Goal: Task Accomplishment & Management: Use online tool/utility

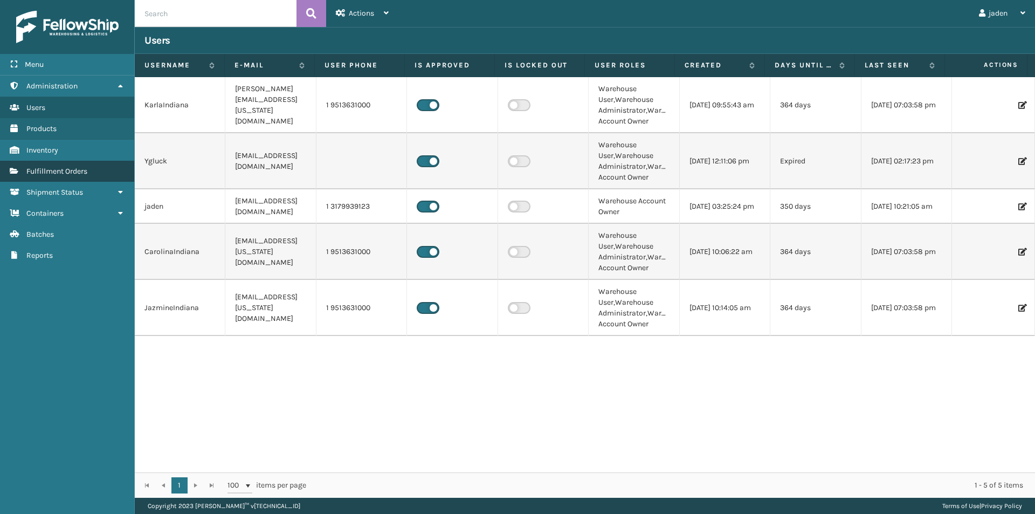
click at [75, 170] on span "Fulfillment Orders" at bounding box center [56, 171] width 61 height 9
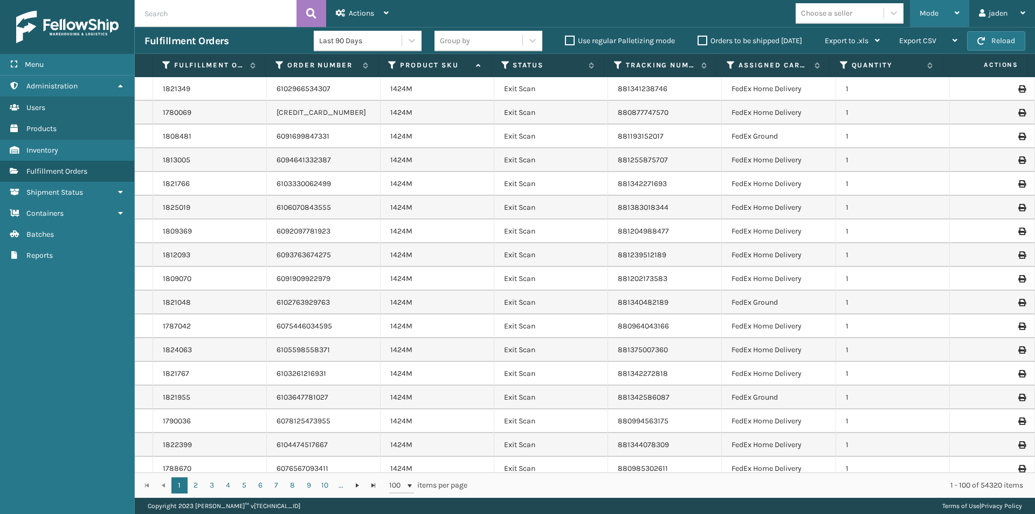
click at [944, 8] on div "Mode" at bounding box center [940, 13] width 40 height 27
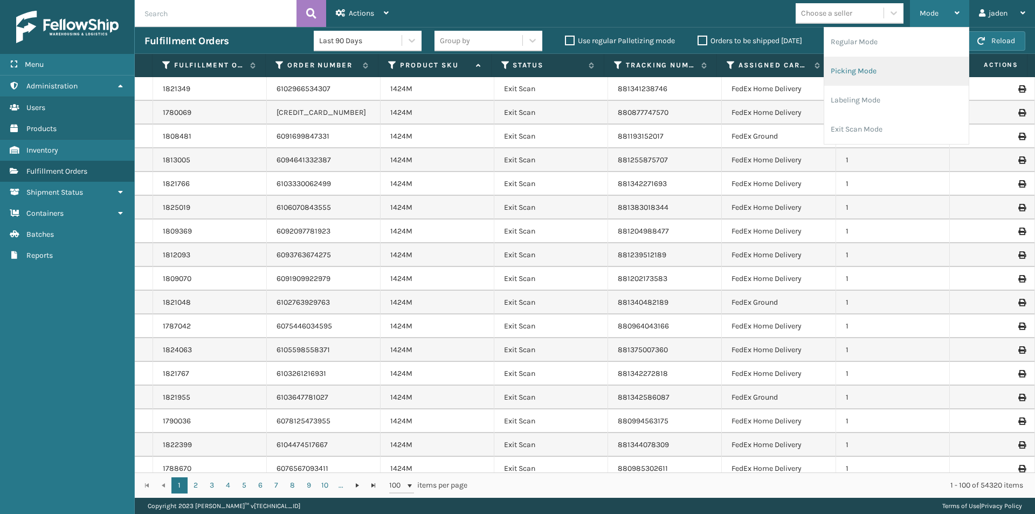
click at [895, 68] on li "Picking Mode" at bounding box center [897, 71] width 145 height 29
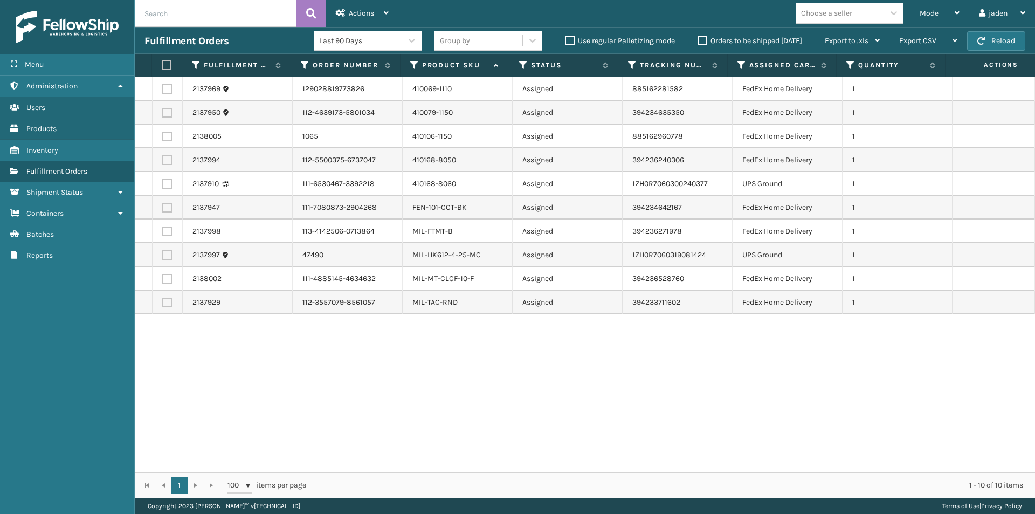
click at [171, 162] on label at bounding box center [167, 160] width 10 height 10
click at [163, 162] on input "checkbox" at bounding box center [162, 158] width 1 height 7
checkbox input "true"
click at [171, 138] on label at bounding box center [167, 137] width 10 height 10
click at [163, 138] on input "checkbox" at bounding box center [162, 135] width 1 height 7
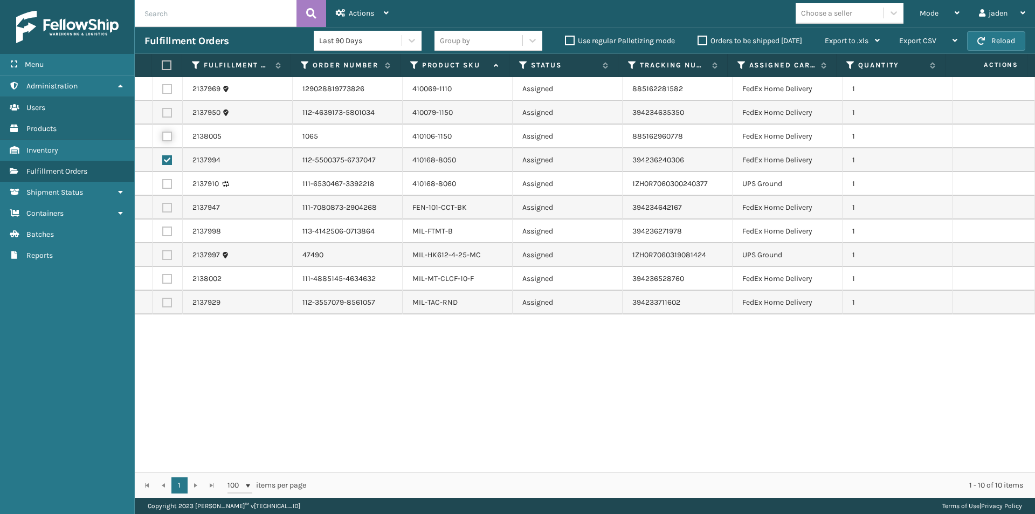
checkbox input "true"
click at [169, 116] on label at bounding box center [167, 113] width 10 height 10
click at [163, 115] on input "checkbox" at bounding box center [162, 111] width 1 height 7
checkbox input "true"
click at [166, 90] on label at bounding box center [167, 89] width 10 height 10
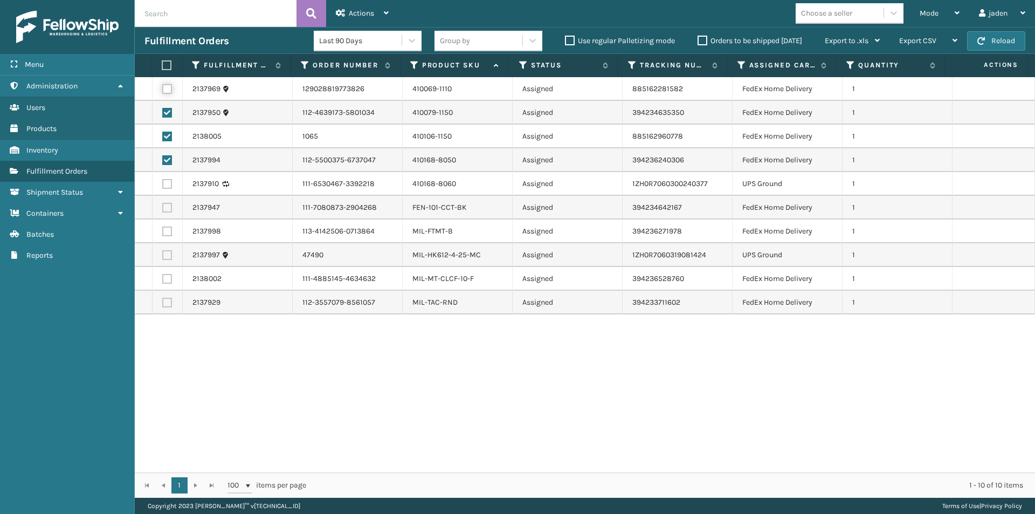
click at [163, 90] on input "checkbox" at bounding box center [162, 87] width 1 height 7
checkbox input "true"
click at [165, 209] on label at bounding box center [167, 208] width 10 height 10
click at [163, 209] on input "checkbox" at bounding box center [162, 206] width 1 height 7
checkbox input "true"
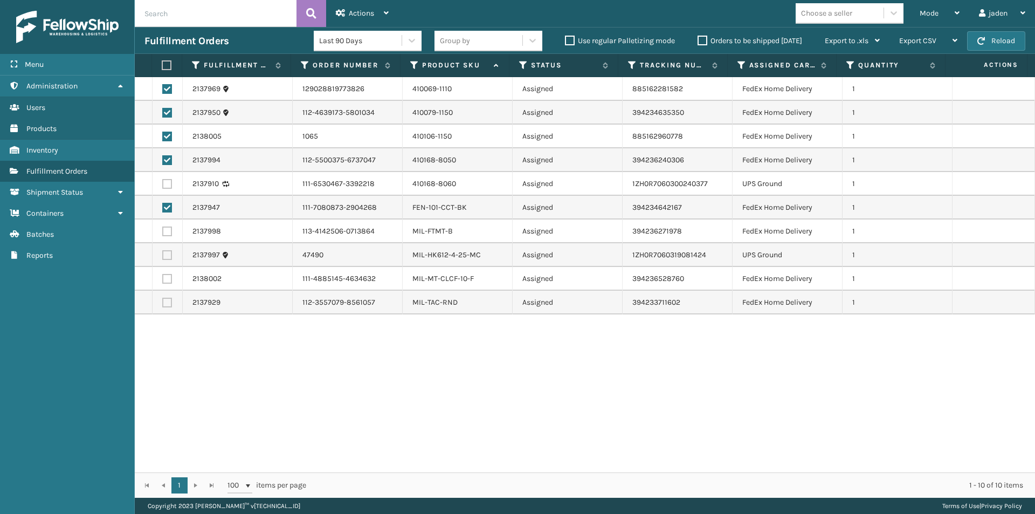
click at [166, 230] on label at bounding box center [167, 232] width 10 height 10
click at [163, 230] on input "checkbox" at bounding box center [162, 230] width 1 height 7
checkbox input "true"
click at [164, 279] on label at bounding box center [167, 279] width 10 height 10
click at [163, 279] on input "checkbox" at bounding box center [162, 277] width 1 height 7
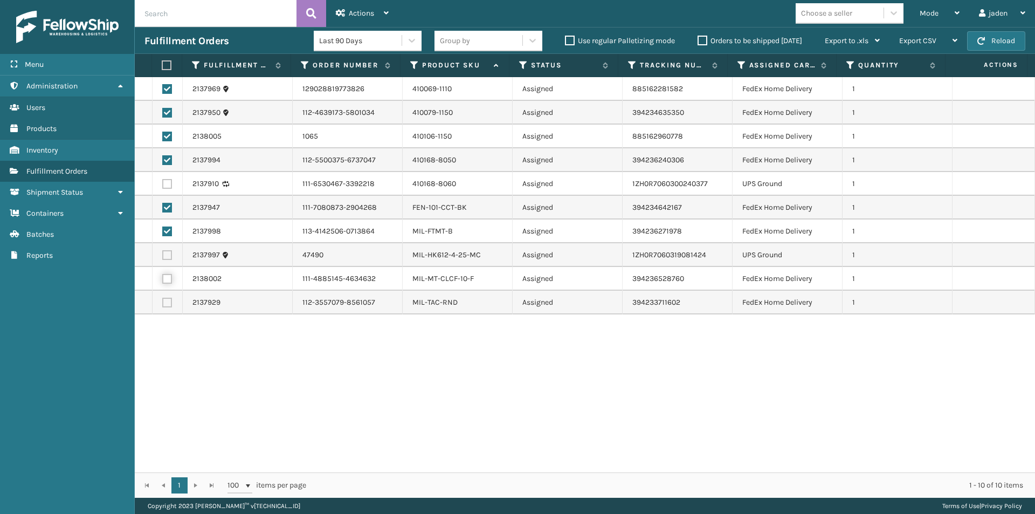
checkbox input "true"
click at [166, 315] on div "2137969 129028819773826 410069-1110 Assigned 885162281582 FedEx Home Delivery 1…" at bounding box center [585, 274] width 901 height 395
click at [163, 296] on td at bounding box center [168, 303] width 30 height 24
click at [164, 305] on label at bounding box center [167, 303] width 10 height 10
click at [163, 305] on input "checkbox" at bounding box center [162, 301] width 1 height 7
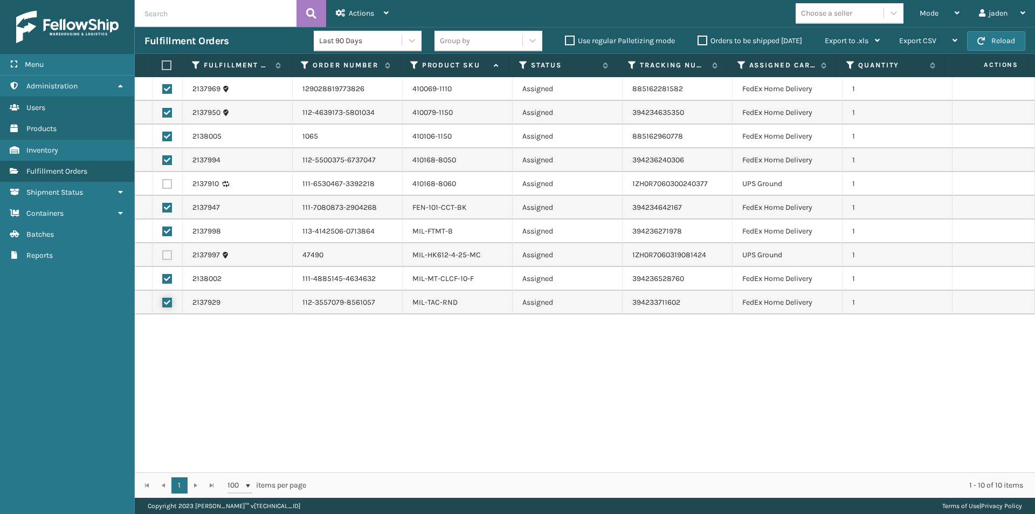
checkbox input "true"
click at [361, 11] on span "Actions" at bounding box center [361, 13] width 25 height 9
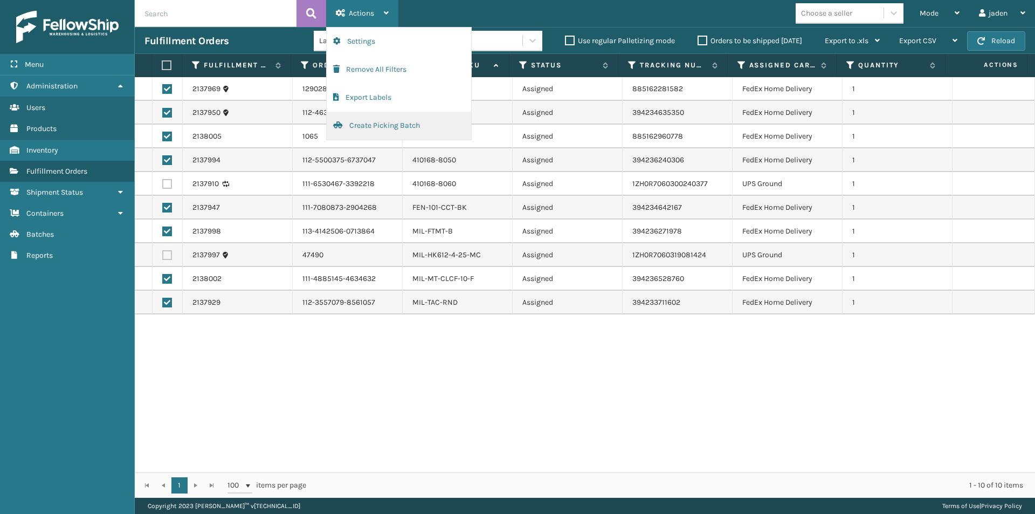
click at [364, 119] on button "Create Picking Batch" at bounding box center [399, 126] width 145 height 28
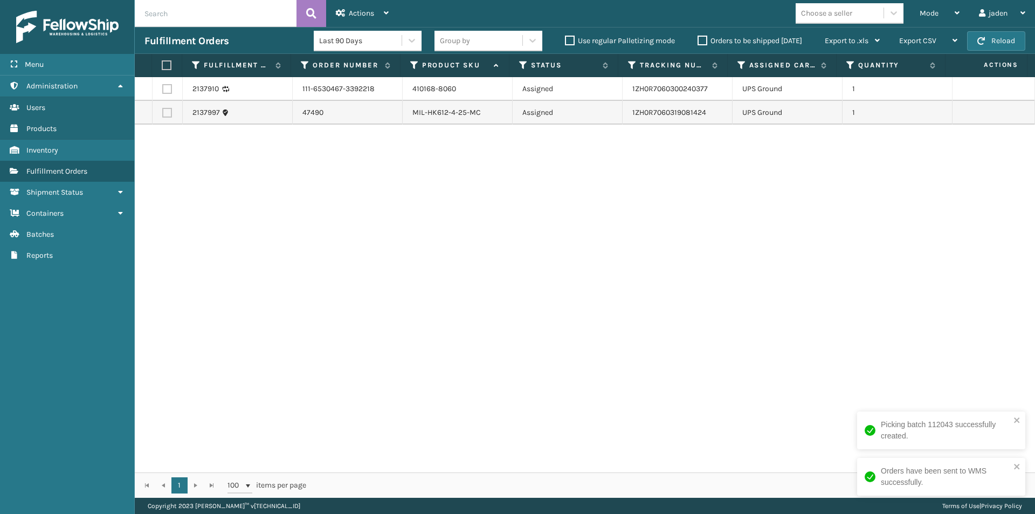
drag, startPoint x: 718, startPoint y: 168, endPoint x: 462, endPoint y: 223, distance: 262.0
click at [462, 223] on div "2137910 111-6530467-3392218 410168-8060 Assigned 1ZH0R7060300240377 UPS Ground …" at bounding box center [585, 274] width 901 height 395
click at [993, 34] on button "Reload" at bounding box center [996, 40] width 58 height 19
click at [983, 43] on span "button" at bounding box center [982, 41] width 8 height 8
drag, startPoint x: 591, startPoint y: 272, endPoint x: 580, endPoint y: 267, distance: 12.1
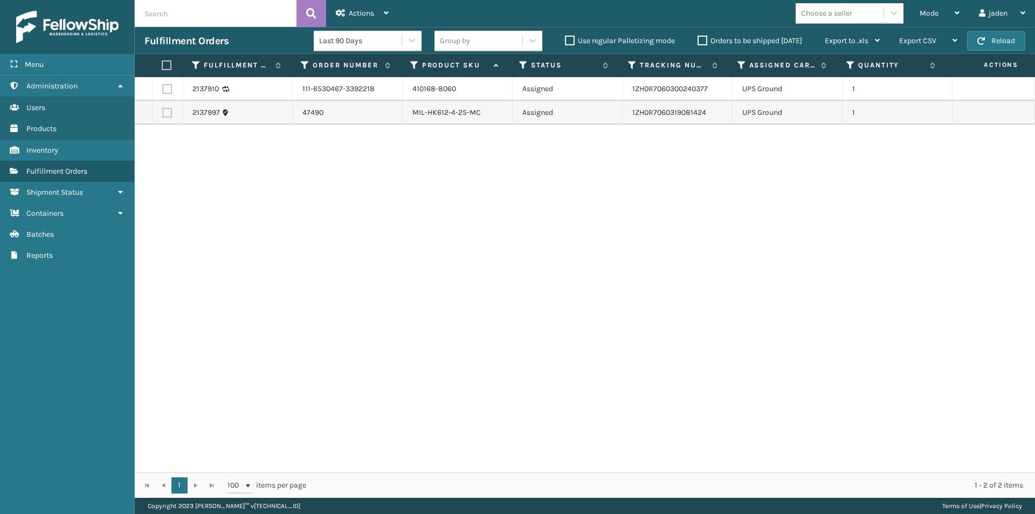
drag, startPoint x: 580, startPoint y: 267, endPoint x: 501, endPoint y: 201, distance: 103.3
click at [370, 244] on div "2137910 111-6530467-3392218 410168-8060 Assigned 1ZH0R7060300240377 UPS Ground …" at bounding box center [585, 274] width 901 height 395
click at [989, 39] on button "Reload" at bounding box center [996, 40] width 58 height 19
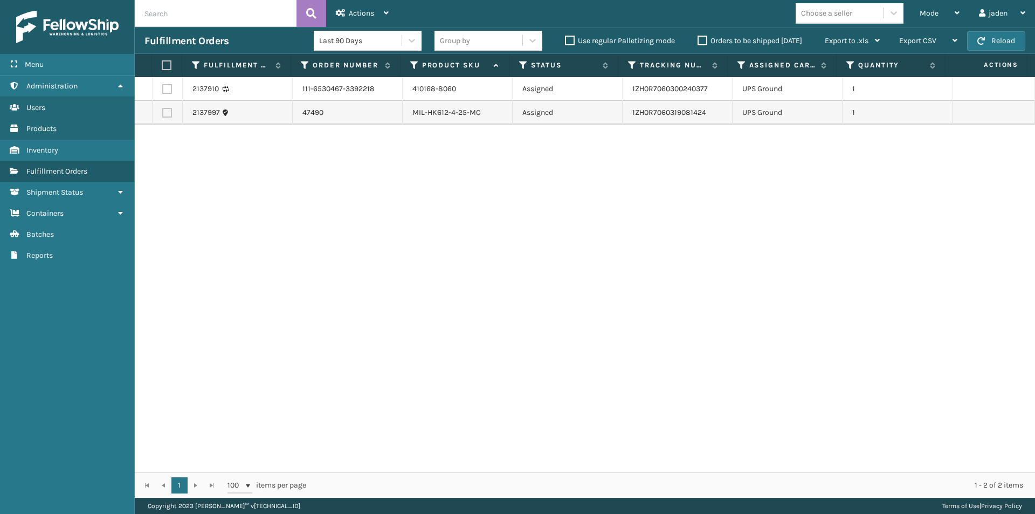
click at [989, 39] on button "Reload" at bounding box center [996, 40] width 58 height 19
click at [999, 42] on button "Reload" at bounding box center [996, 40] width 58 height 19
click at [942, 11] on div "Mode" at bounding box center [940, 13] width 40 height 27
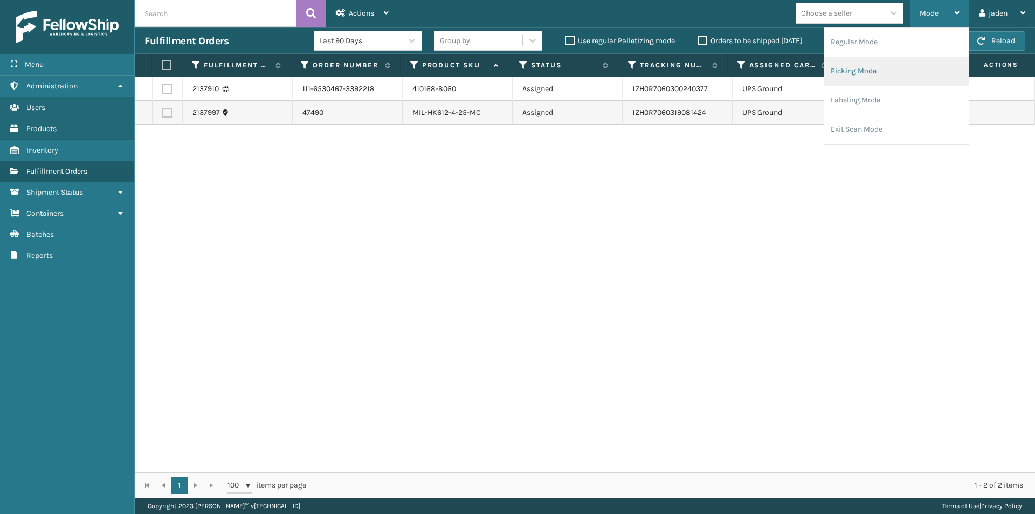
click at [891, 67] on li "Picking Mode" at bounding box center [897, 71] width 145 height 29
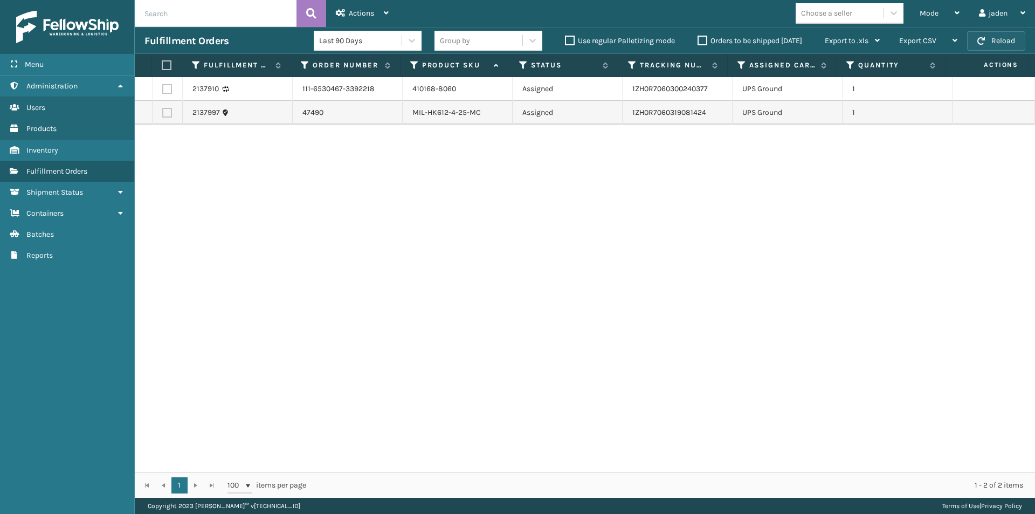
click at [996, 44] on button "Reload" at bounding box center [996, 40] width 58 height 19
click at [931, 16] on span "Mode" at bounding box center [929, 13] width 19 height 9
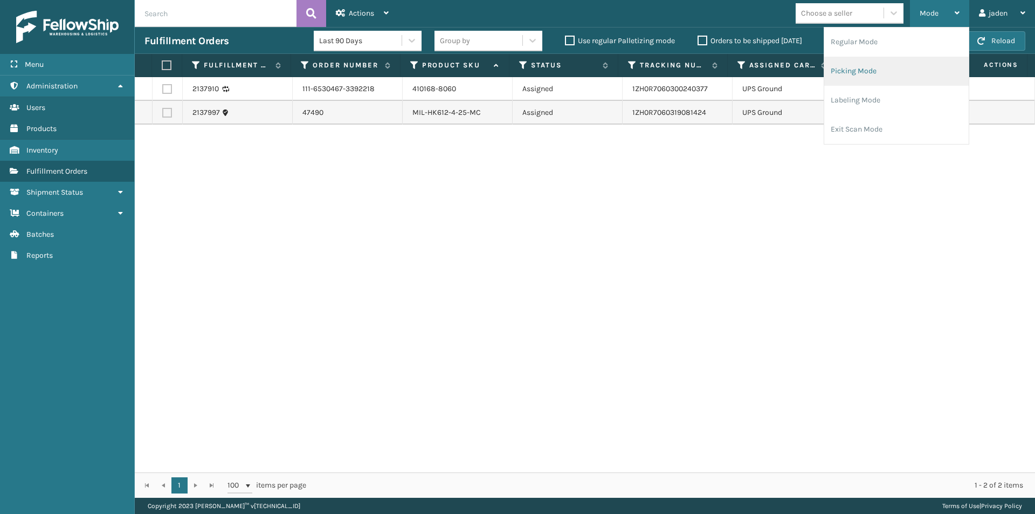
click at [901, 61] on li "Picking Mode" at bounding box center [897, 71] width 145 height 29
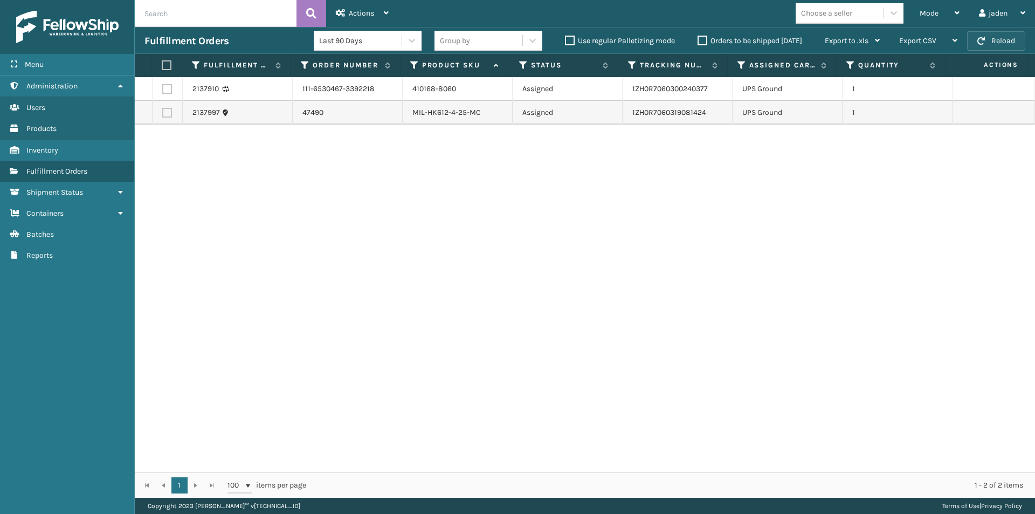
click at [1003, 40] on button "Reload" at bounding box center [996, 40] width 58 height 19
click at [941, 11] on div "Mode" at bounding box center [940, 13] width 40 height 27
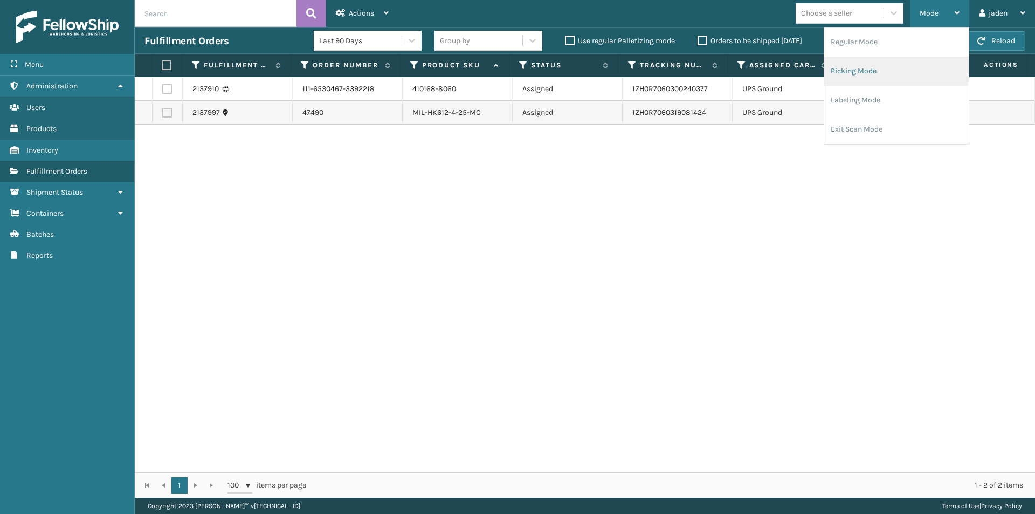
click at [898, 67] on li "Picking Mode" at bounding box center [897, 71] width 145 height 29
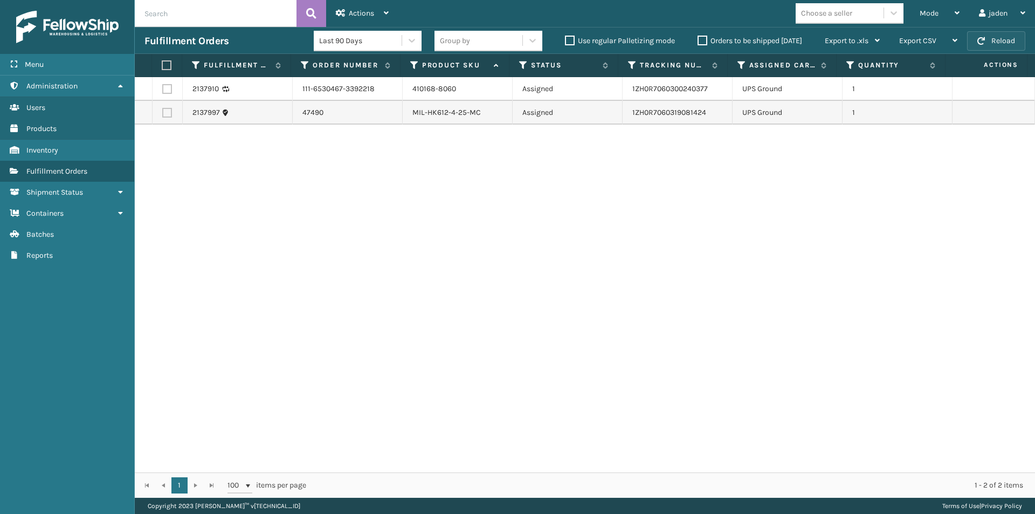
click at [997, 44] on button "Reload" at bounding box center [996, 40] width 58 height 19
click at [927, 18] on div "Mode" at bounding box center [940, 13] width 40 height 27
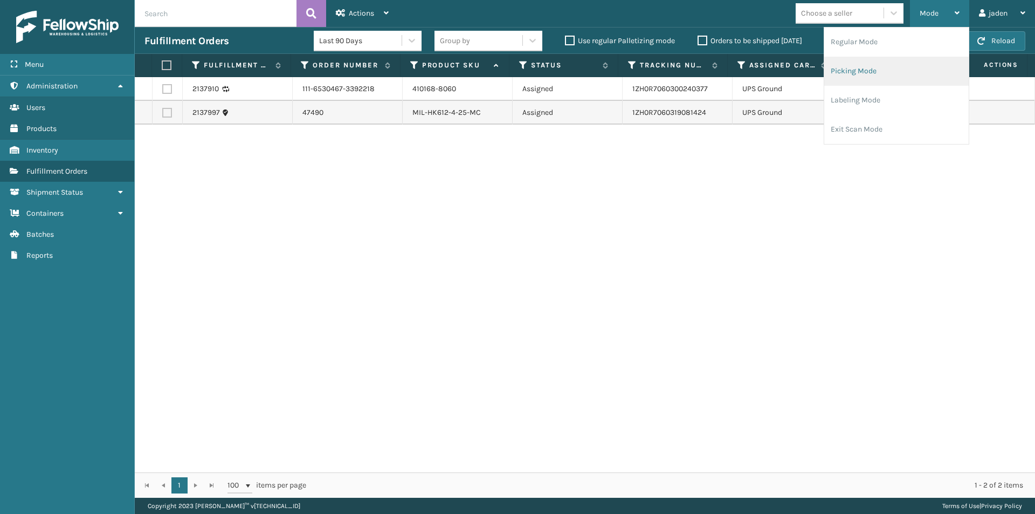
click at [869, 65] on li "Picking Mode" at bounding box center [897, 71] width 145 height 29
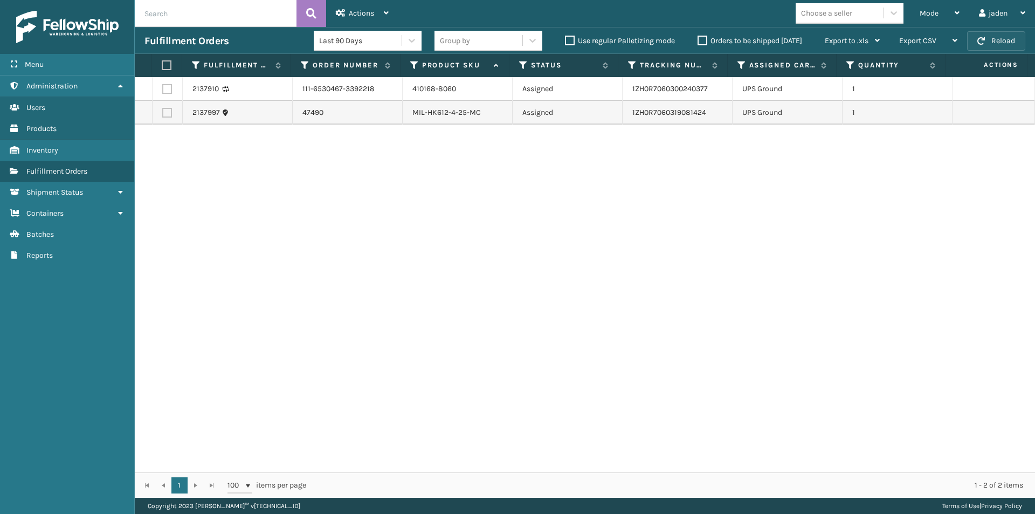
click at [999, 37] on button "Reload" at bounding box center [996, 40] width 58 height 19
click at [168, 63] on label at bounding box center [165, 65] width 7 height 10
click at [162, 63] on input "checkbox" at bounding box center [162, 65] width 1 height 7
checkbox input "true"
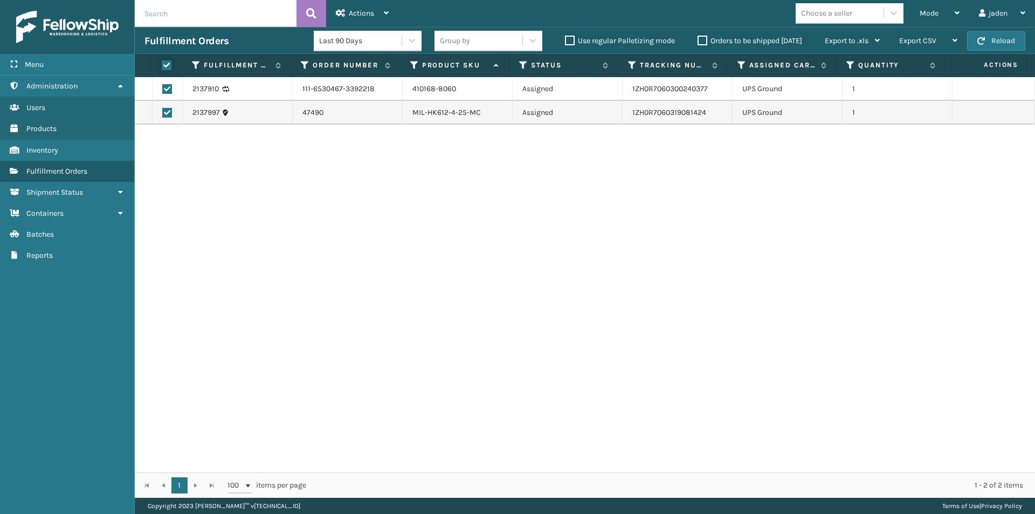
checkbox input "true"
click at [354, 13] on span "Actions" at bounding box center [361, 13] width 25 height 9
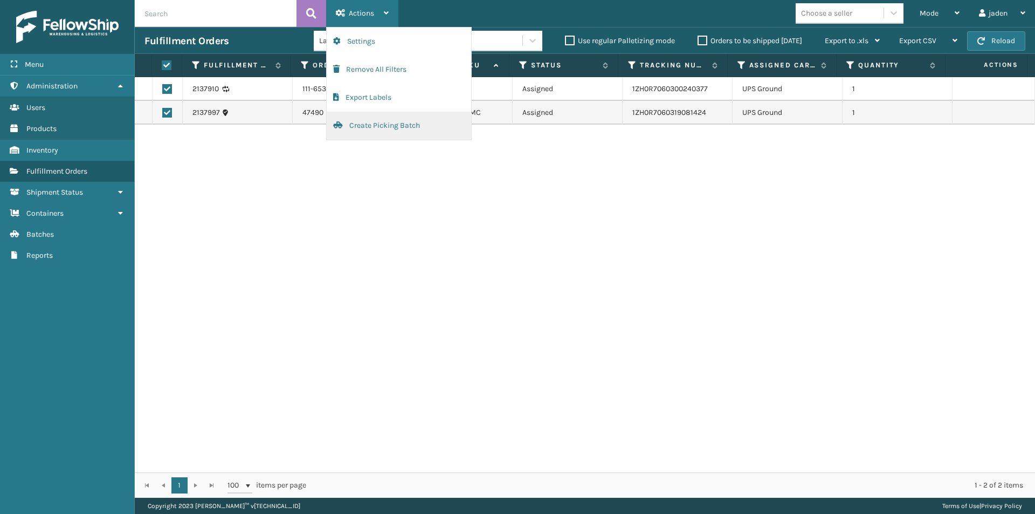
click at [359, 125] on button "Create Picking Batch" at bounding box center [399, 126] width 145 height 28
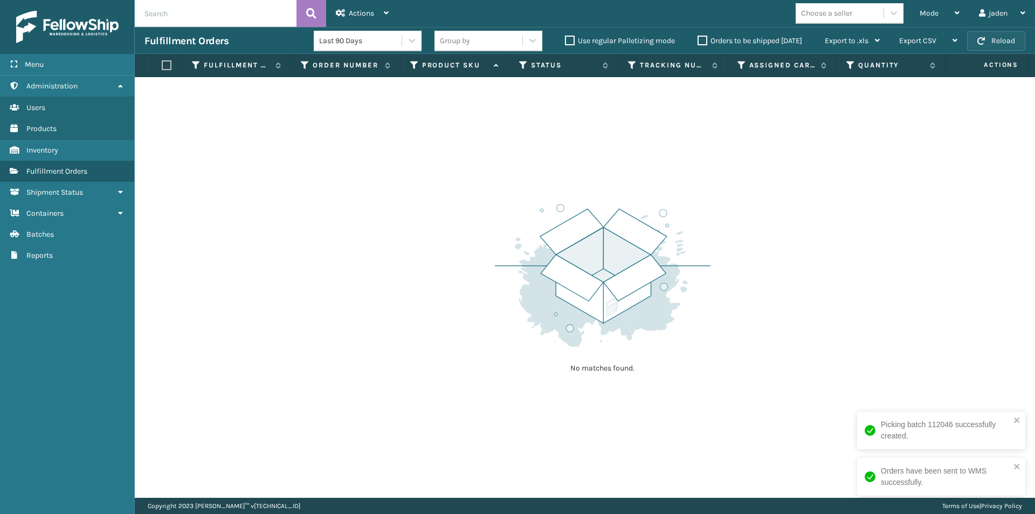
click at [992, 33] on button "Reload" at bounding box center [996, 40] width 58 height 19
click at [980, 46] on button "Reload" at bounding box center [996, 40] width 58 height 19
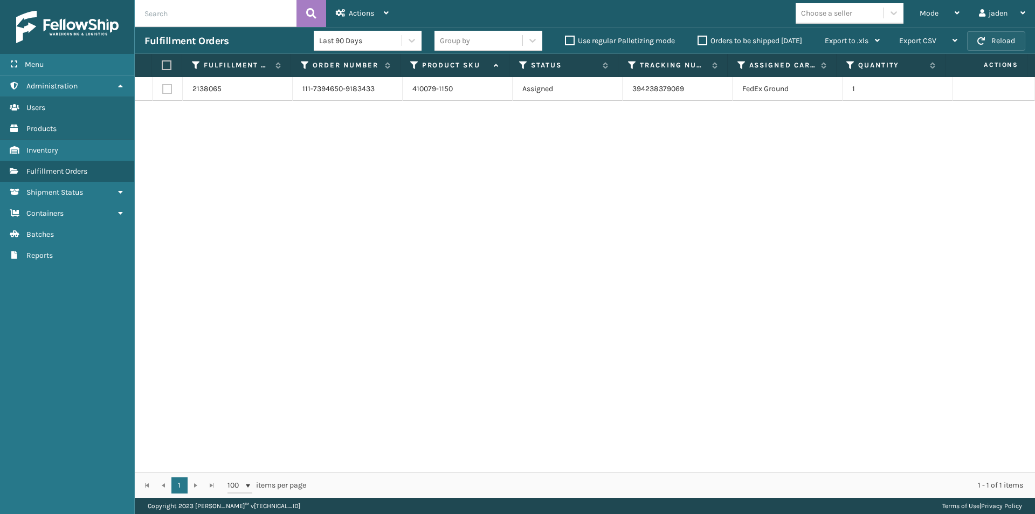
click at [982, 45] on button "Reload" at bounding box center [996, 40] width 58 height 19
click at [957, 8] on div "Mode" at bounding box center [940, 13] width 40 height 27
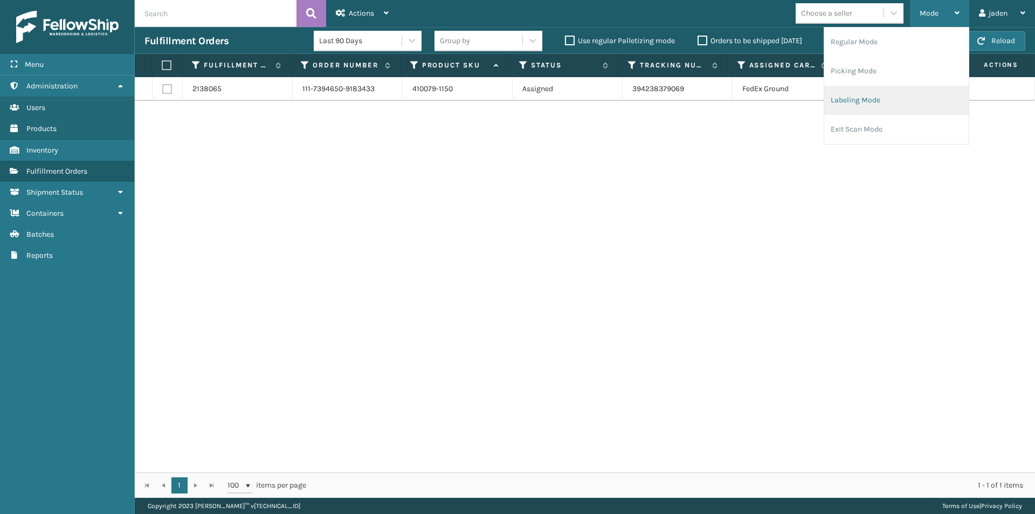
click at [856, 100] on li "Labeling Mode" at bounding box center [897, 100] width 145 height 29
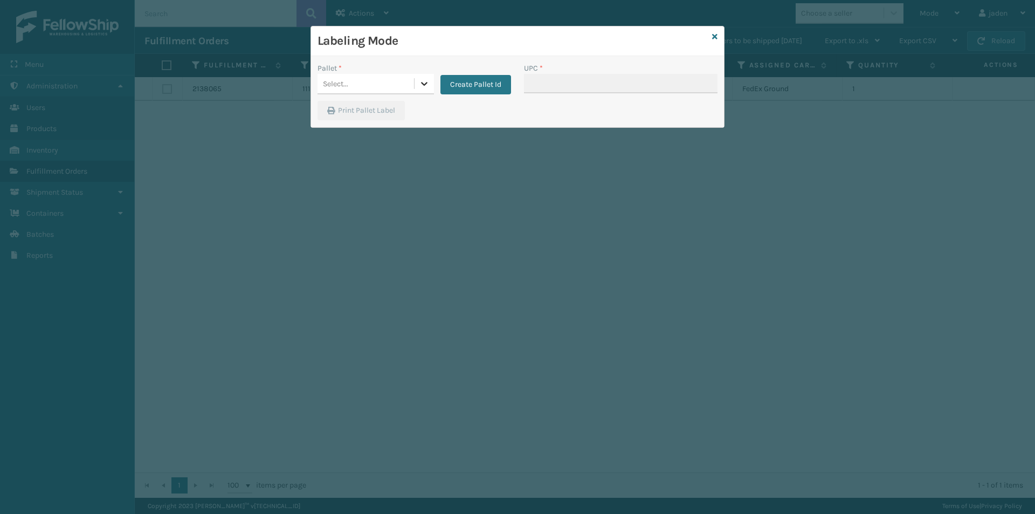
click at [425, 80] on icon at bounding box center [424, 83] width 11 height 11
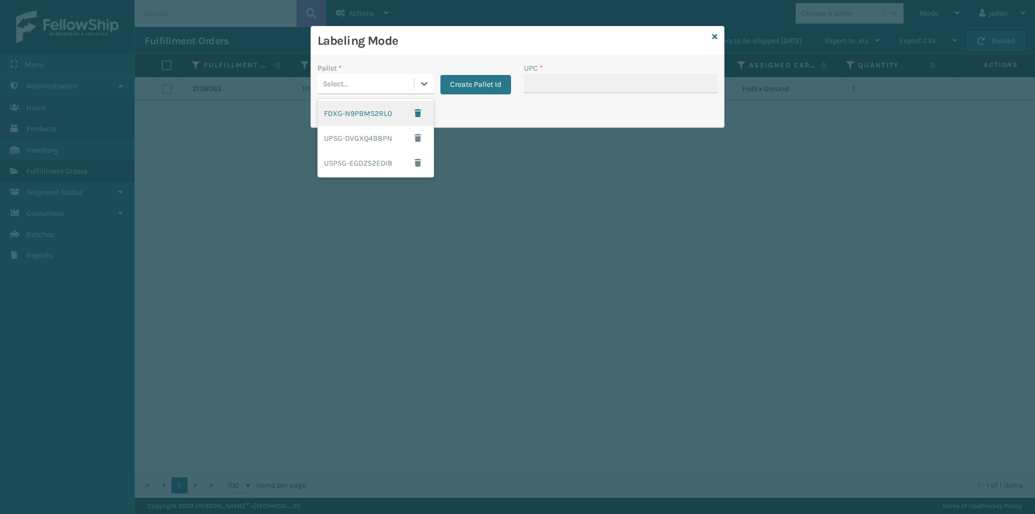
click at [373, 108] on div "FDXG-N9PBMS2RL0" at bounding box center [376, 113] width 116 height 25
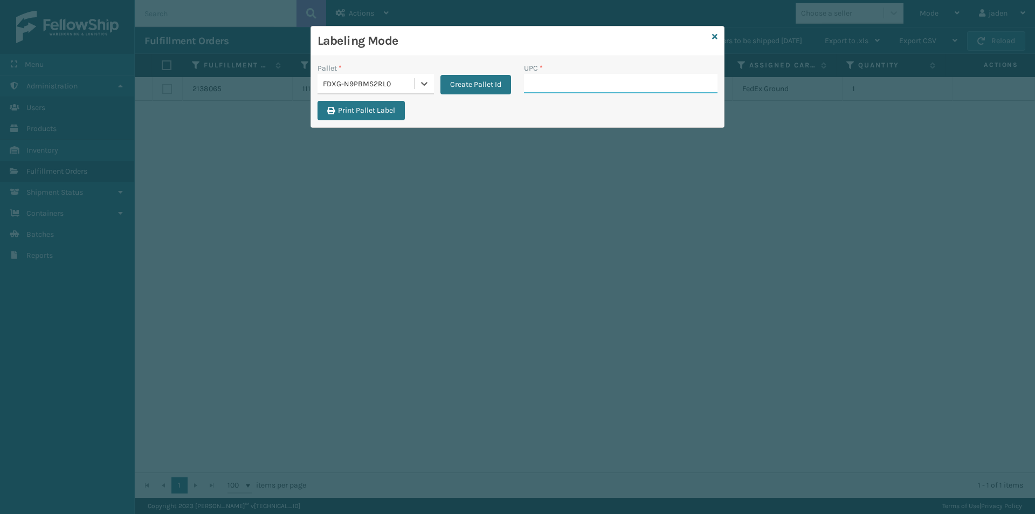
click at [623, 90] on input "UPC *" at bounding box center [621, 83] width 194 height 19
type input "410069-1110"
type input "410069-1160"
type input "410079-1110"
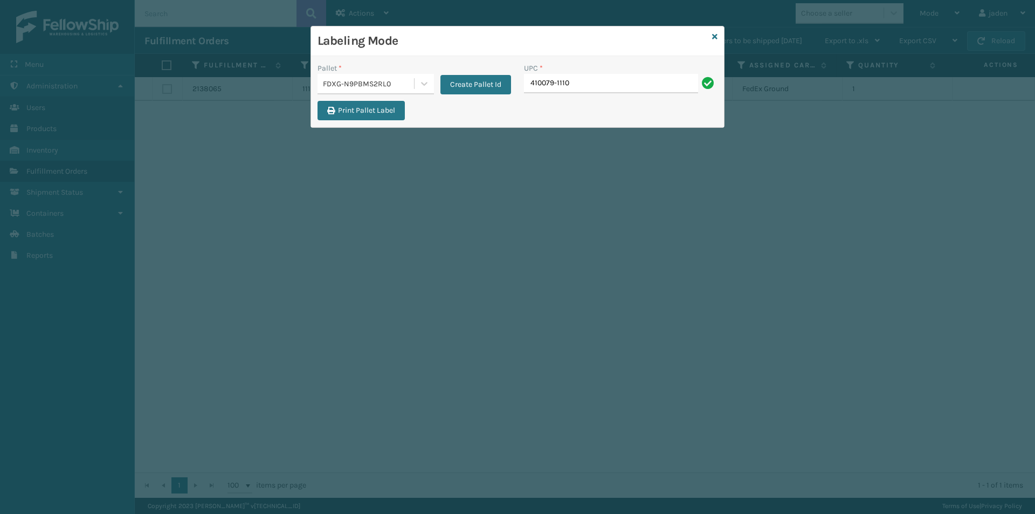
type input "410079-1110"
type input "410079-1130"
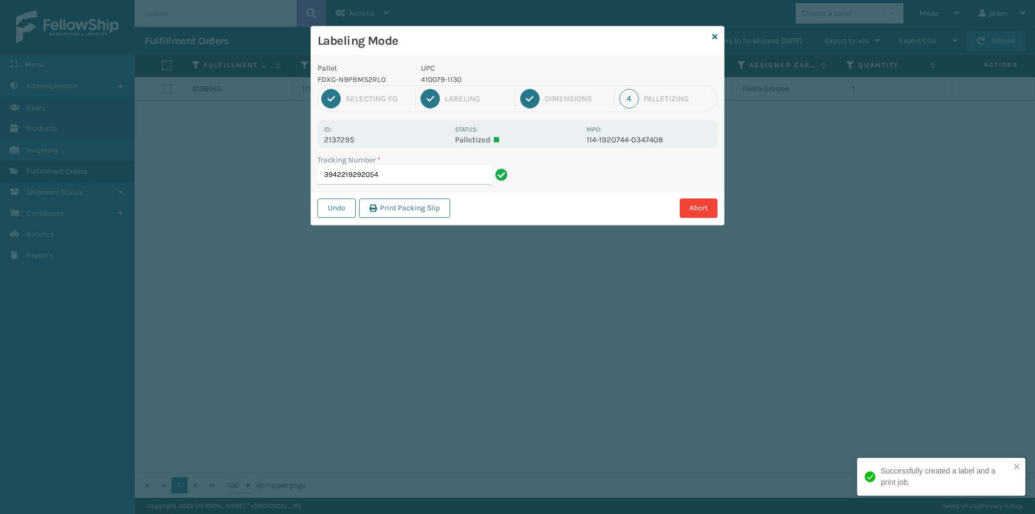
type input "39422192920544"
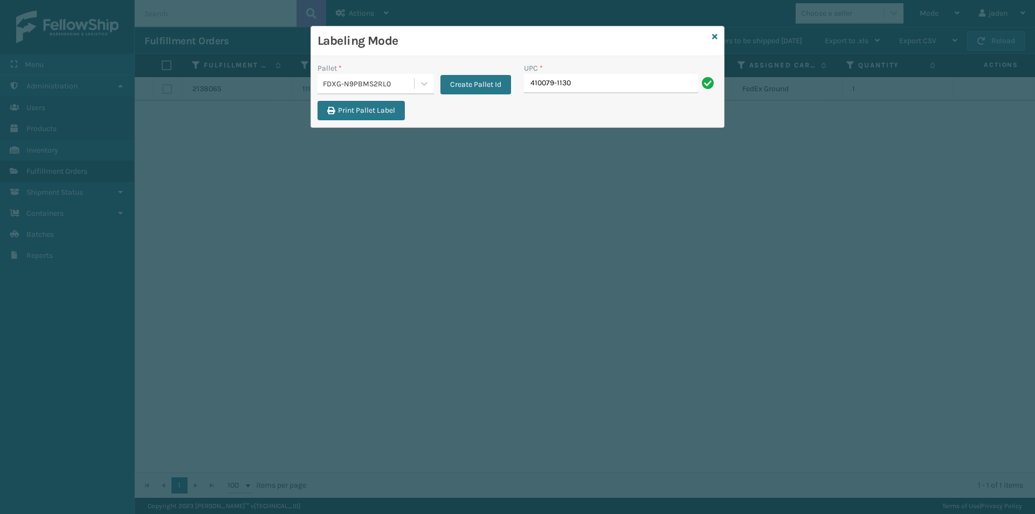
type input "410079-1130"
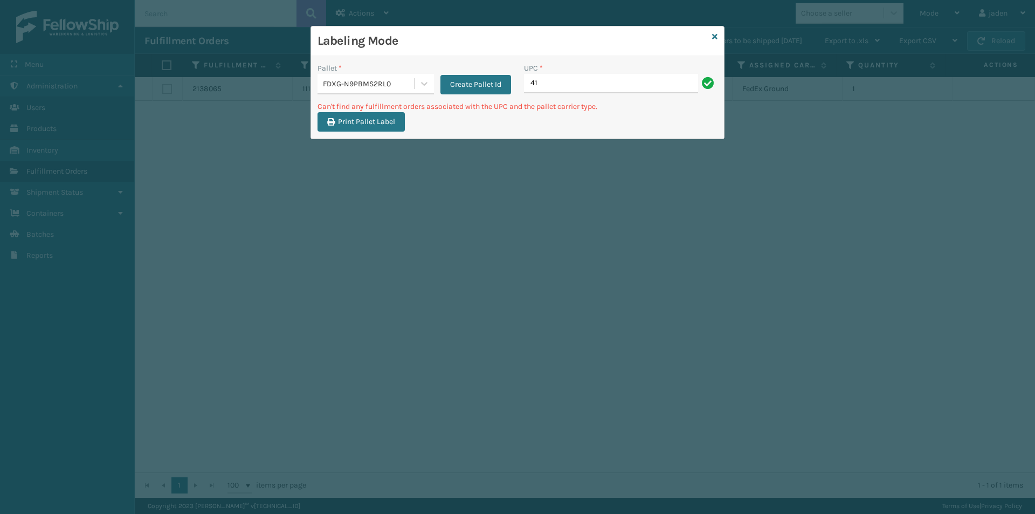
type input "4"
type input "410079-1150"
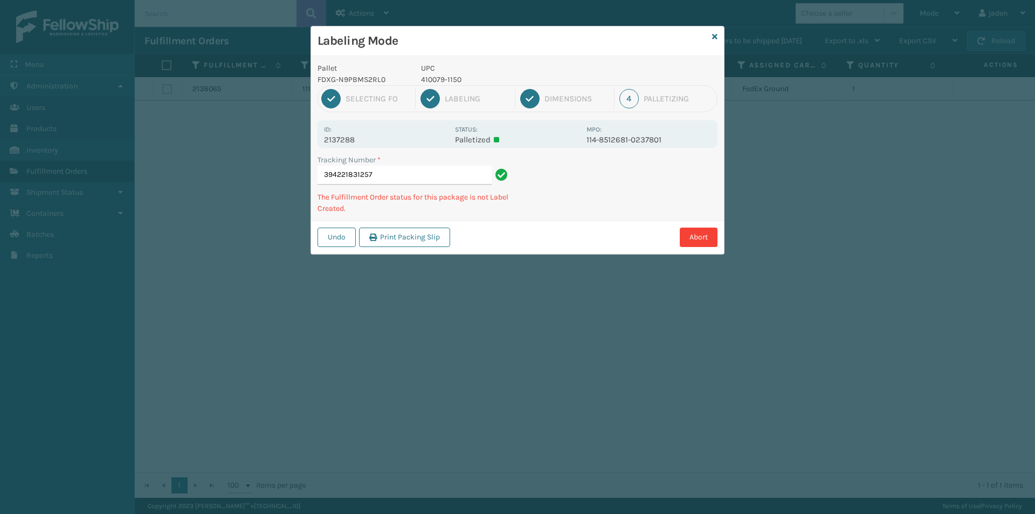
type input "3942218312574"
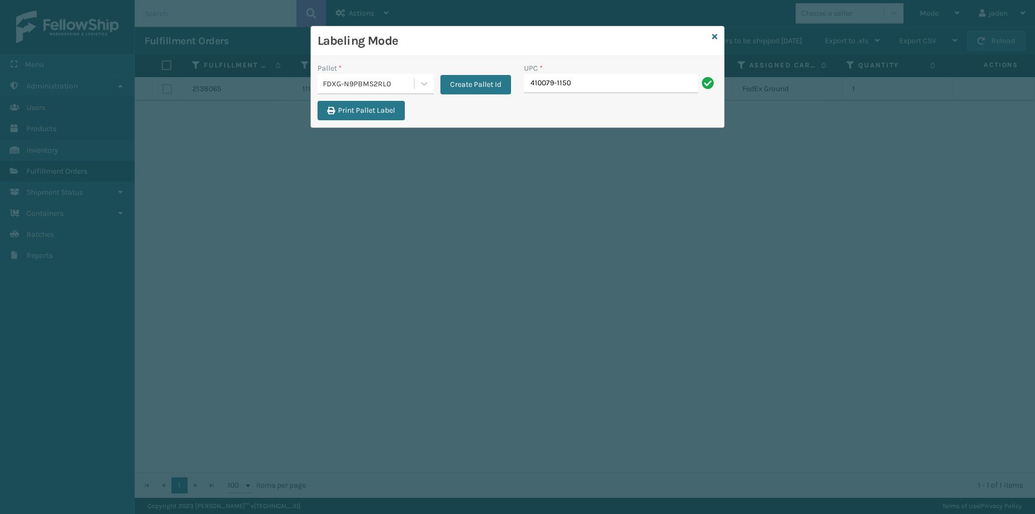
type input "410079-1150"
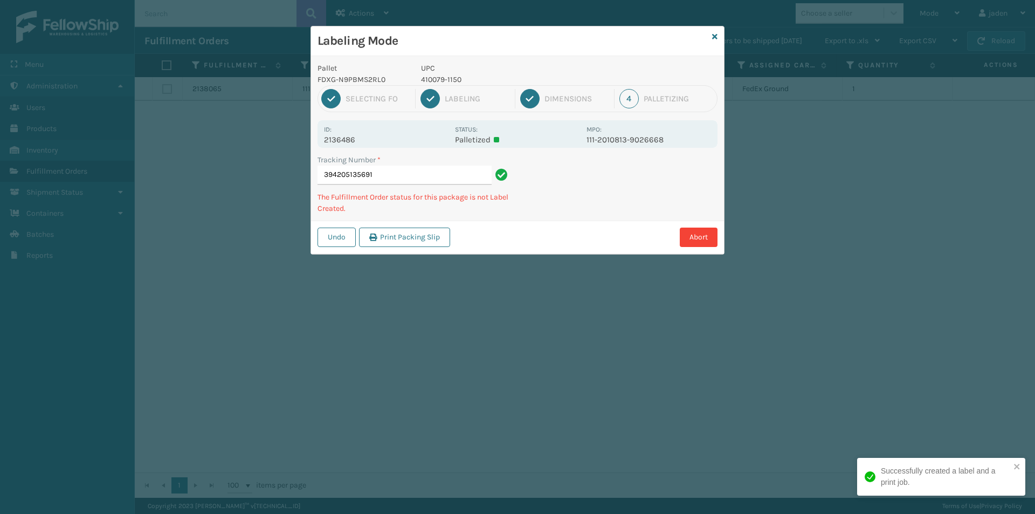
type input "3942051356914"
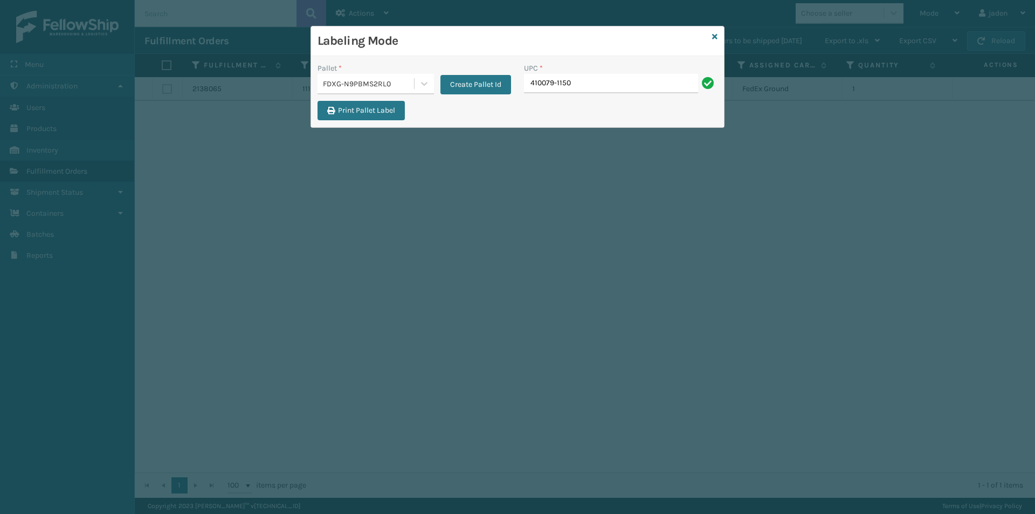
type input "410079-1150"
type input "410079-1130"
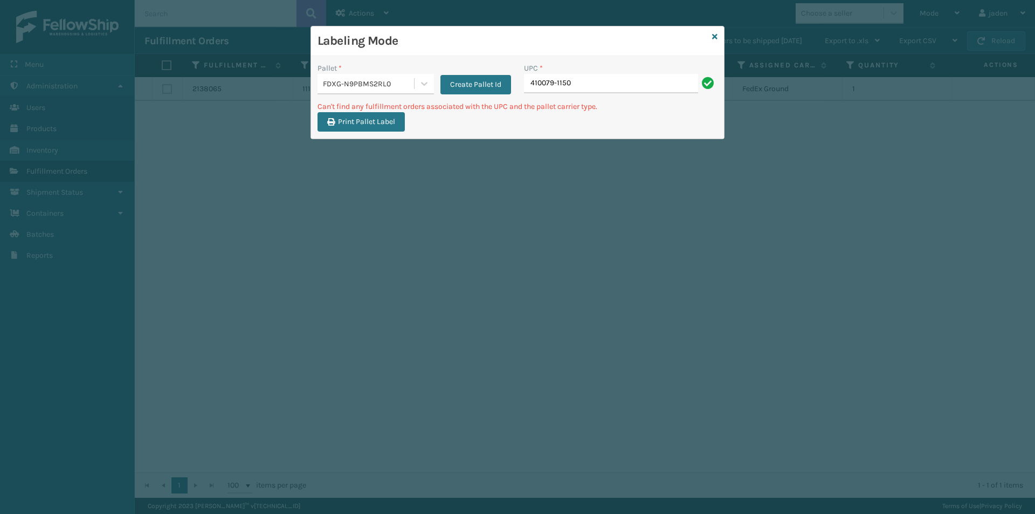
type input "410079-1150"
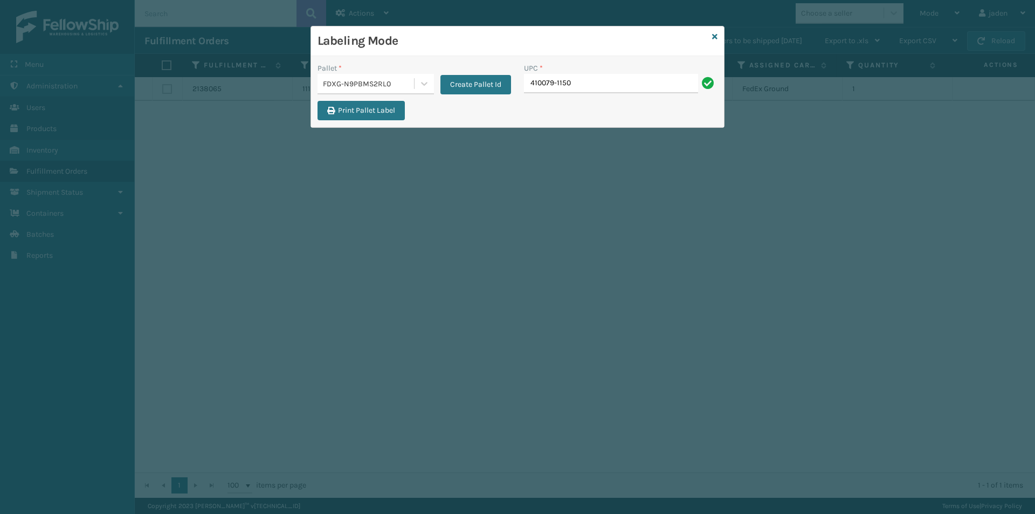
type input "410079-1150"
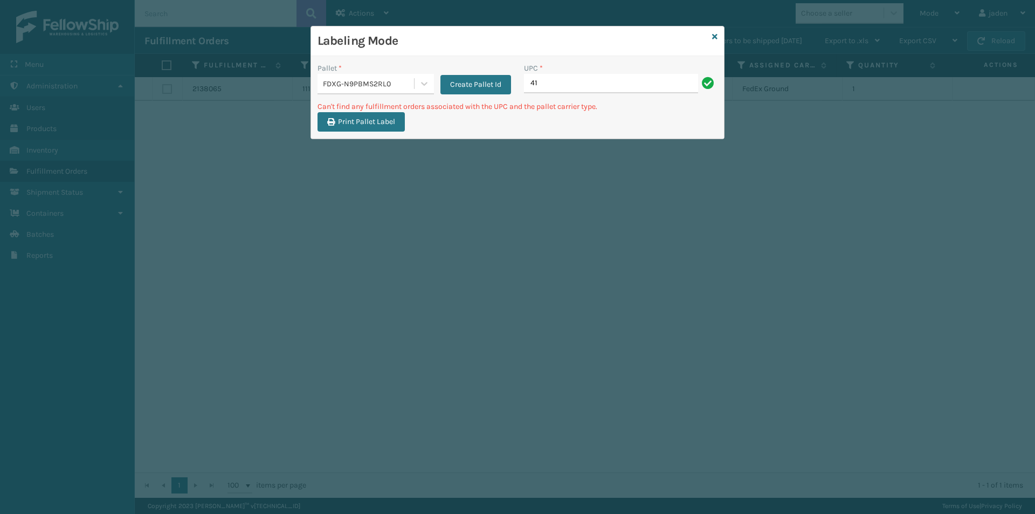
type input "4"
type input "410106-1150"
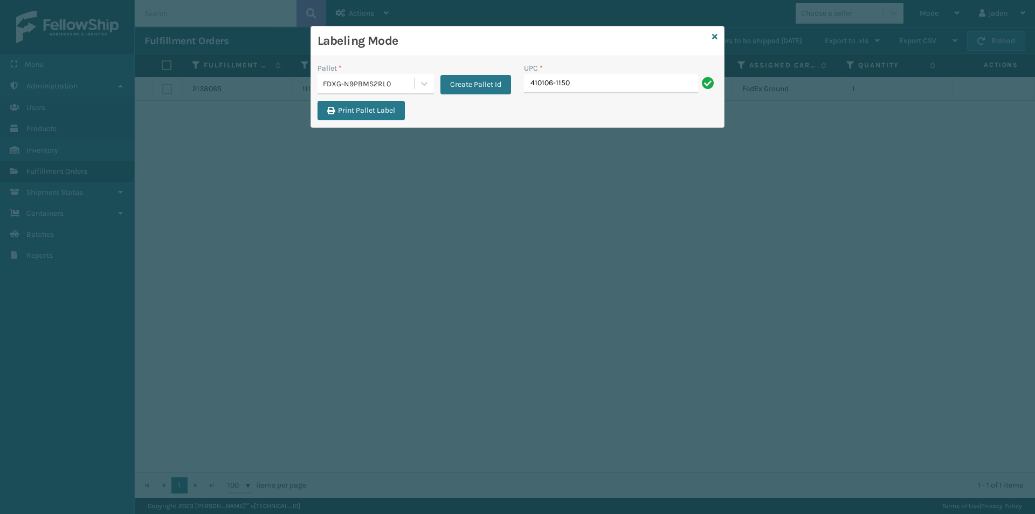
type input "410106-1150"
click at [568, 83] on input "UPC *" at bounding box center [621, 83] width 194 height 19
type input "410107-1150"
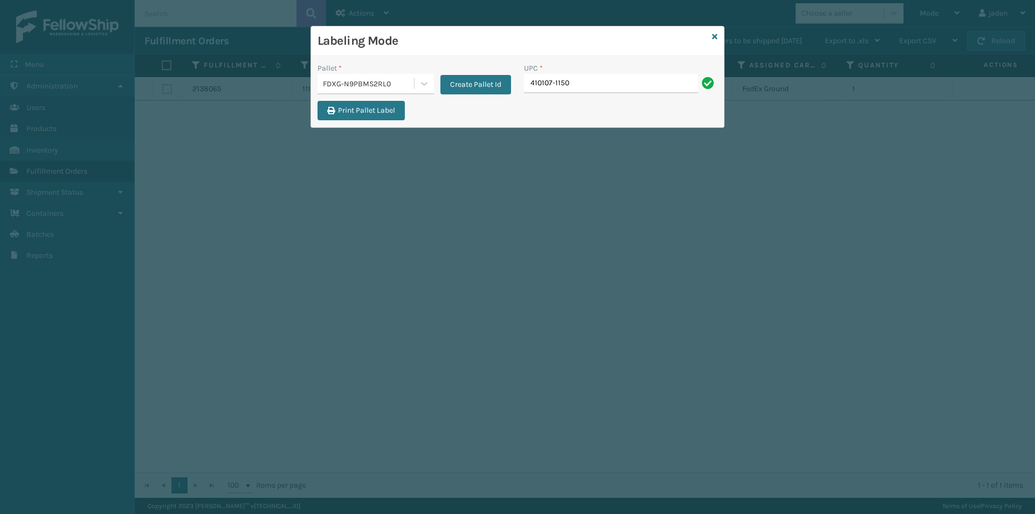
type input "410107-1150"
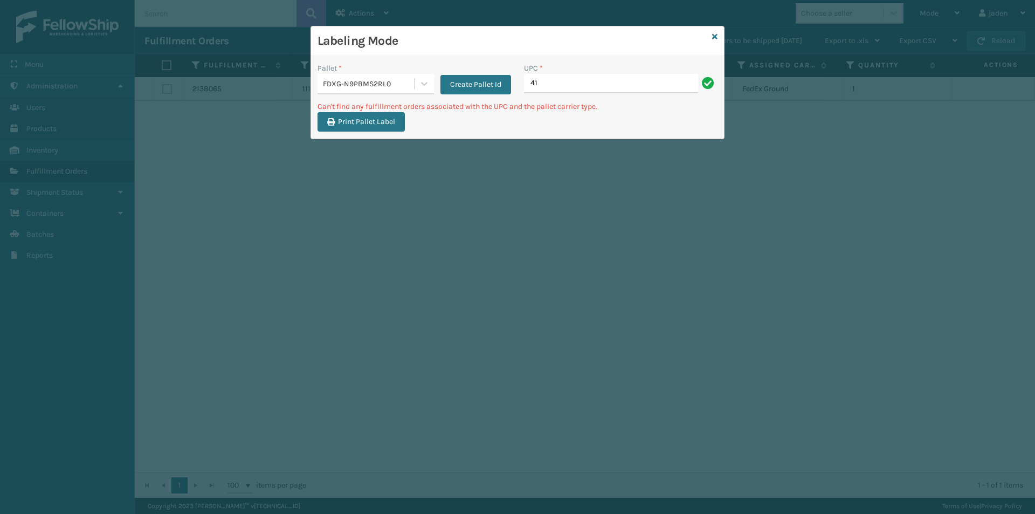
type input "4"
type input "410168-8050"
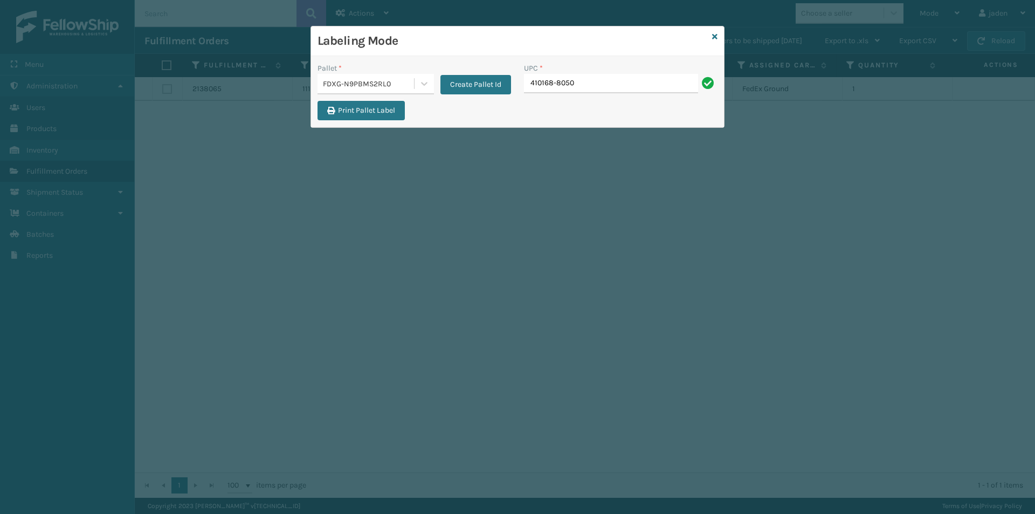
type input "410168-8050"
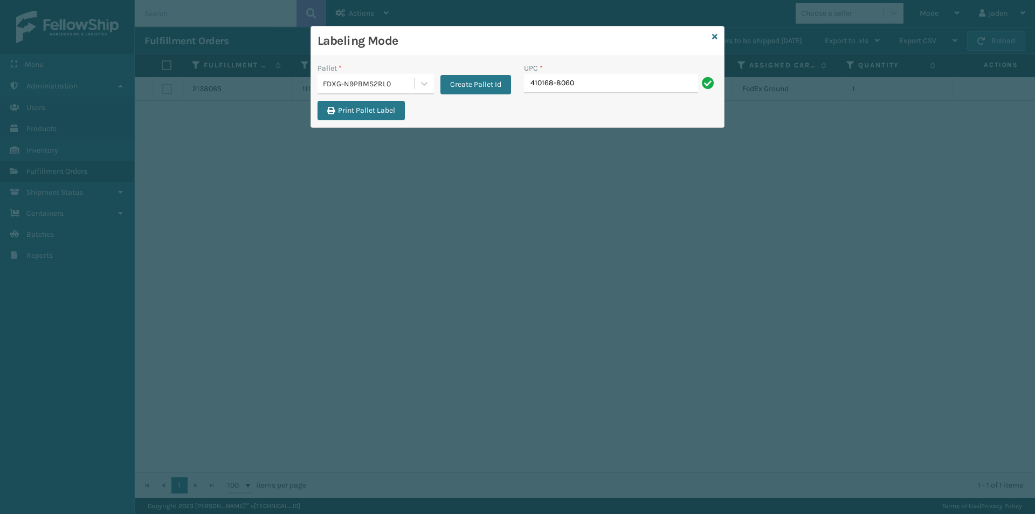
type input "410168-8060"
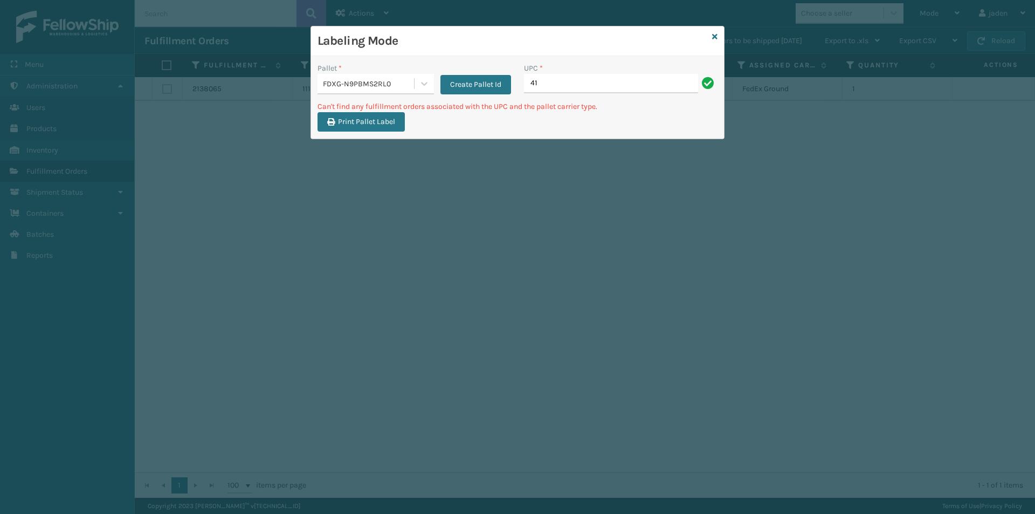
type input "4"
type input "413009-1130"
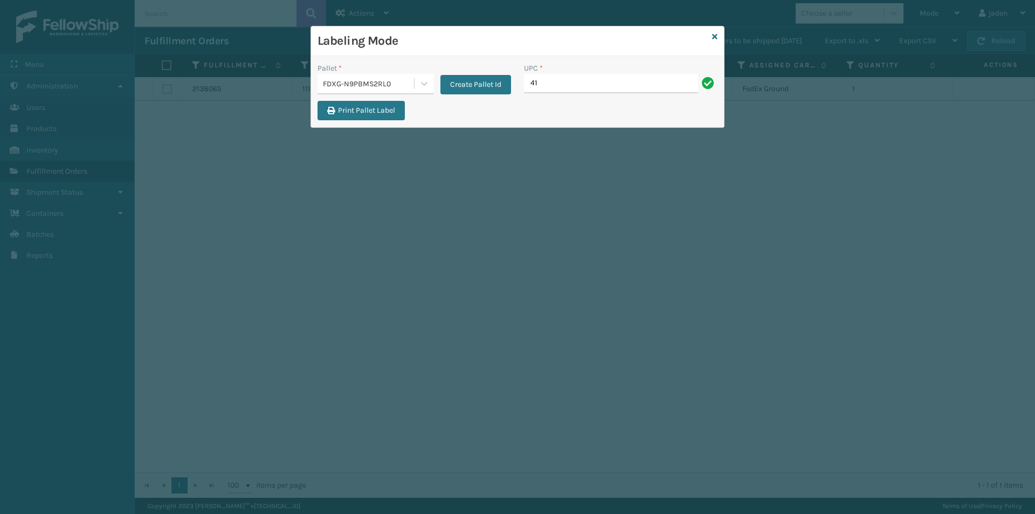
type input "413"
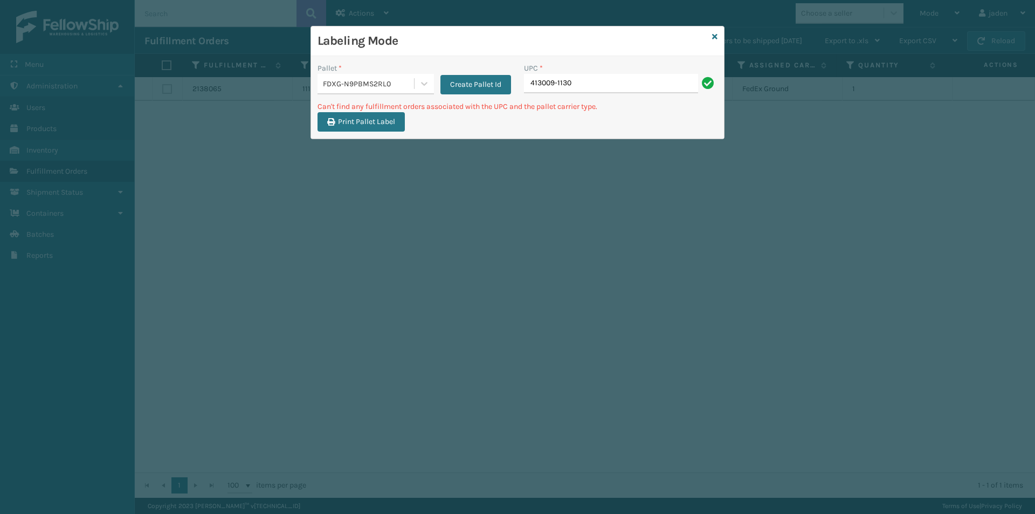
type input "413009-1130"
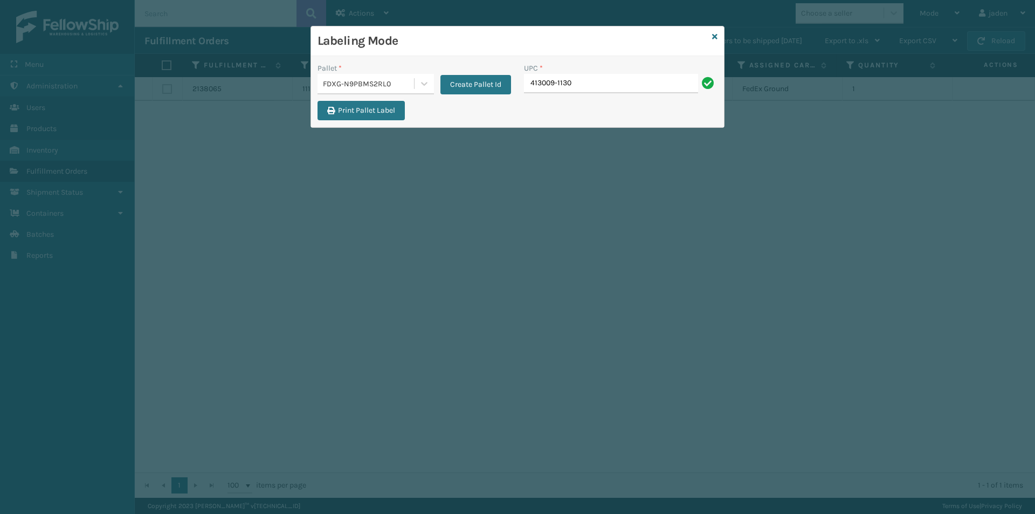
type input "413009-1130"
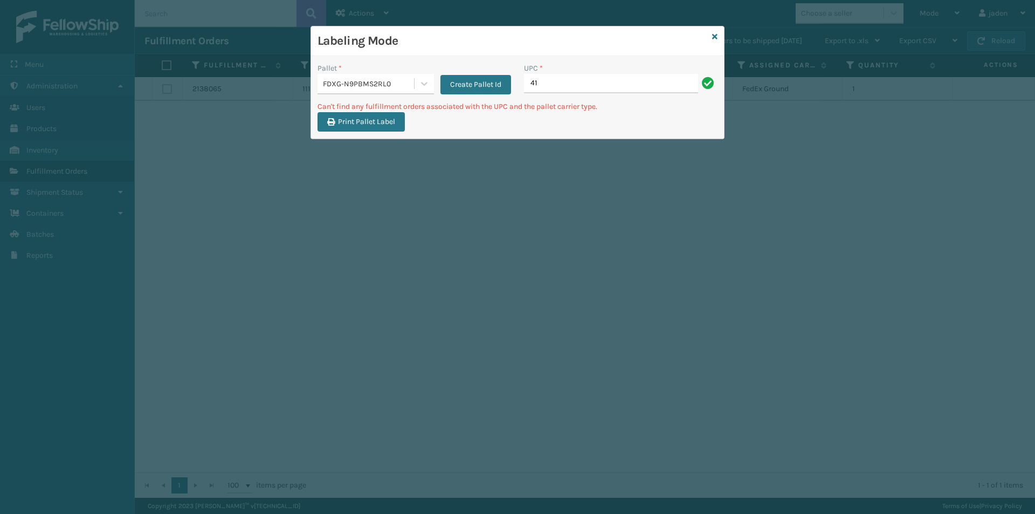
type input "4"
type input "8103MGU"
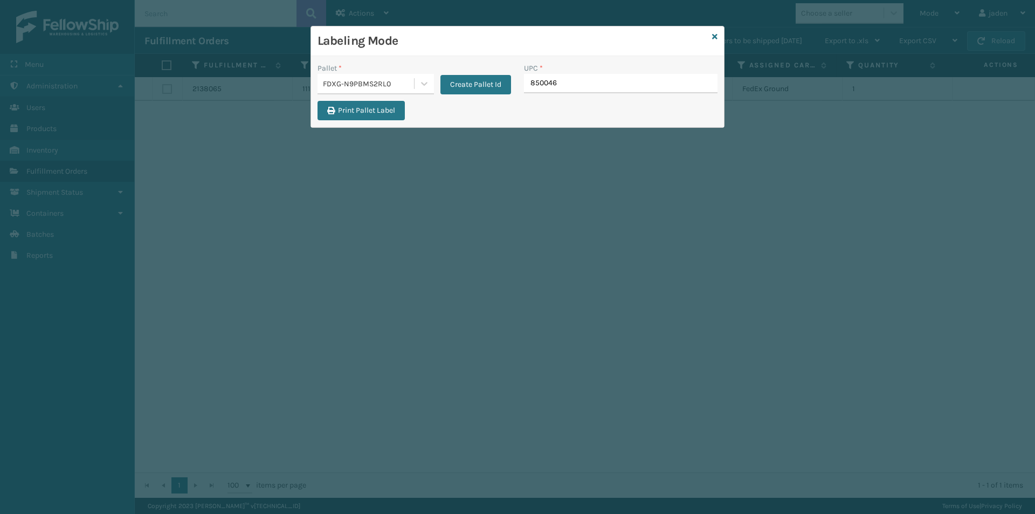
type input "8500460"
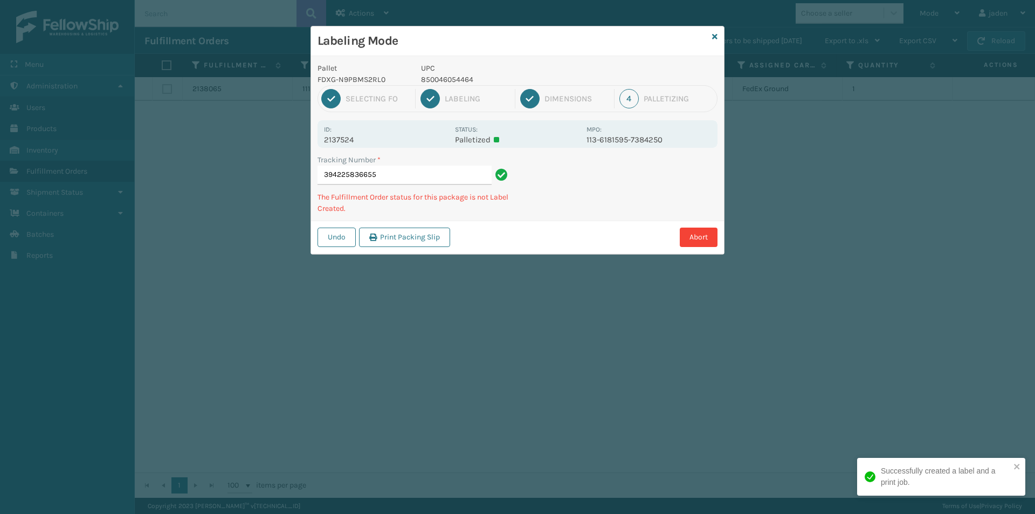
click at [456, 77] on p "850046054464" at bounding box center [500, 79] width 159 height 11
copy p "850046054464"
drag, startPoint x: 722, startPoint y: 180, endPoint x: 581, endPoint y: 201, distance: 141.8
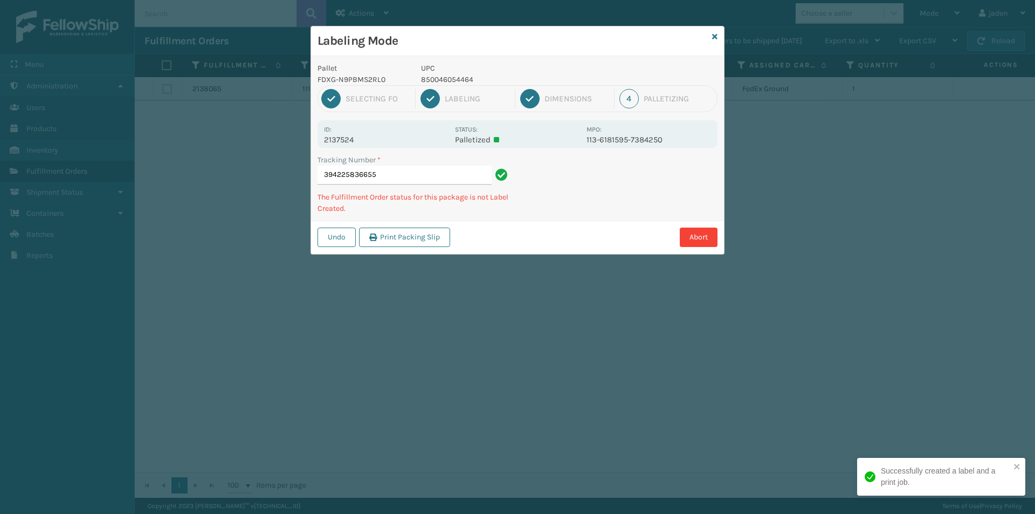
click at [580, 201] on div "Tracking Number * 394225836655 The Fulfillment Order status for this package is…" at bounding box center [517, 187] width 413 height 66
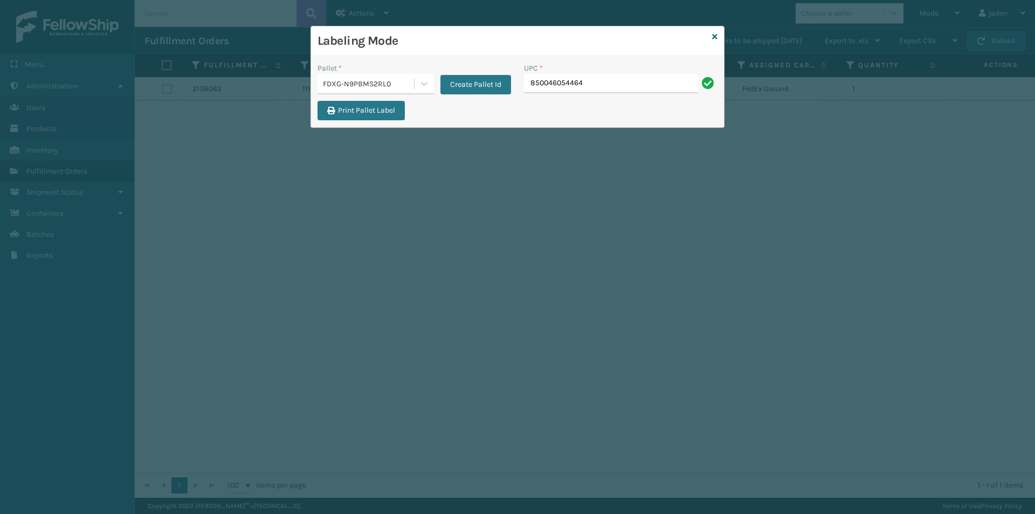
type input "850046054464"
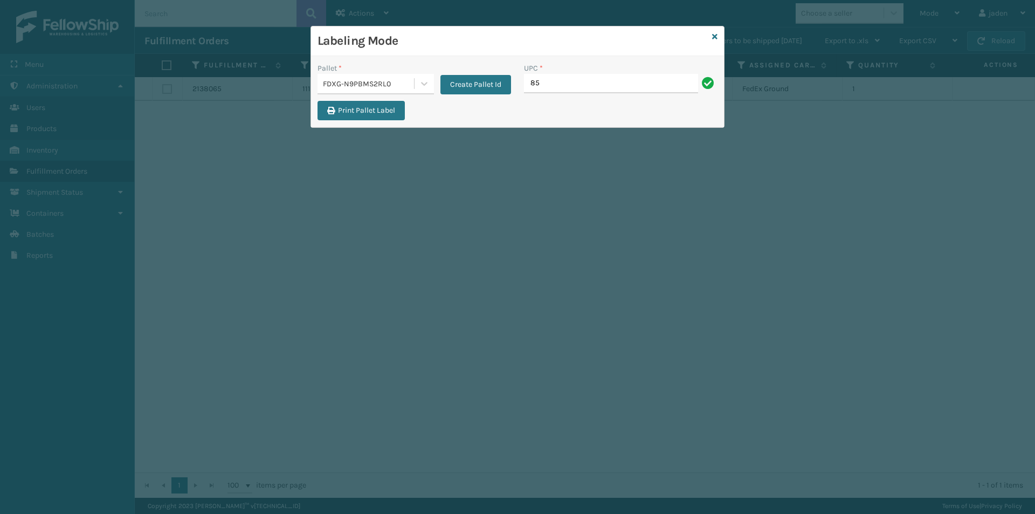
type input "8"
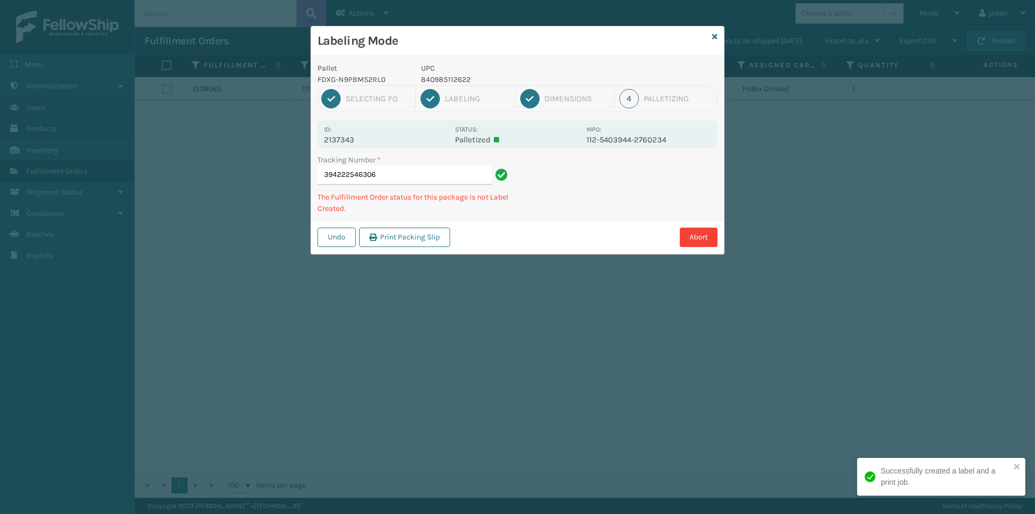
click at [445, 82] on p "840985112622" at bounding box center [500, 79] width 159 height 11
copy p "840985112622"
drag, startPoint x: 596, startPoint y: 194, endPoint x: 571, endPoint y: 213, distance: 32.0
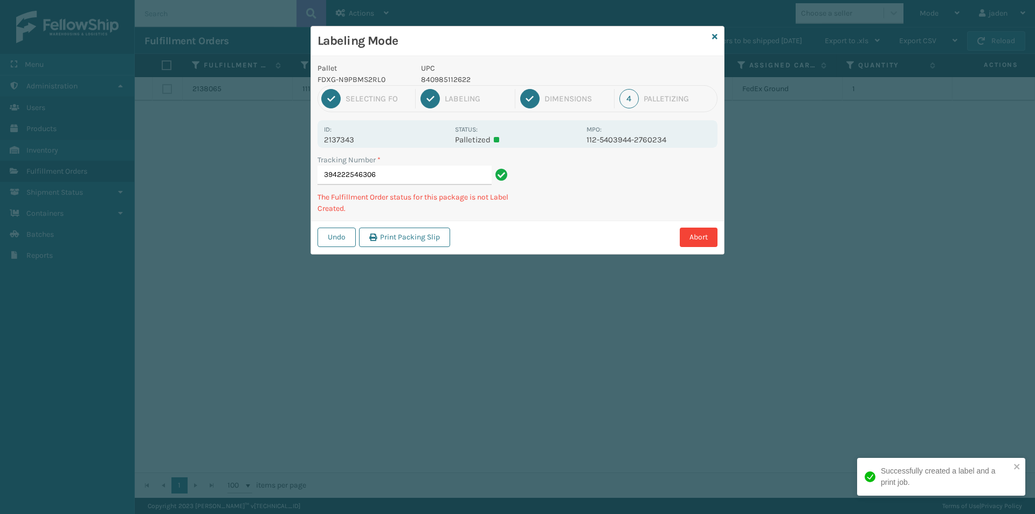
click at [567, 217] on div "Tracking Number * 394222546306 The Fulfillment Order status for this package is…" at bounding box center [517, 187] width 413 height 66
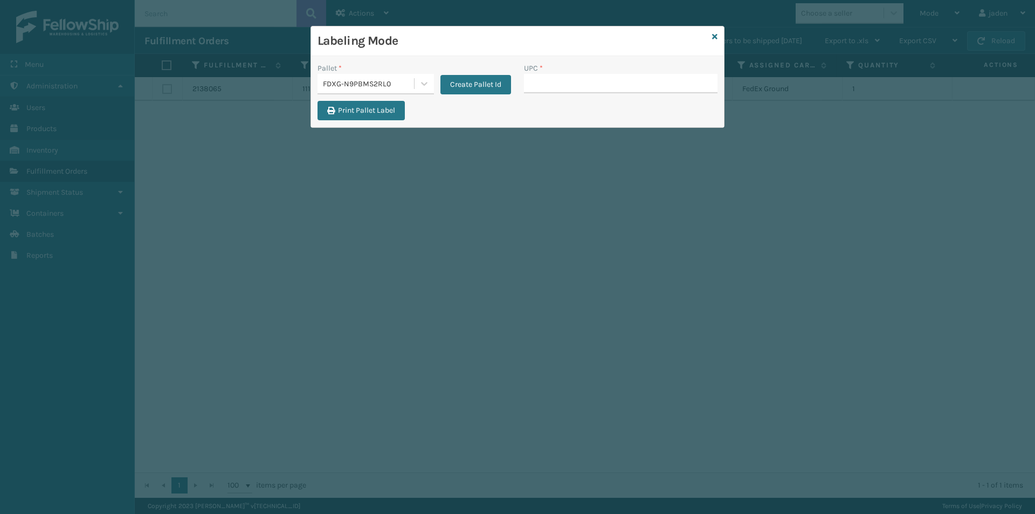
type input "840985112622"
drag, startPoint x: 540, startPoint y: 66, endPoint x: 527, endPoint y: 82, distance: 20.0
paste input "840985112622"
type input "840985112622"
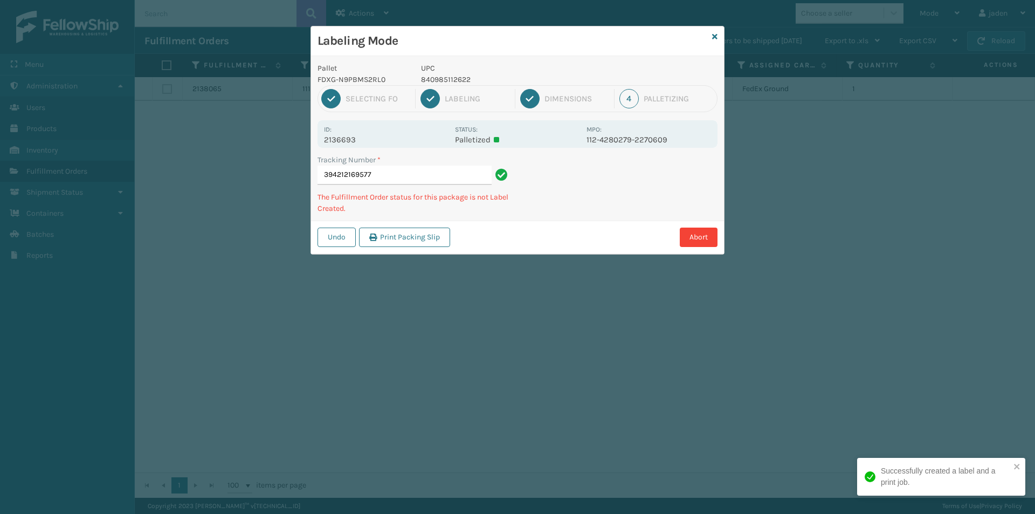
drag, startPoint x: 669, startPoint y: 154, endPoint x: 595, endPoint y: 183, distance: 79.6
click at [595, 183] on div "Tracking Number * 394212169577 The Fulfillment Order status for this package is…" at bounding box center [517, 187] width 413 height 66
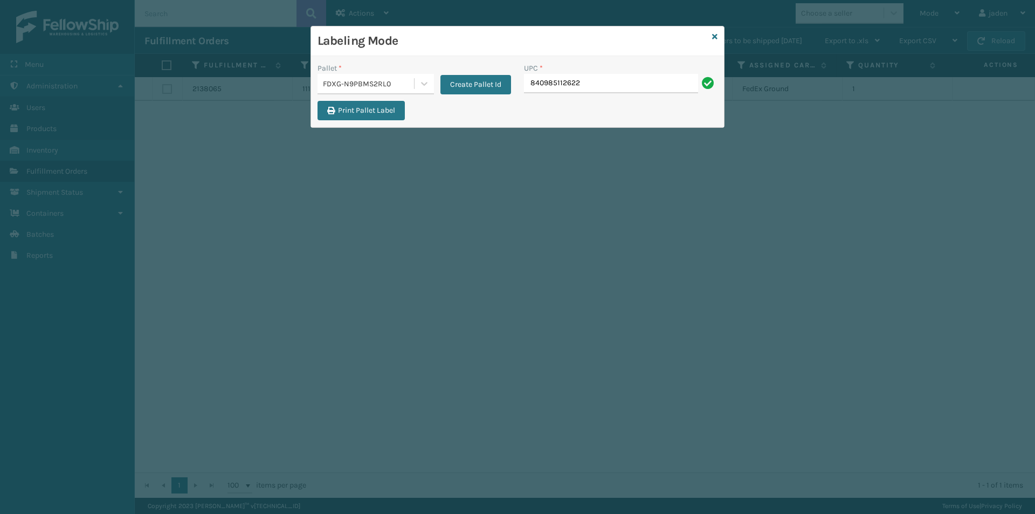
type input "840985112622"
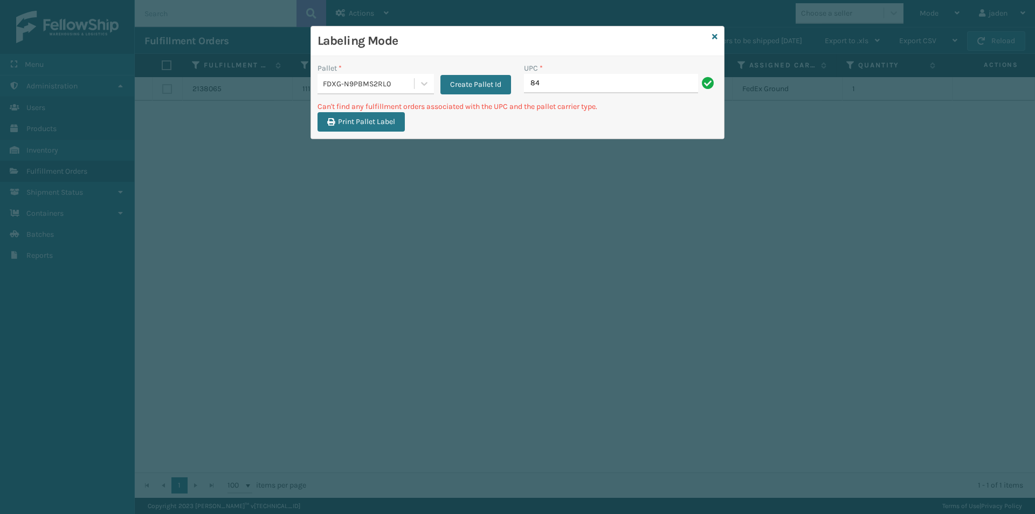
type input "8"
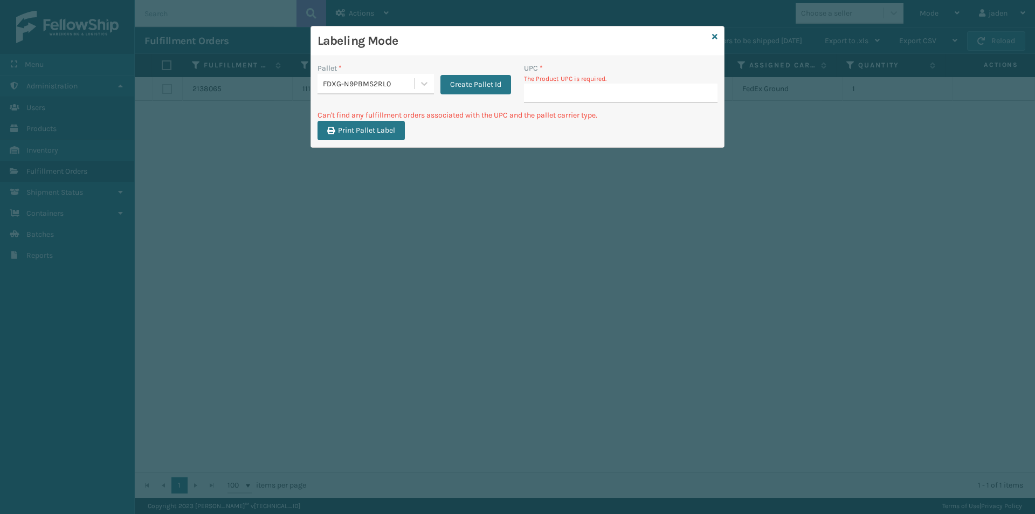
drag, startPoint x: 521, startPoint y: 53, endPoint x: 445, endPoint y: 53, distance: 76.0
click at [445, 53] on div "Labeling Mode" at bounding box center [517, 41] width 413 height 30
drag, startPoint x: 575, startPoint y: 59, endPoint x: 402, endPoint y: 50, distance: 173.3
click at [402, 50] on div "Labeling Mode" at bounding box center [517, 41] width 413 height 30
drag, startPoint x: 600, startPoint y: 64, endPoint x: 424, endPoint y: 57, distance: 176.0
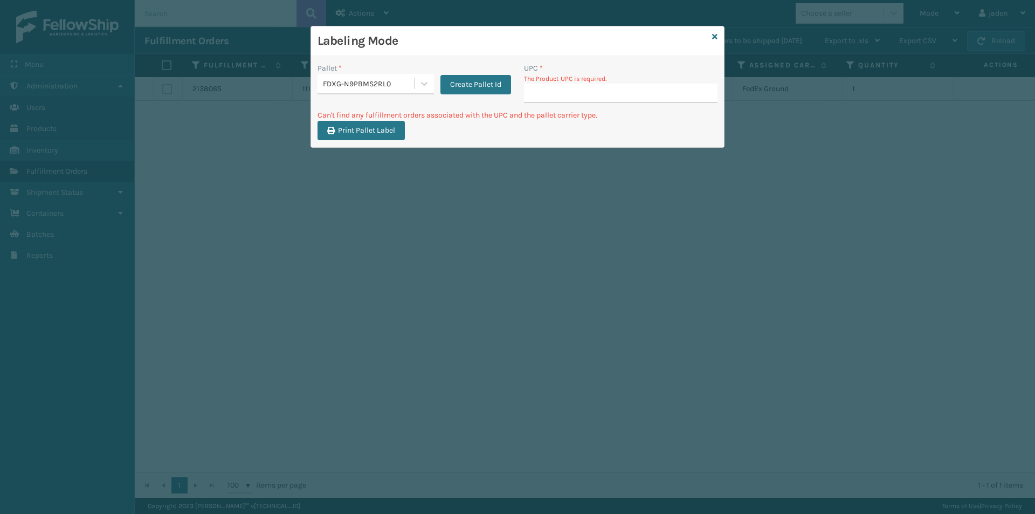
click at [424, 57] on div "Pallet * FDXG-N9PBMS2RL0 Create Pallet Id UPC * The Product UPC is required. Ca…" at bounding box center [517, 101] width 413 height 91
click at [715, 36] on icon at bounding box center [714, 37] width 5 height 8
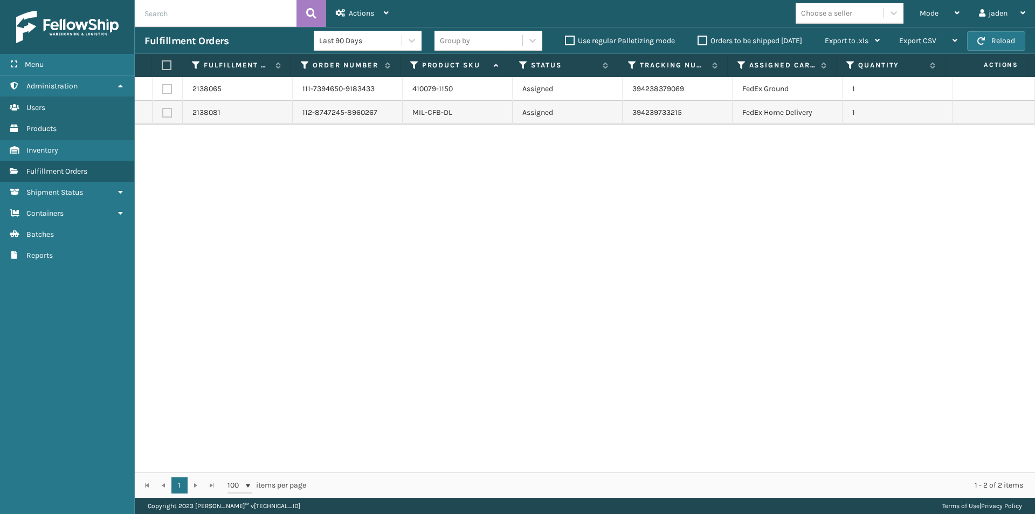
drag, startPoint x: 626, startPoint y: 217, endPoint x: 442, endPoint y: 210, distance: 183.5
click at [442, 210] on div "2138065 111-7394650-9183433 410079-1150 Assigned 394238379069 FedEx Ground 1 21…" at bounding box center [585, 274] width 901 height 395
click at [167, 111] on label at bounding box center [167, 113] width 10 height 10
click at [163, 111] on input "checkbox" at bounding box center [162, 111] width 1 height 7
checkbox input "true"
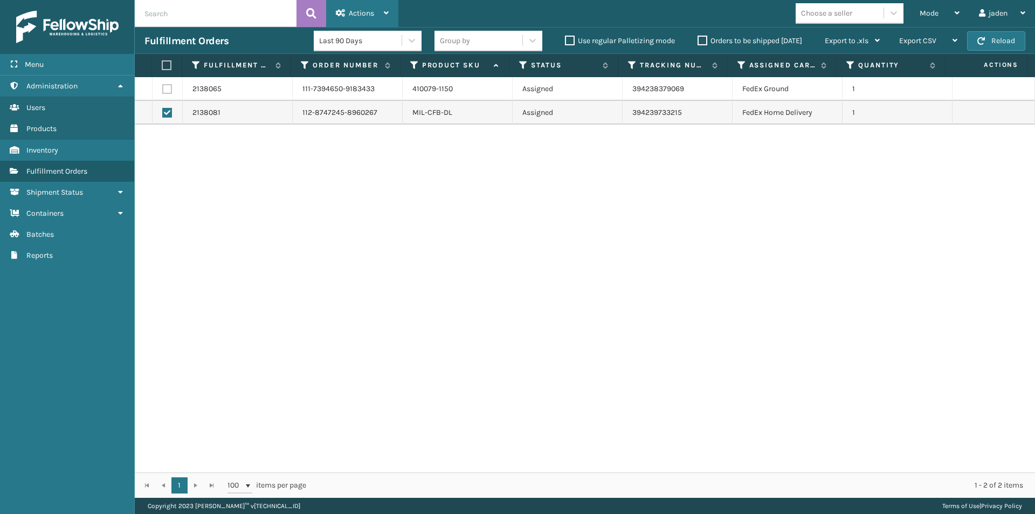
click at [366, 19] on div "Actions" at bounding box center [362, 13] width 53 height 27
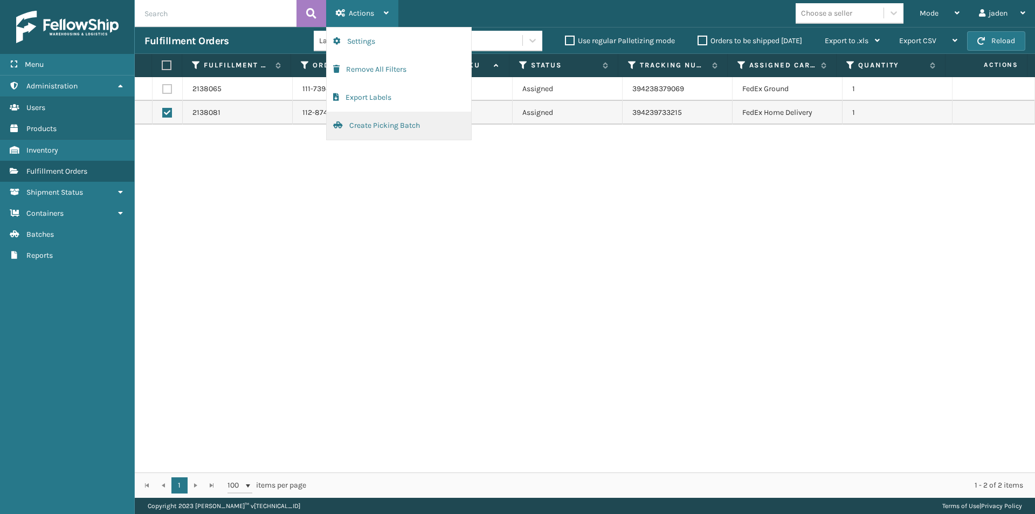
click at [378, 127] on button "Create Picking Batch" at bounding box center [399, 126] width 145 height 28
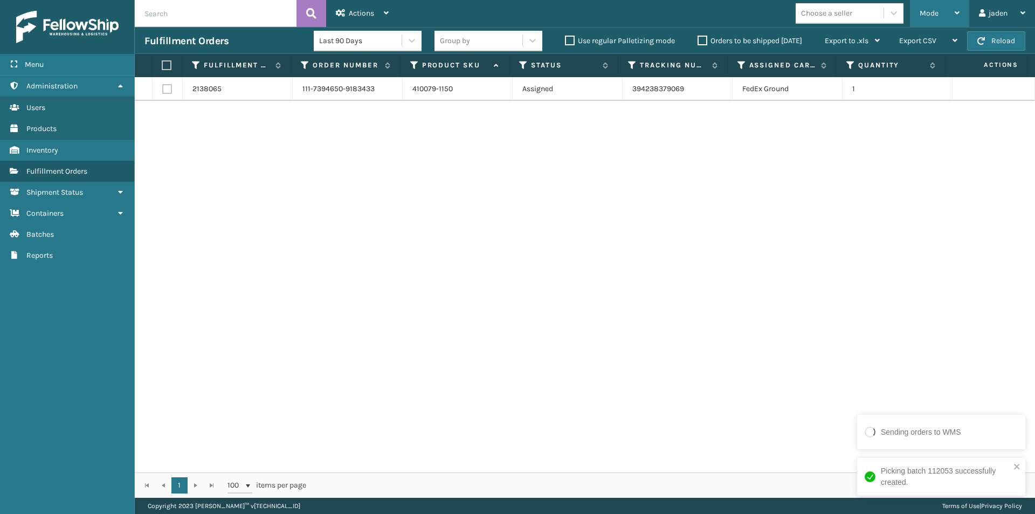
click at [943, 16] on div "Mode" at bounding box center [940, 13] width 40 height 27
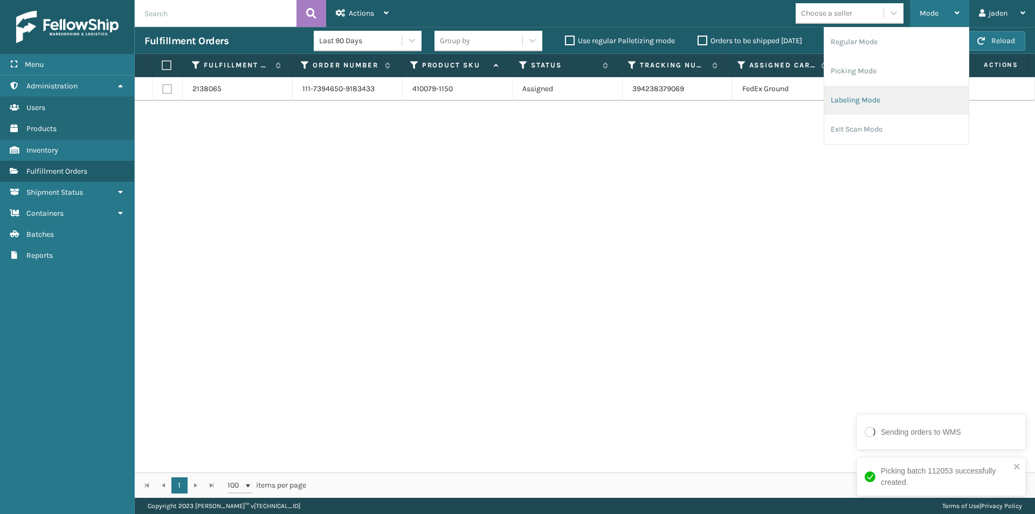
click at [907, 101] on li "Labeling Mode" at bounding box center [897, 100] width 145 height 29
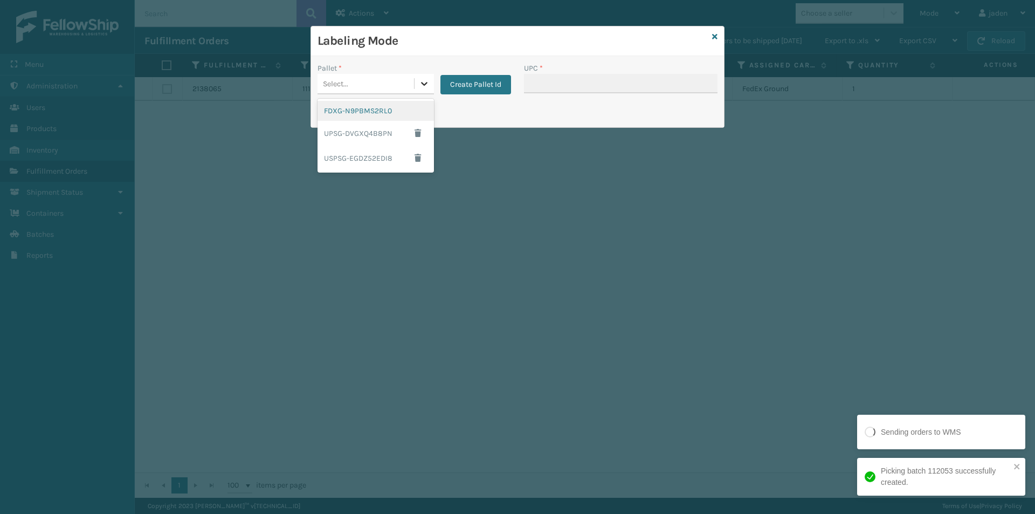
click at [427, 78] on icon at bounding box center [424, 83] width 11 height 11
click at [339, 121] on div "UPSG-DVGXQ4B8PN" at bounding box center [376, 133] width 116 height 25
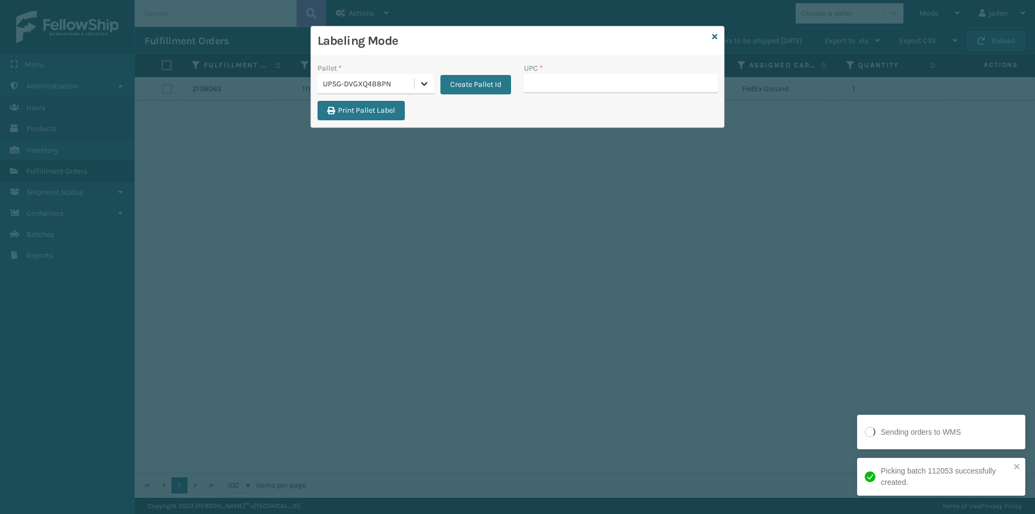
click at [425, 84] on icon at bounding box center [424, 84] width 6 height 4
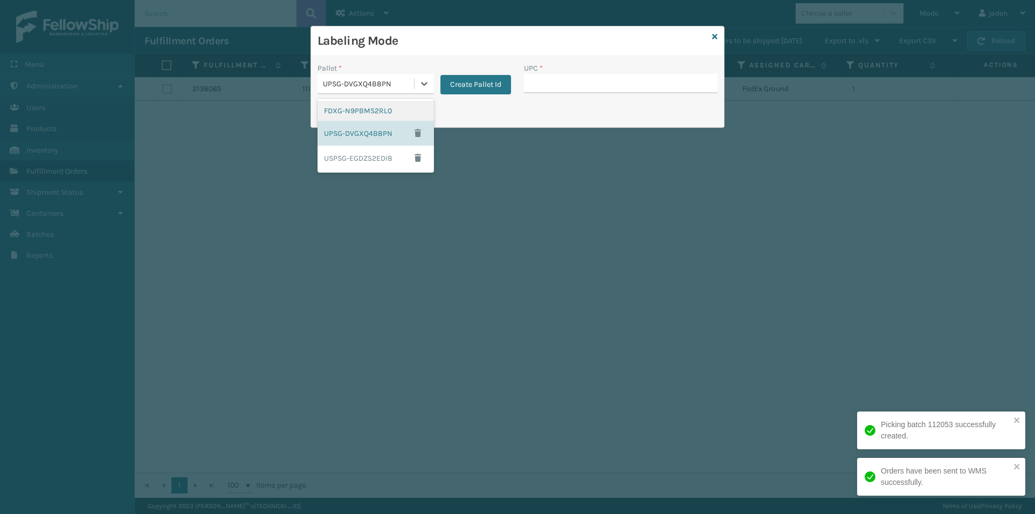
click at [354, 114] on div "FDXG-N9PBMS2RL0" at bounding box center [376, 111] width 116 height 20
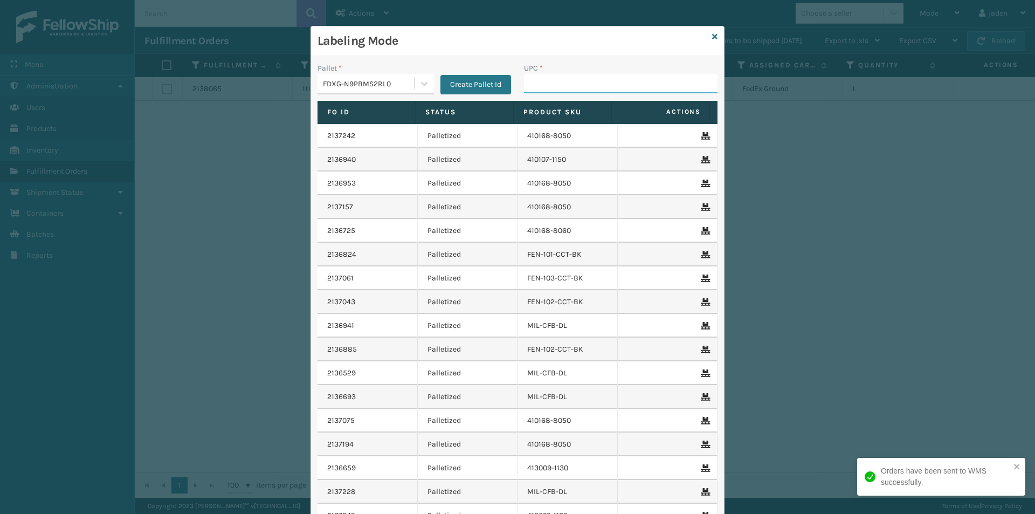
paste input "840985112622"
type input "840985112622"
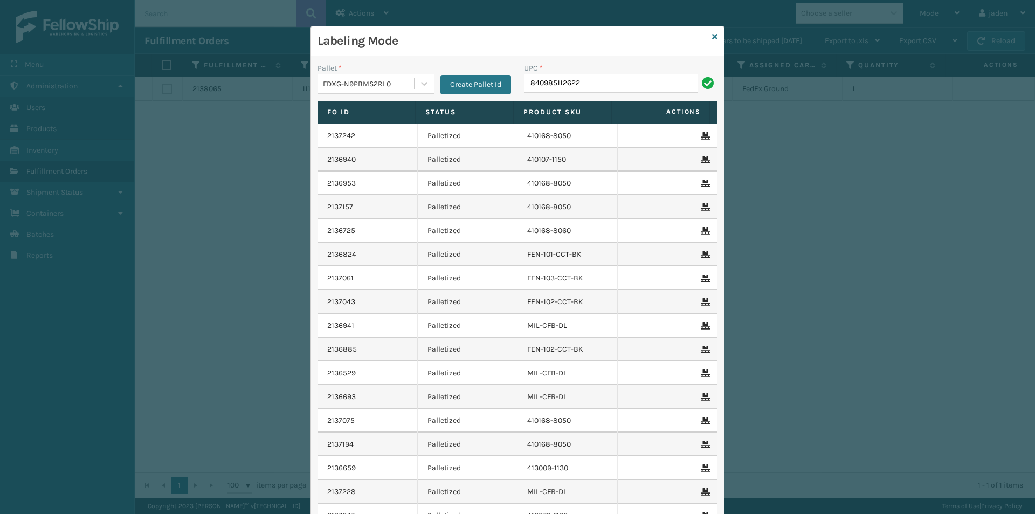
type input "840985112622"
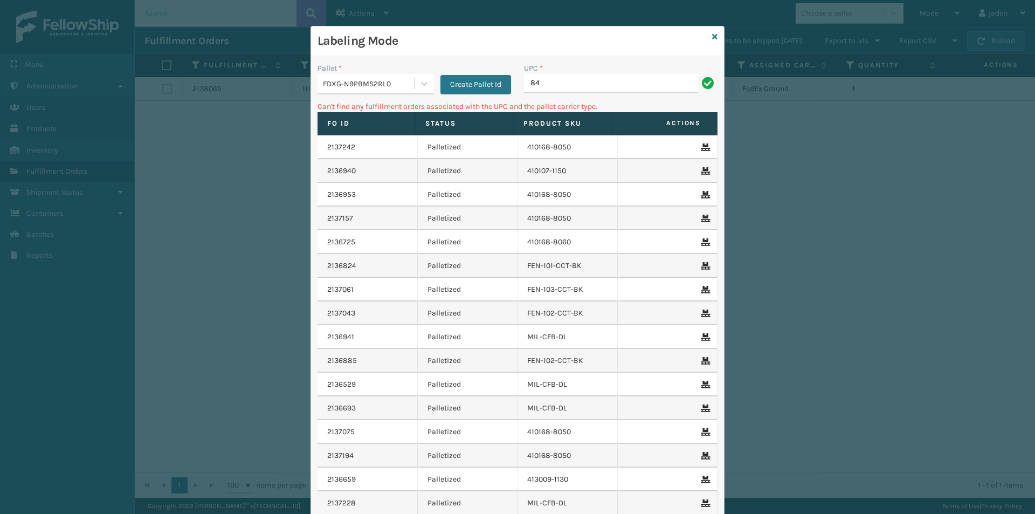
type input "8"
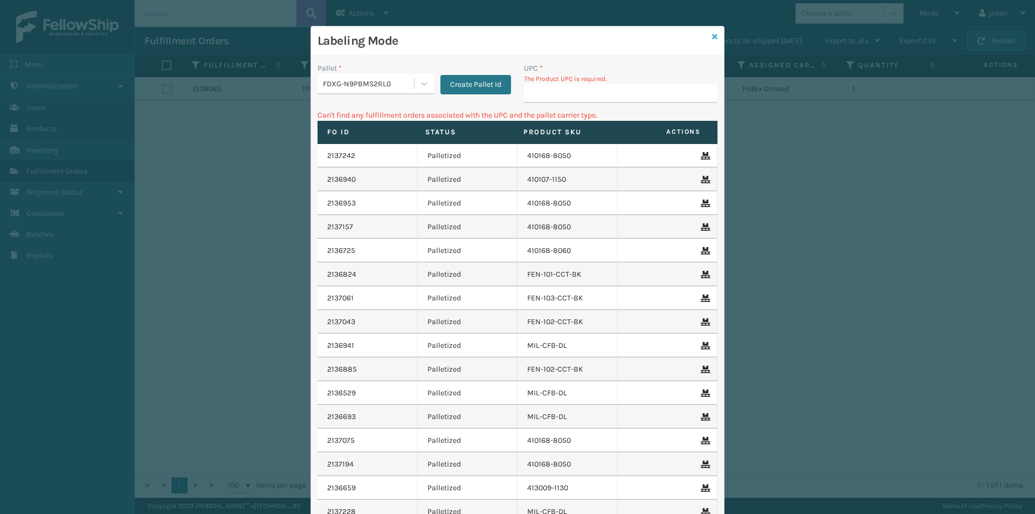
click at [712, 37] on icon at bounding box center [714, 37] width 5 height 8
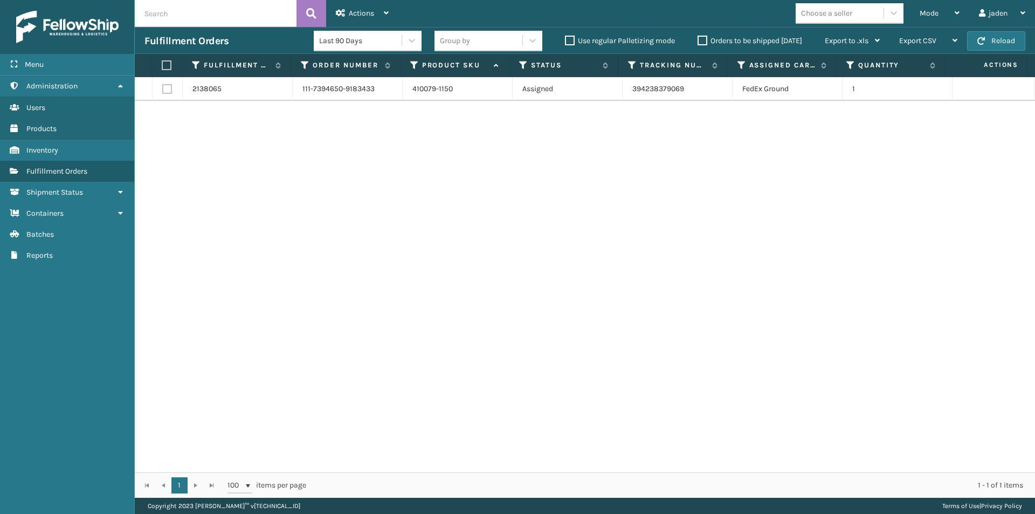
drag, startPoint x: 632, startPoint y: 171, endPoint x: 499, endPoint y: 106, distance: 147.4
click at [403, 171] on div "2138065 111-7394650-9183433 410079-1150 Assigned 394238379069 FedEx Ground 1" at bounding box center [585, 274] width 901 height 395
click at [1006, 45] on button "Reload" at bounding box center [996, 40] width 58 height 19
click at [1002, 44] on button "Reload" at bounding box center [996, 40] width 58 height 19
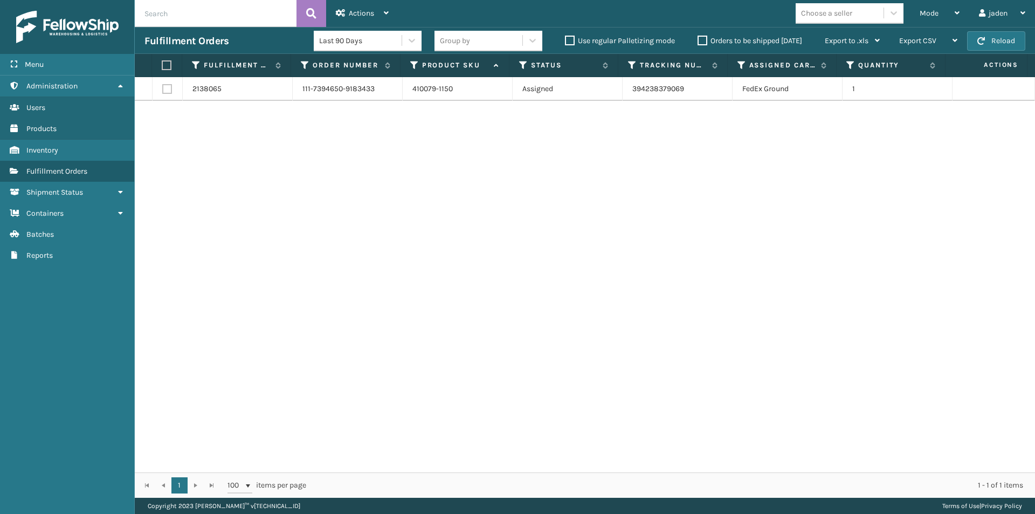
click at [1002, 44] on button "Reload" at bounding box center [996, 40] width 58 height 19
drag, startPoint x: 717, startPoint y: 216, endPoint x: 710, endPoint y: 217, distance: 7.2
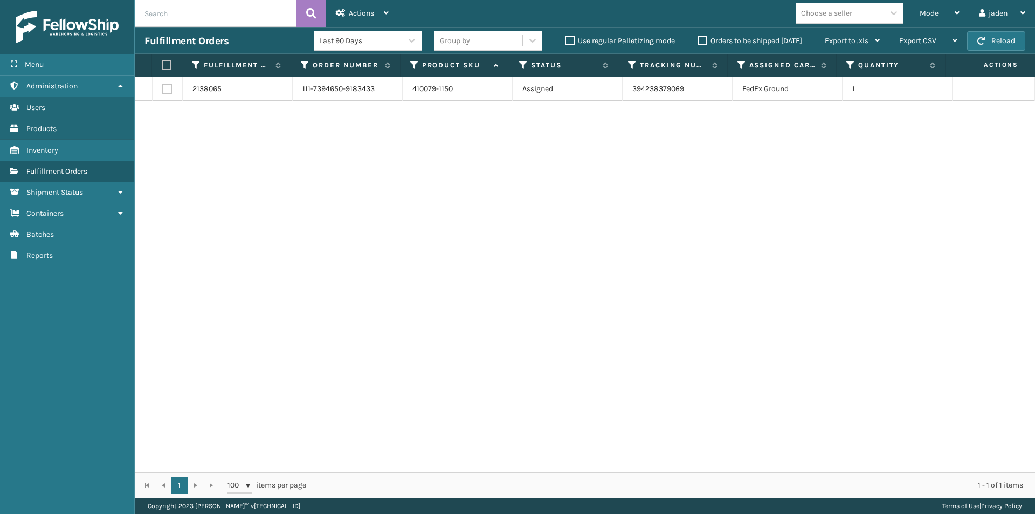
drag, startPoint x: 710, startPoint y: 217, endPoint x: 460, endPoint y: 159, distance: 256.9
click at [491, 216] on div "2138065 111-7394650-9183433 410079-1150 Assigned 394238379069 FedEx Ground 1" at bounding box center [585, 274] width 901 height 395
click at [916, 15] on div "Mode Regular Mode Picking Mode Labeling Mode Exit Scan Mode" at bounding box center [939, 13] width 59 height 27
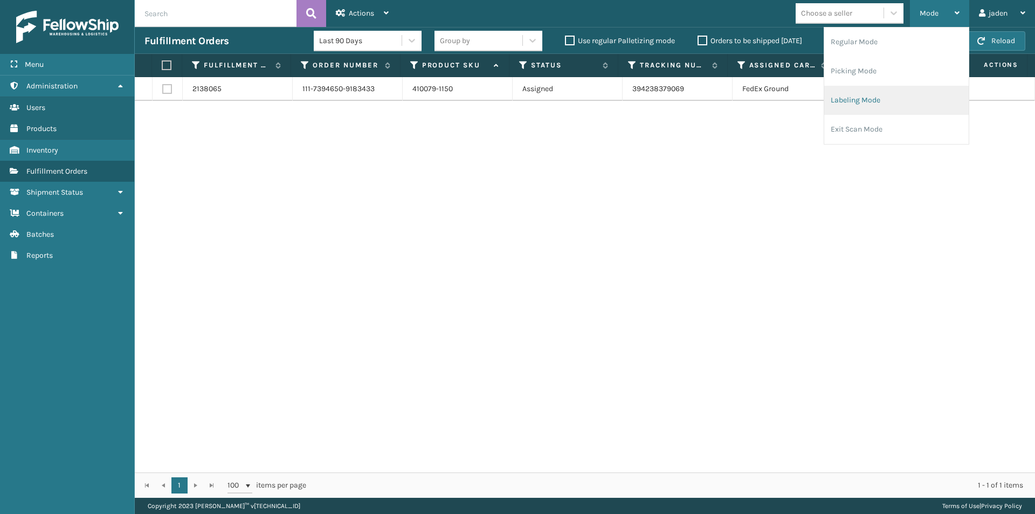
click at [901, 101] on li "Labeling Mode" at bounding box center [897, 100] width 145 height 29
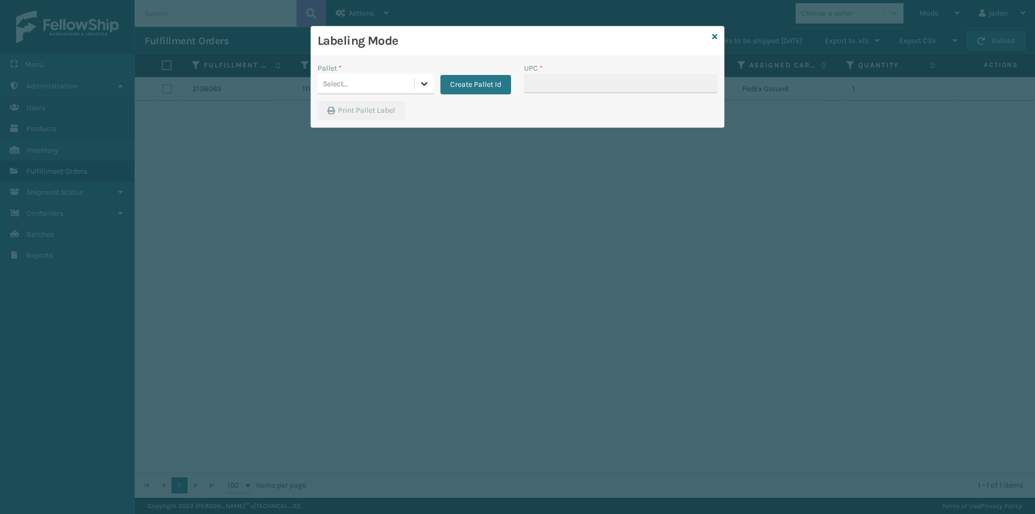
click at [417, 87] on div at bounding box center [424, 83] width 19 height 19
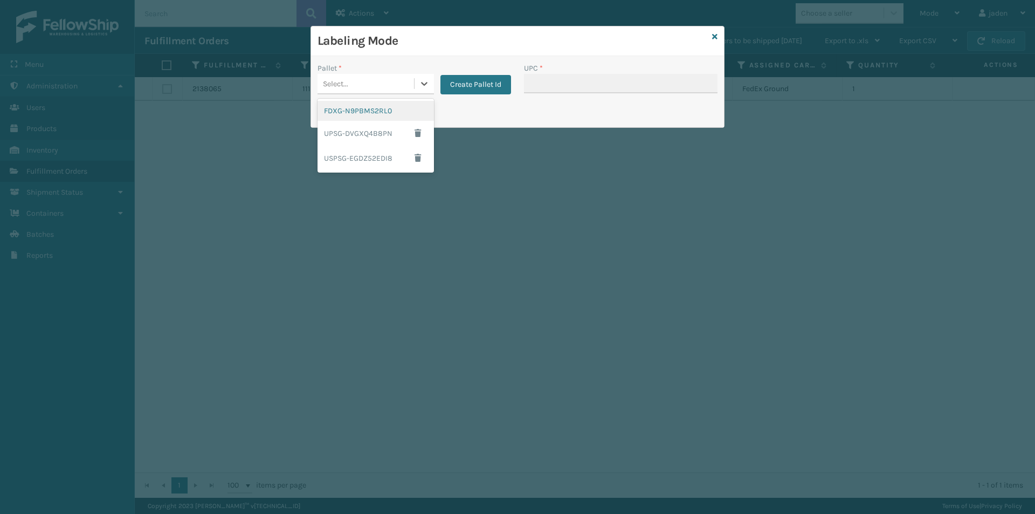
click at [358, 112] on div "FDXG-N9PBMS2RL0" at bounding box center [376, 111] width 116 height 20
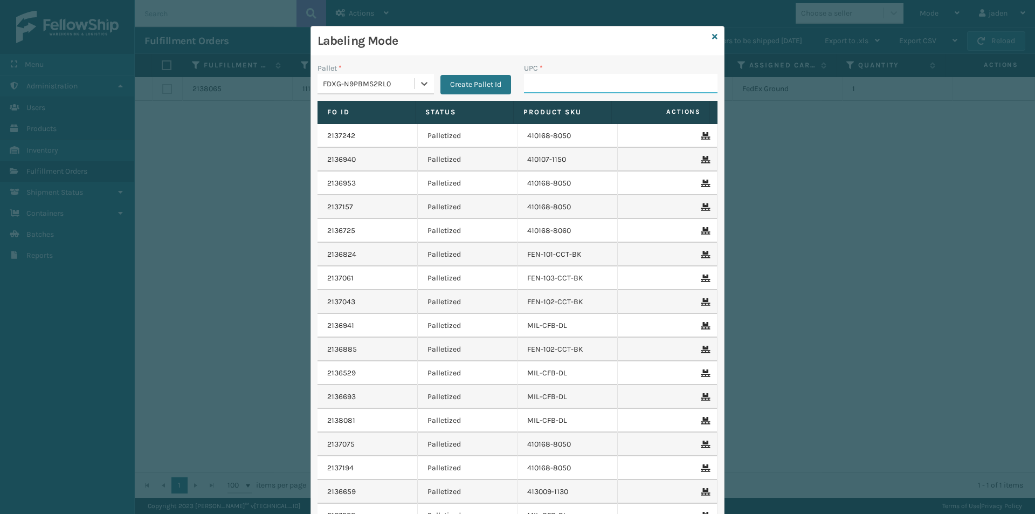
click at [560, 89] on input "UPC *" at bounding box center [621, 83] width 194 height 19
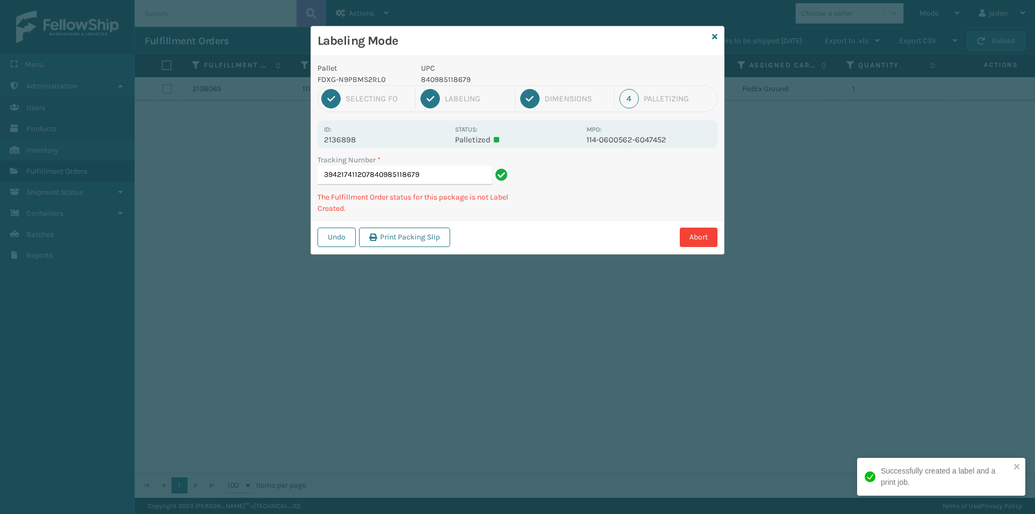
type input "394217411207840985118679"
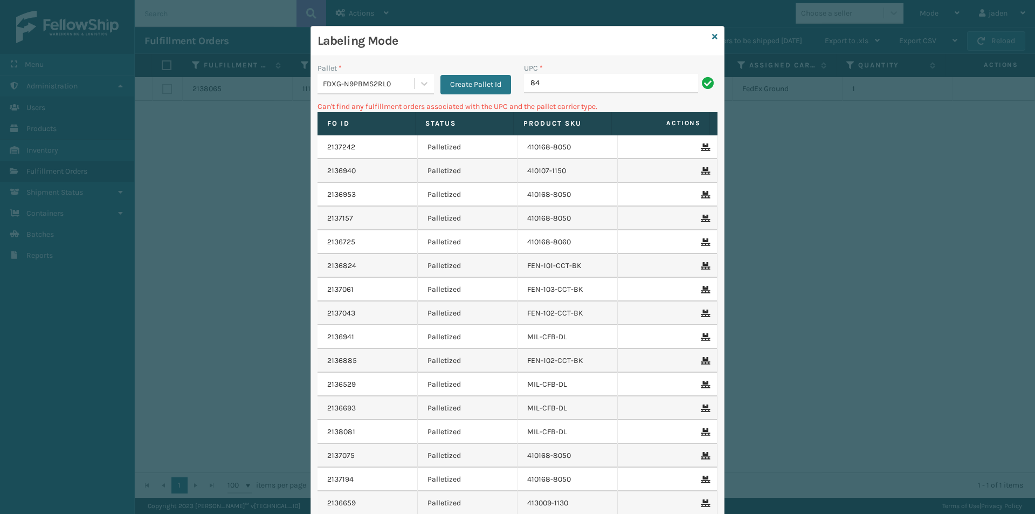
type input "8"
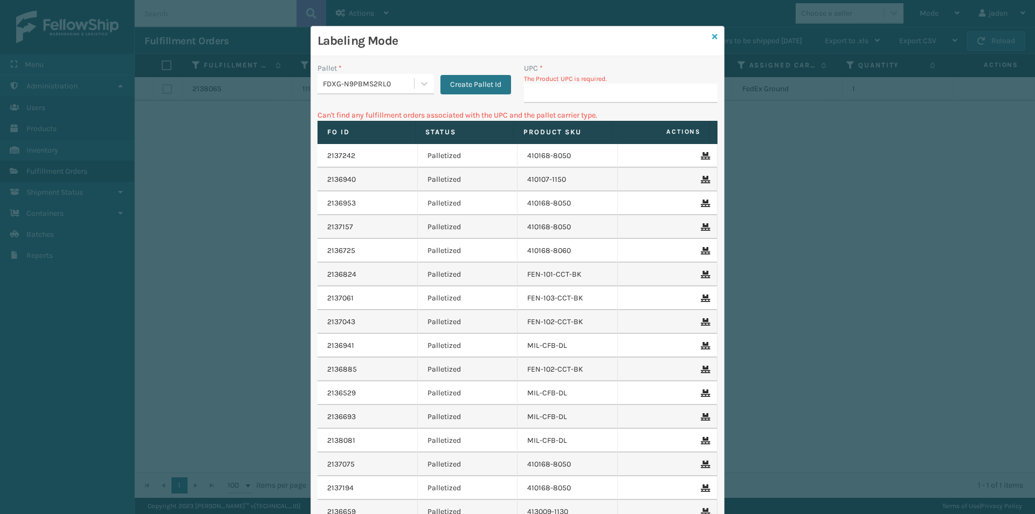
click at [712, 38] on icon at bounding box center [714, 37] width 5 height 8
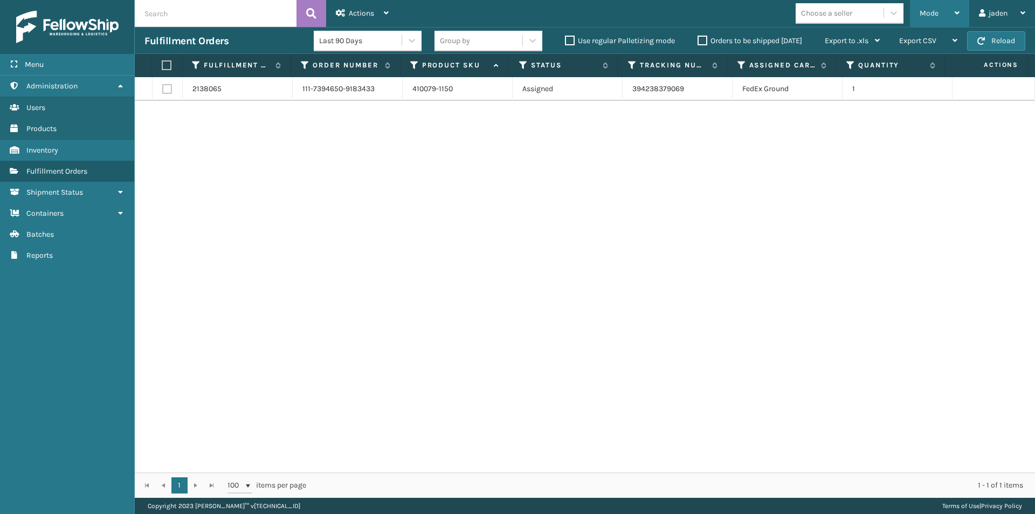
click at [930, 20] on div "Mode" at bounding box center [940, 13] width 40 height 27
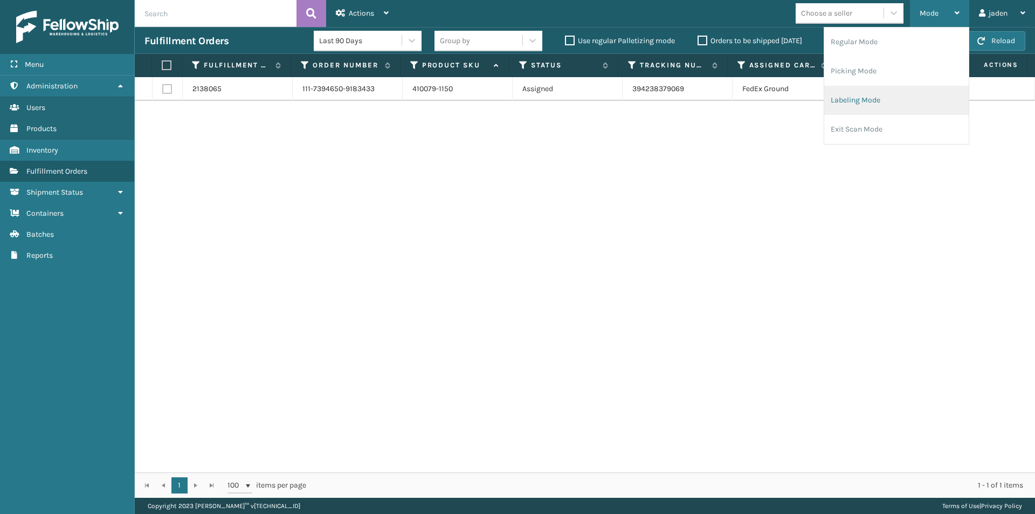
click at [871, 104] on li "Labeling Mode" at bounding box center [897, 100] width 145 height 29
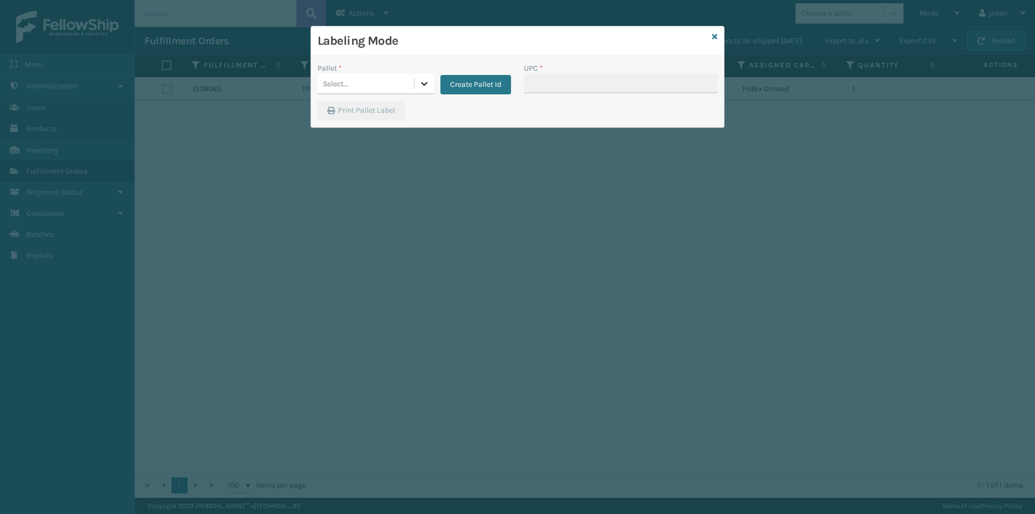
click at [424, 82] on icon at bounding box center [424, 83] width 11 height 11
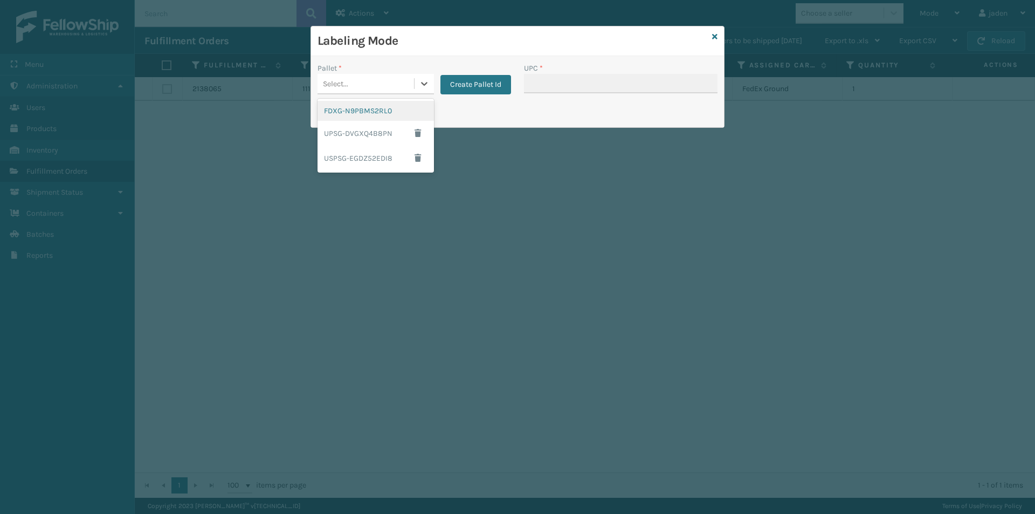
click at [349, 115] on div "FDXG-N9PBMS2RL0" at bounding box center [376, 111] width 116 height 20
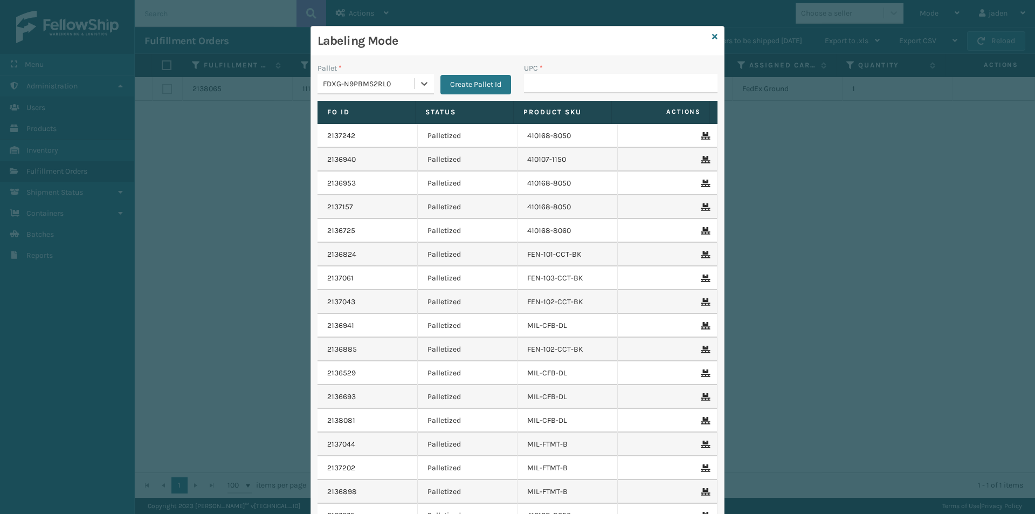
click at [540, 71] on span "*" at bounding box center [541, 68] width 3 height 9
click at [538, 74] on input "UPC *" at bounding box center [621, 83] width 194 height 19
click at [544, 76] on input "UPC *" at bounding box center [621, 83] width 194 height 19
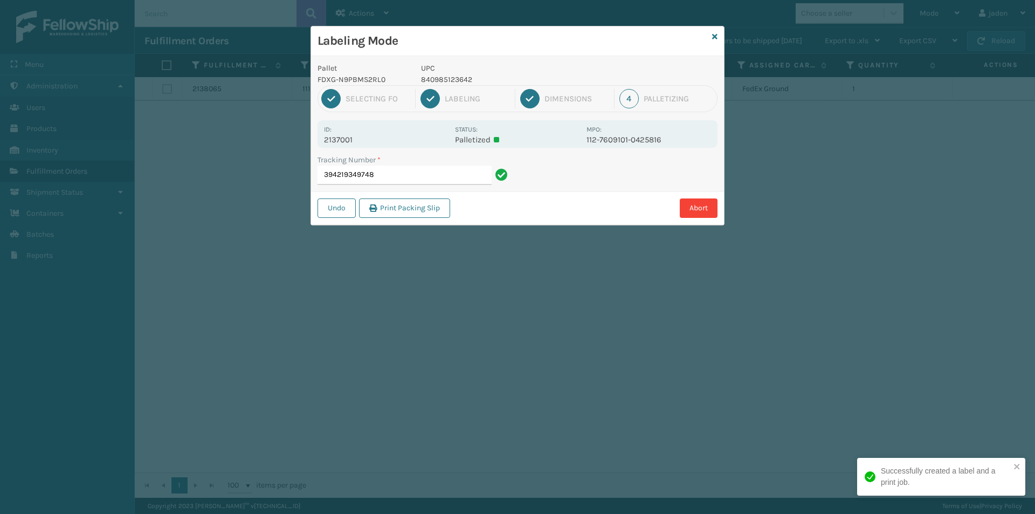
click at [439, 80] on p "840985123642" at bounding box center [500, 79] width 159 height 11
copy p "840985123642"
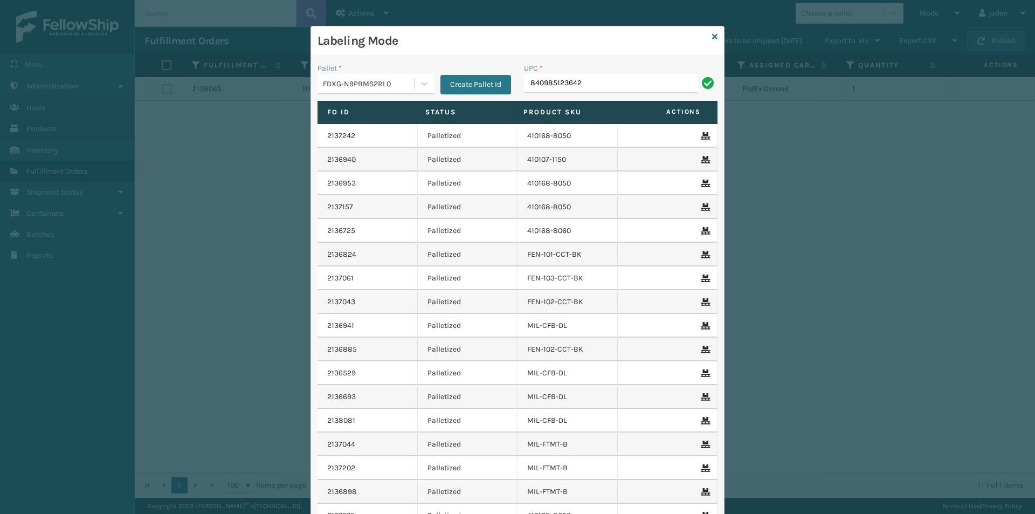
type input "840985123642"
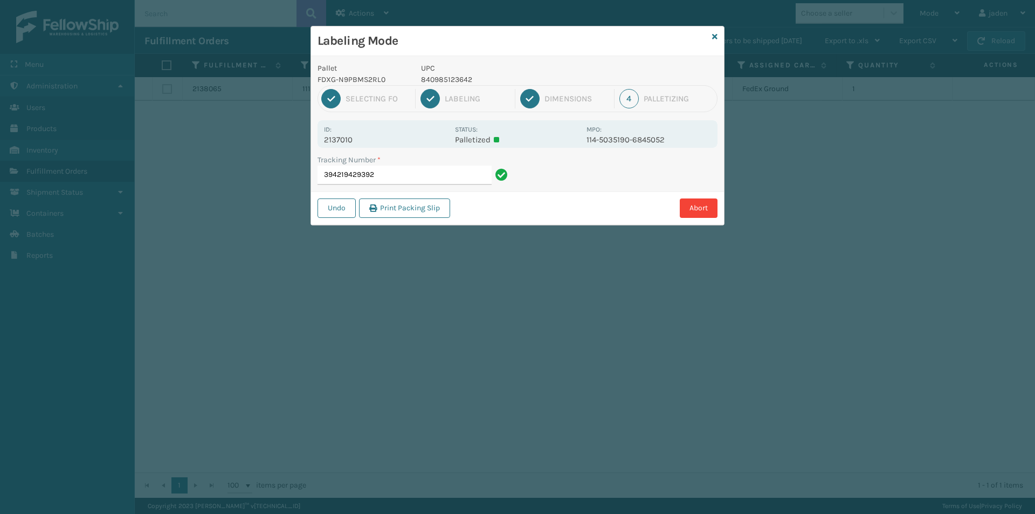
drag, startPoint x: 599, startPoint y: 187, endPoint x: 542, endPoint y: 204, distance: 59.4
click at [542, 204] on div "Abort" at bounding box center [586, 207] width 264 height 19
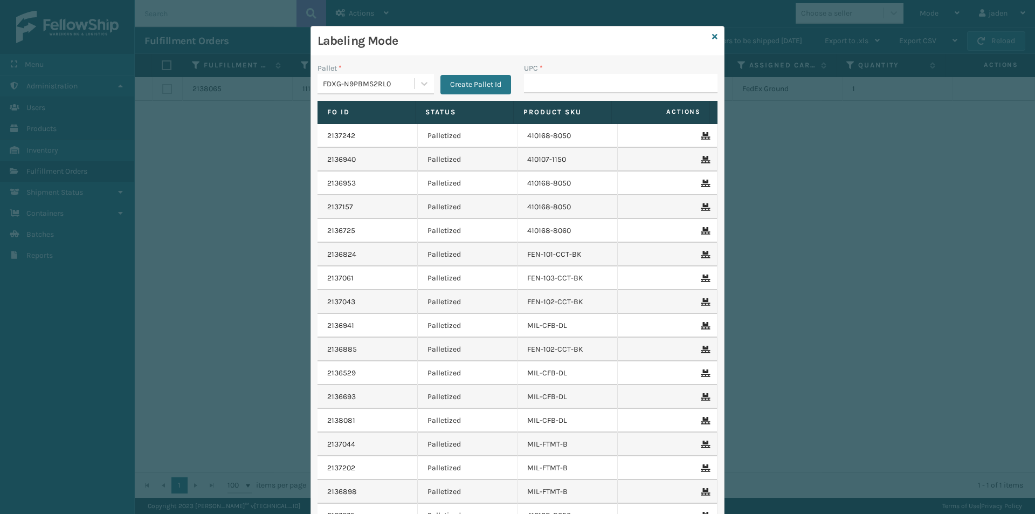
type input "840985123642"
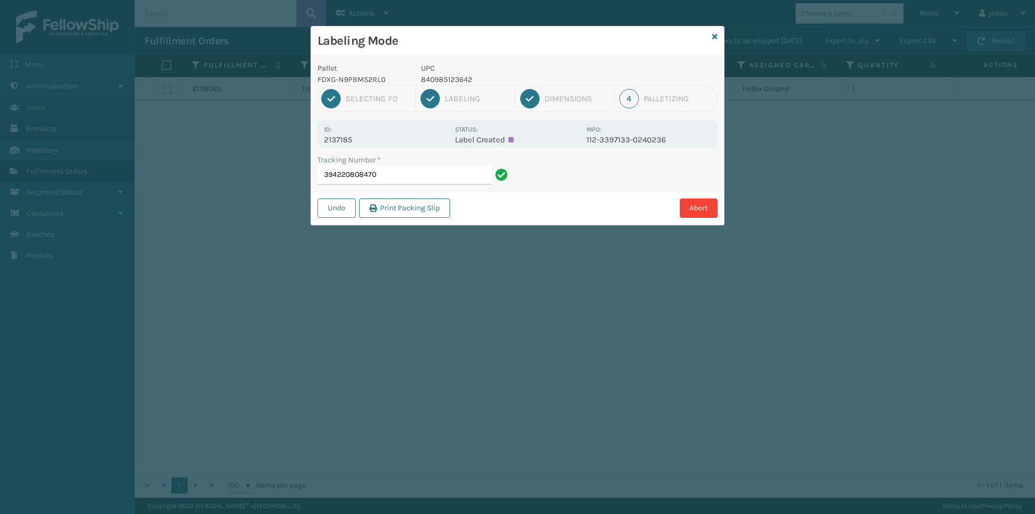
click at [408, 183] on input "394220808470" at bounding box center [405, 175] width 174 height 19
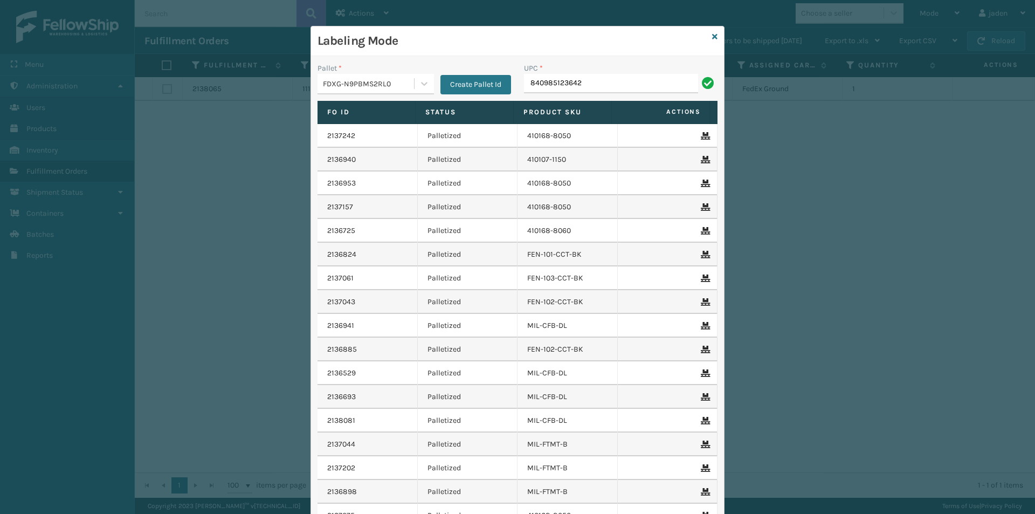
type input "840985123642"
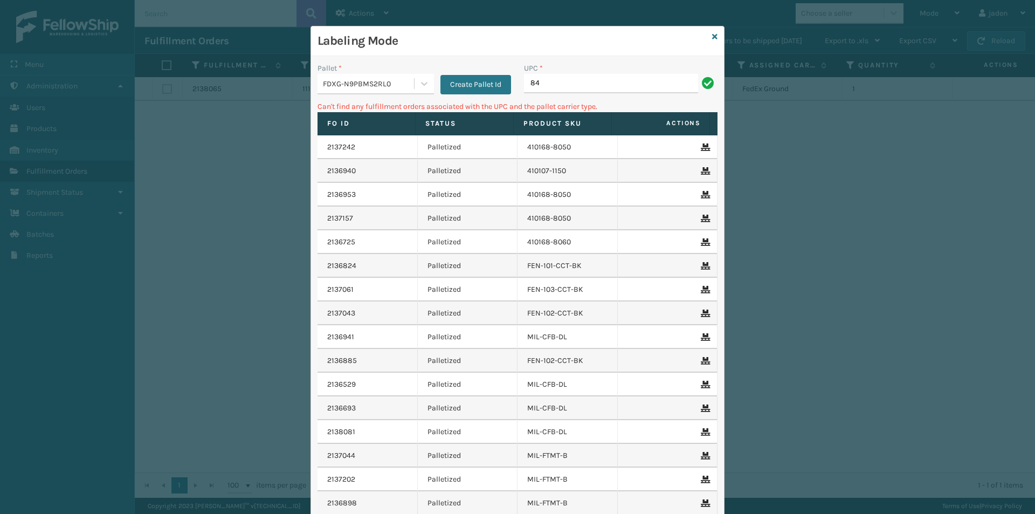
type input "8"
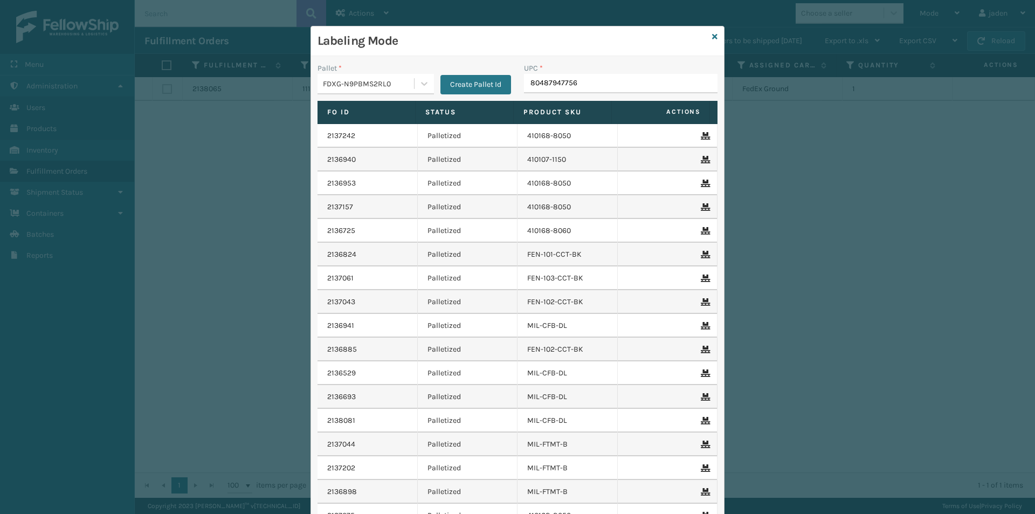
type input "804879477563"
type input "8048794"
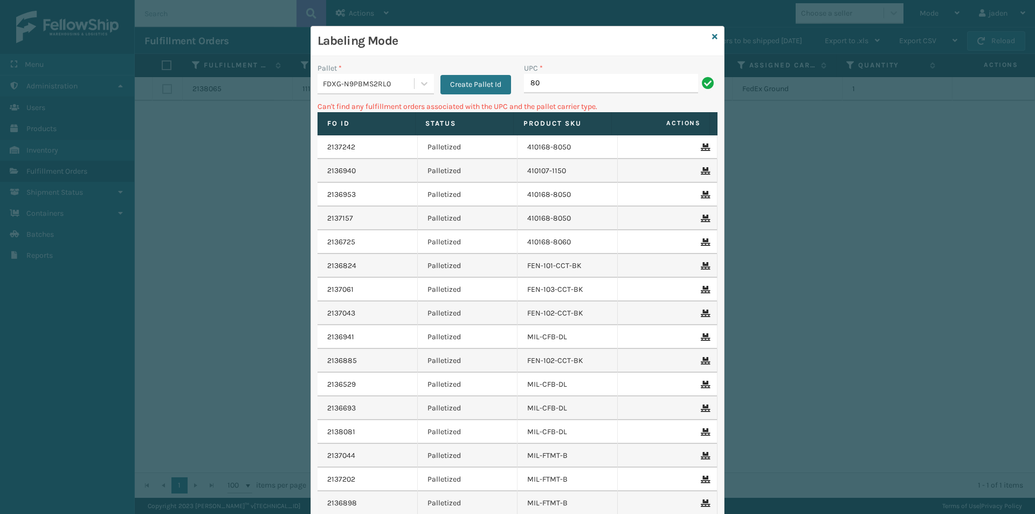
type input "8"
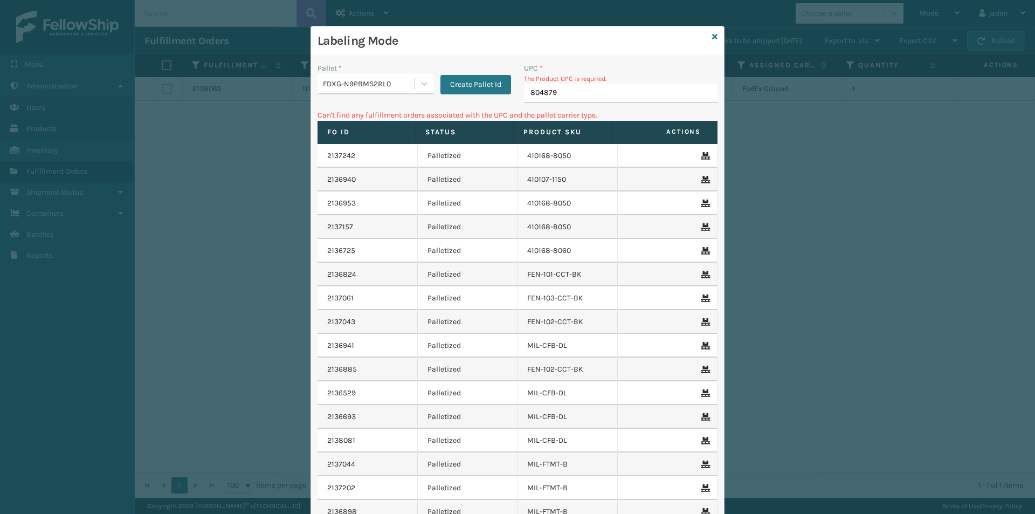
type input "8048794"
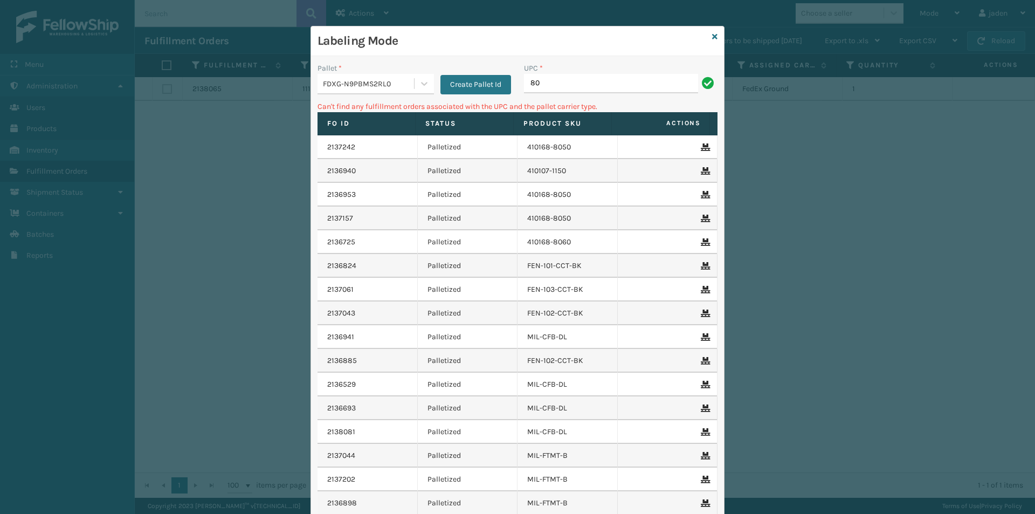
type input "8"
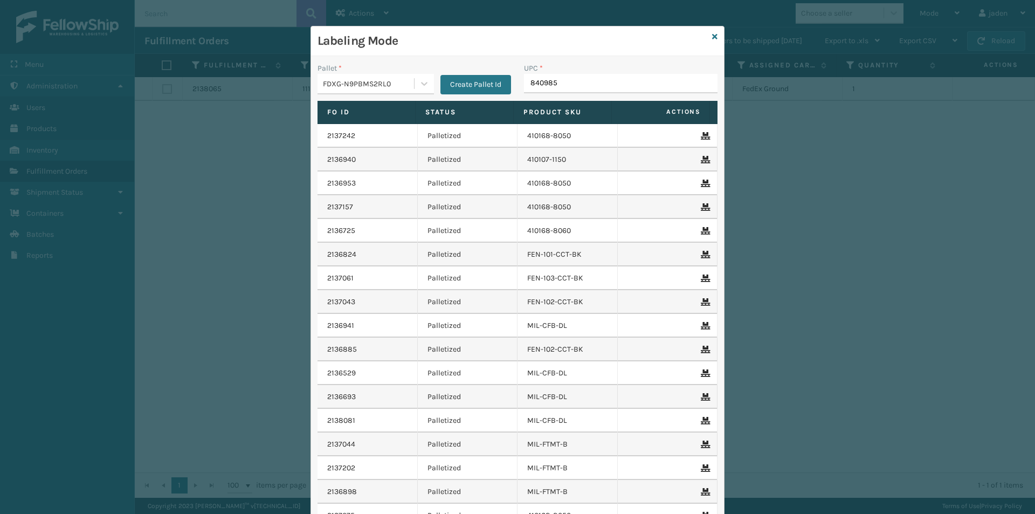
type input "8409851"
type input "84085125721"
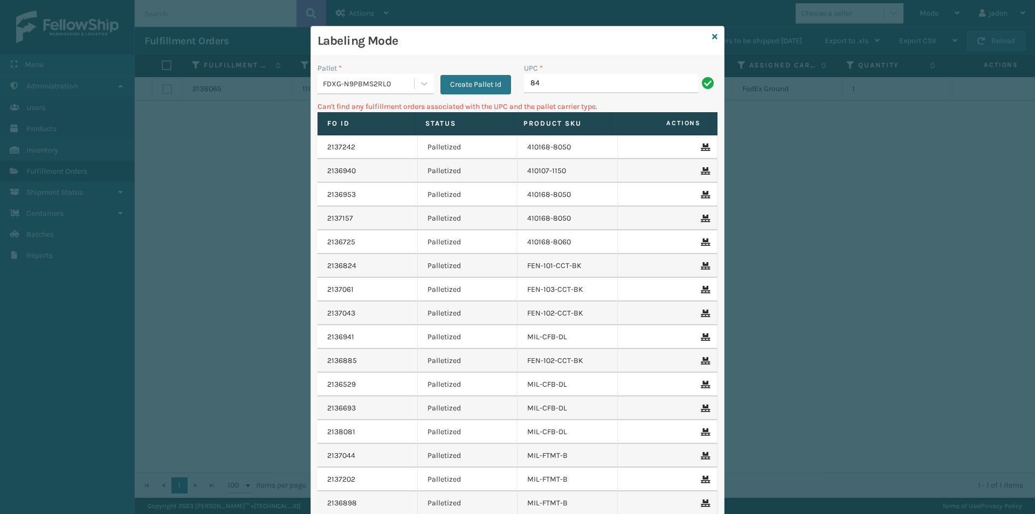
type input "8"
type input "840985125721"
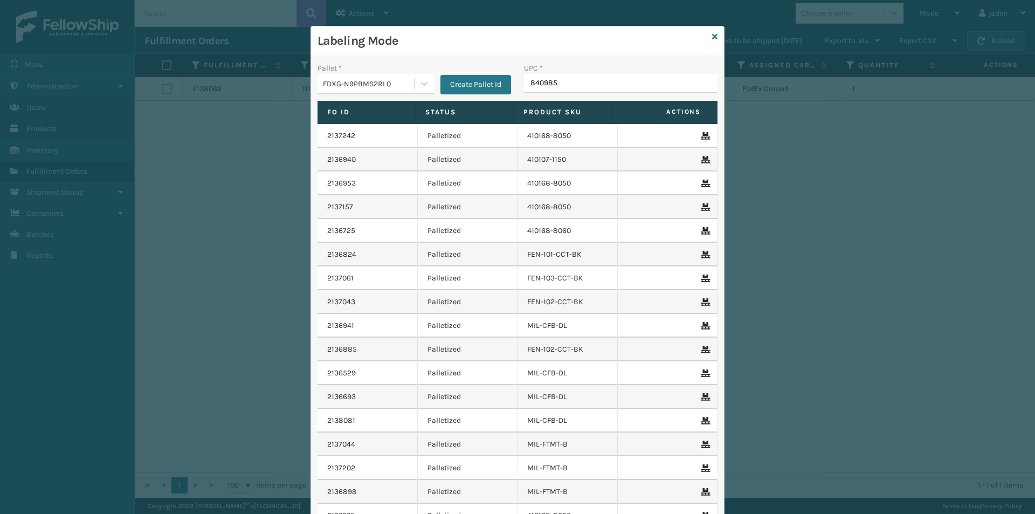
type input "8409851"
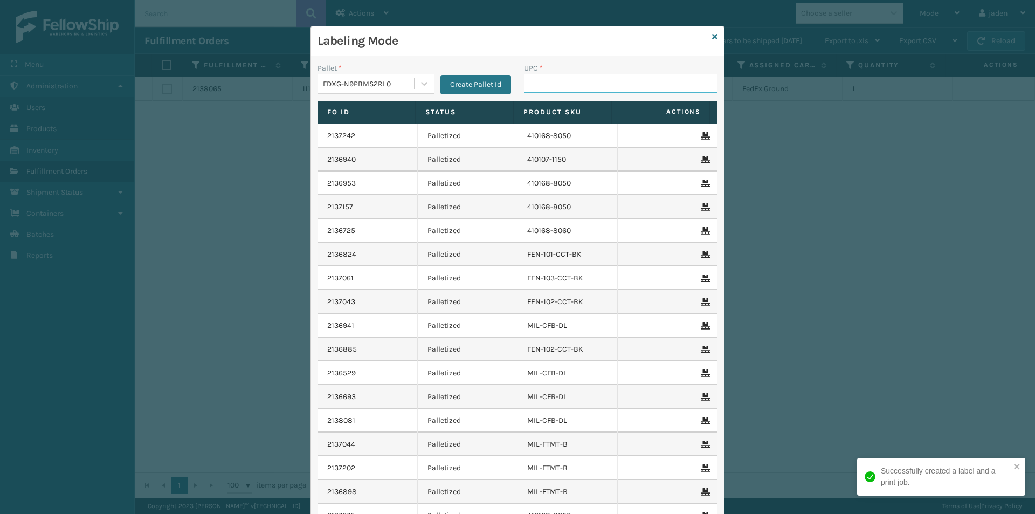
click at [573, 75] on input "UPC *" at bounding box center [621, 83] width 194 height 19
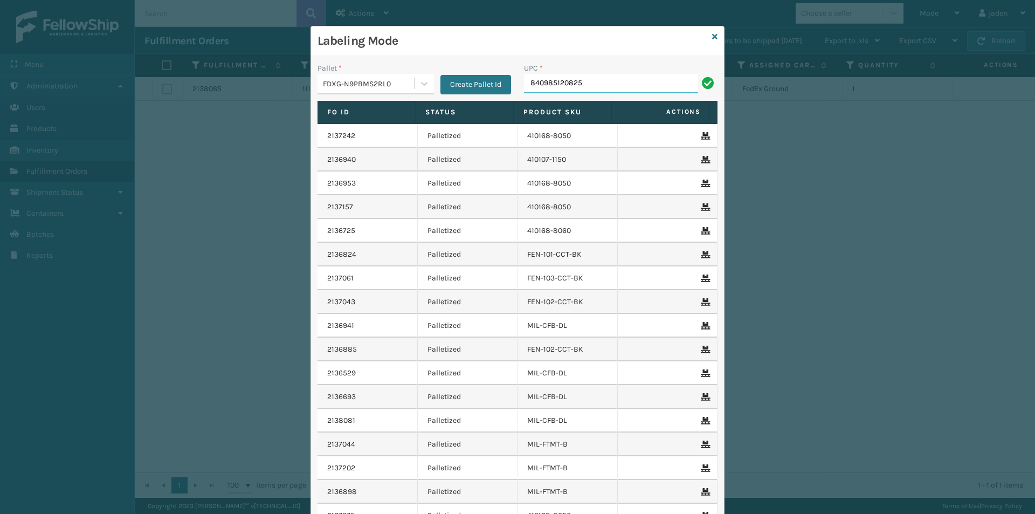
type input "840985120825"
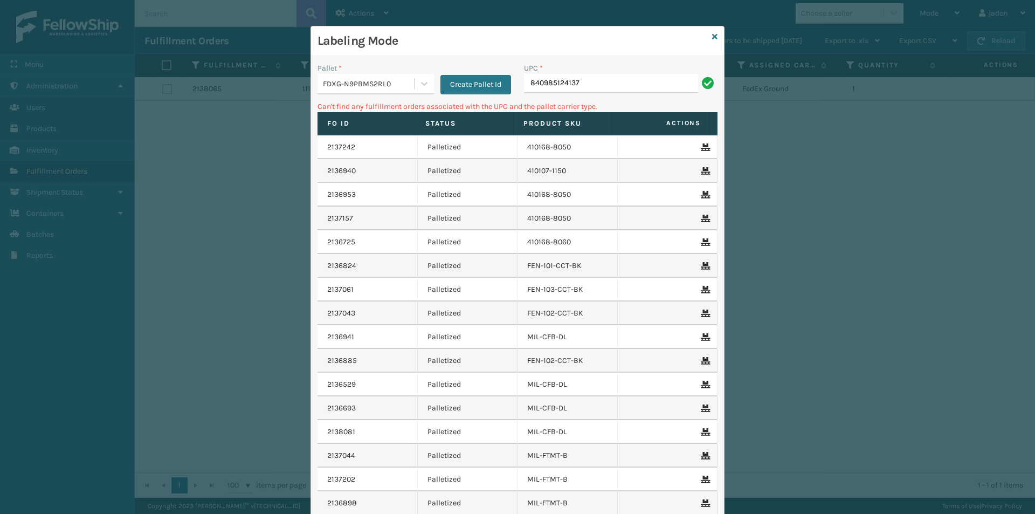
click at [622, 79] on input "840985124137" at bounding box center [611, 83] width 174 height 19
type input "8409851"
type input "8"
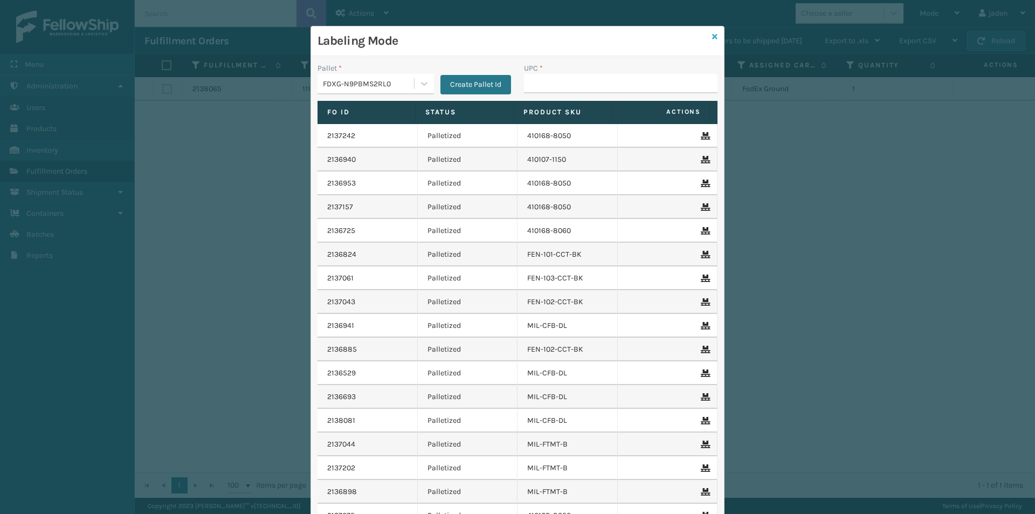
click at [712, 34] on icon at bounding box center [714, 37] width 5 height 8
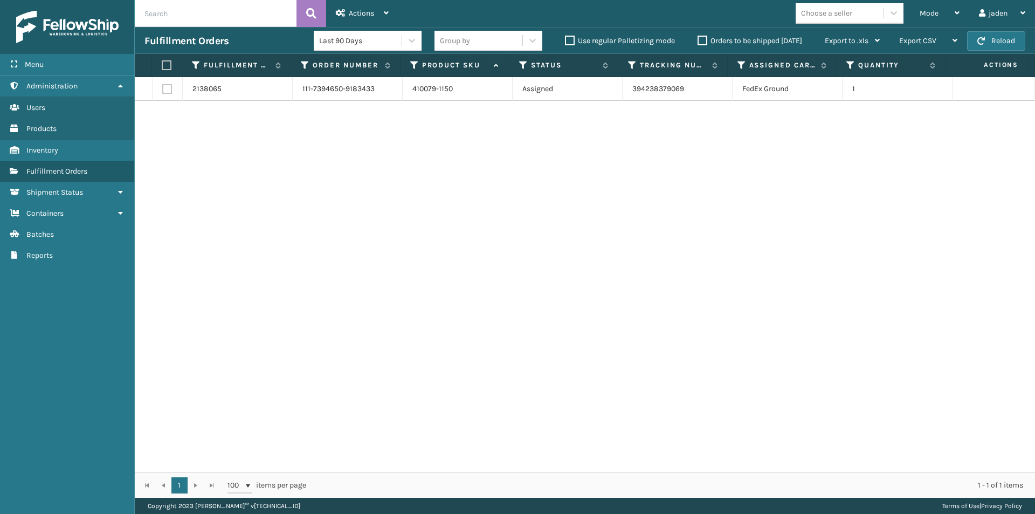
drag, startPoint x: 605, startPoint y: 237, endPoint x: 485, endPoint y: 193, distance: 127.6
click at [454, 231] on div "2138065 111-7394650-9183433 410079-1150 Assigned 394238379069 FedEx Ground 1" at bounding box center [585, 274] width 901 height 395
click at [983, 40] on span "button" at bounding box center [982, 41] width 8 height 8
drag, startPoint x: 757, startPoint y: 216, endPoint x: 752, endPoint y: 215, distance: 5.4
drag, startPoint x: 752, startPoint y: 215, endPoint x: 335, endPoint y: 101, distance: 431.6
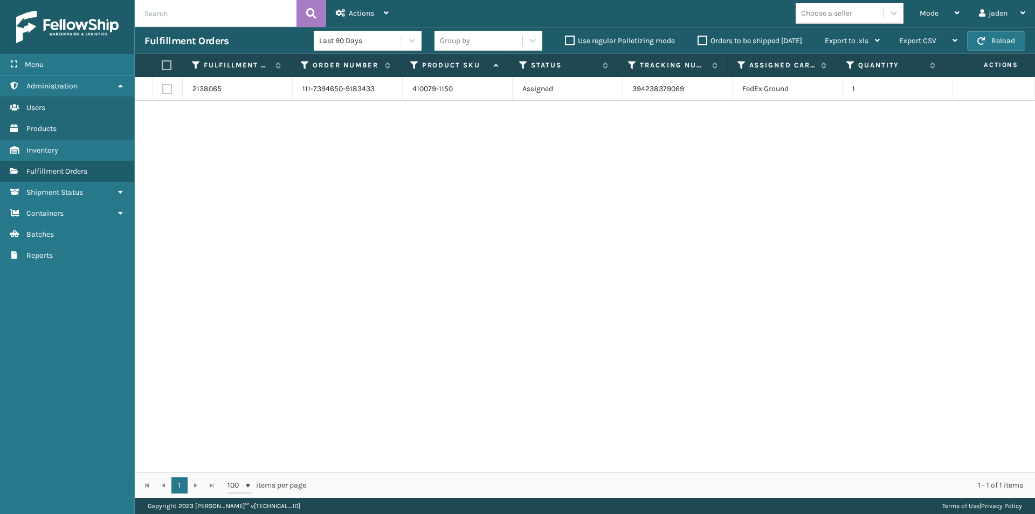
click at [379, 201] on div "2138065 111-7394650-9183433 410079-1150 Assigned 394238379069 FedEx Ground 1" at bounding box center [585, 274] width 901 height 395
click at [938, 3] on div "Mode" at bounding box center [940, 13] width 40 height 27
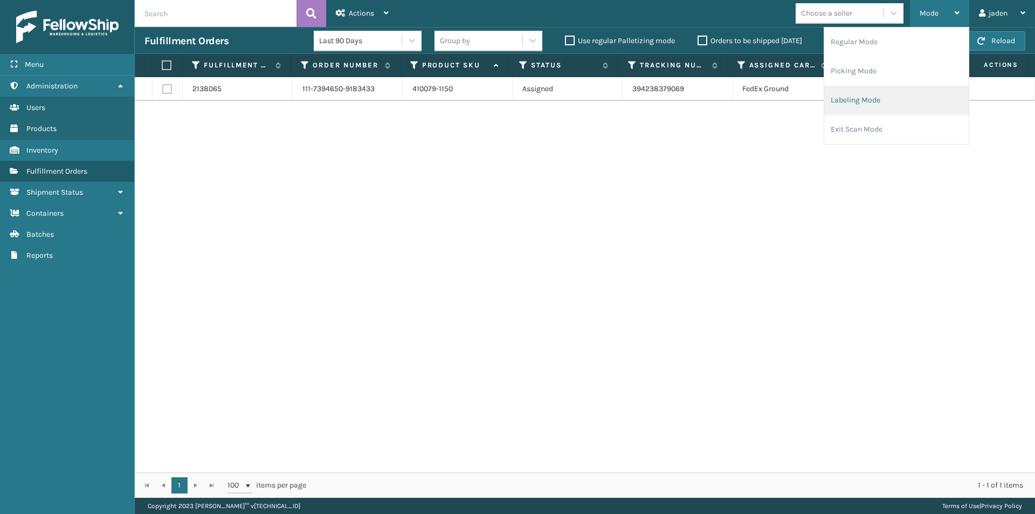
click at [864, 95] on li "Labeling Mode" at bounding box center [897, 100] width 145 height 29
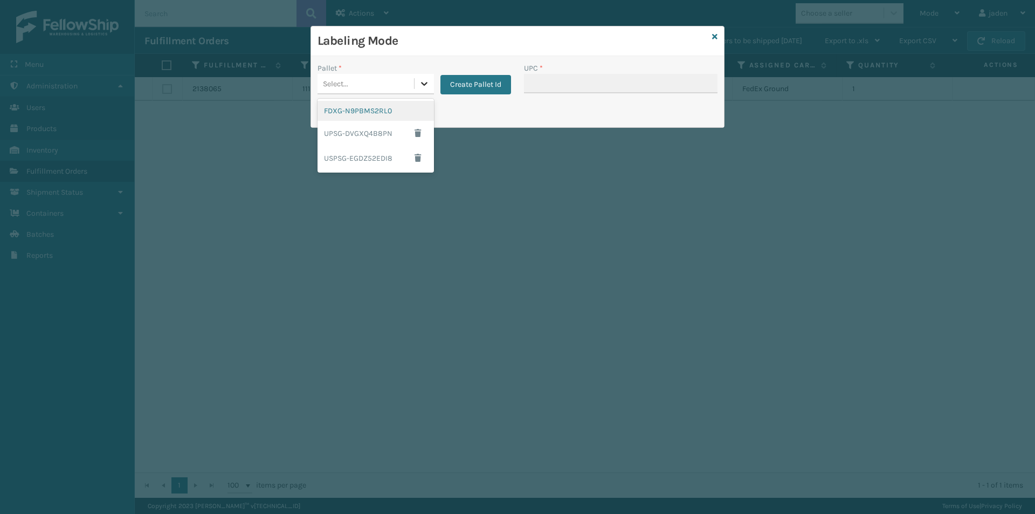
click at [421, 90] on div at bounding box center [424, 83] width 19 height 19
click at [356, 134] on div "UPSG-DVGXQ4B8PN" at bounding box center [376, 133] width 116 height 25
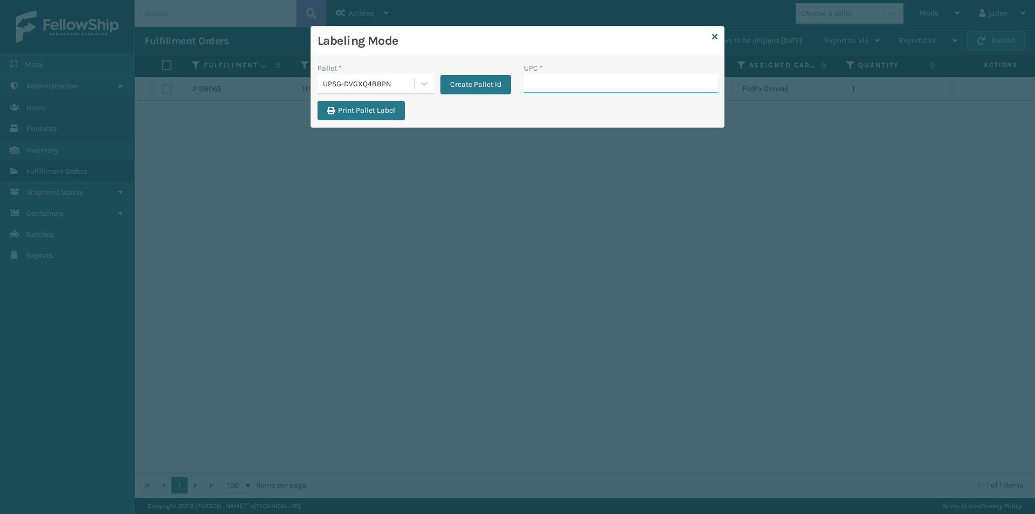
click at [578, 91] on input "UPC *" at bounding box center [621, 83] width 194 height 19
type input "410106-1130"
type input "410106-1150"
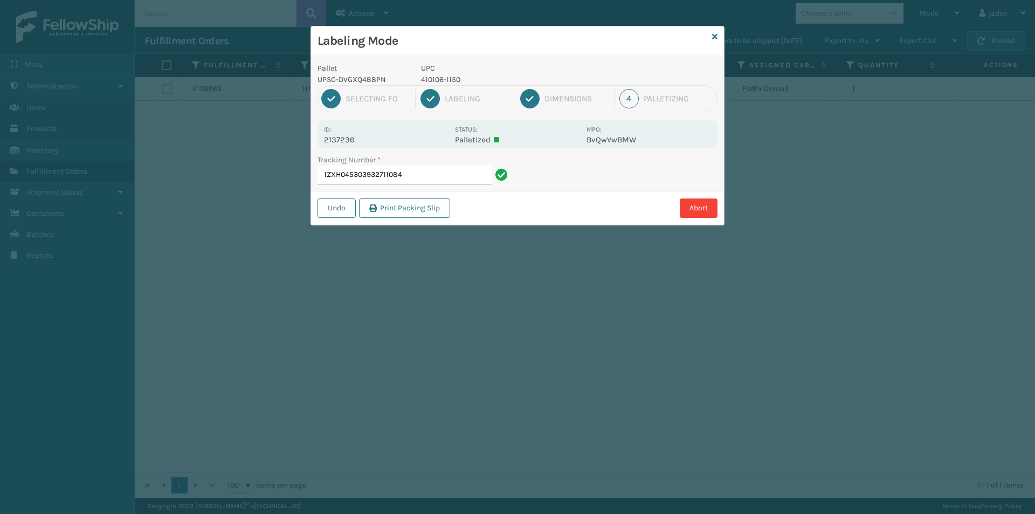
type input "1ZXH0453039327110844"
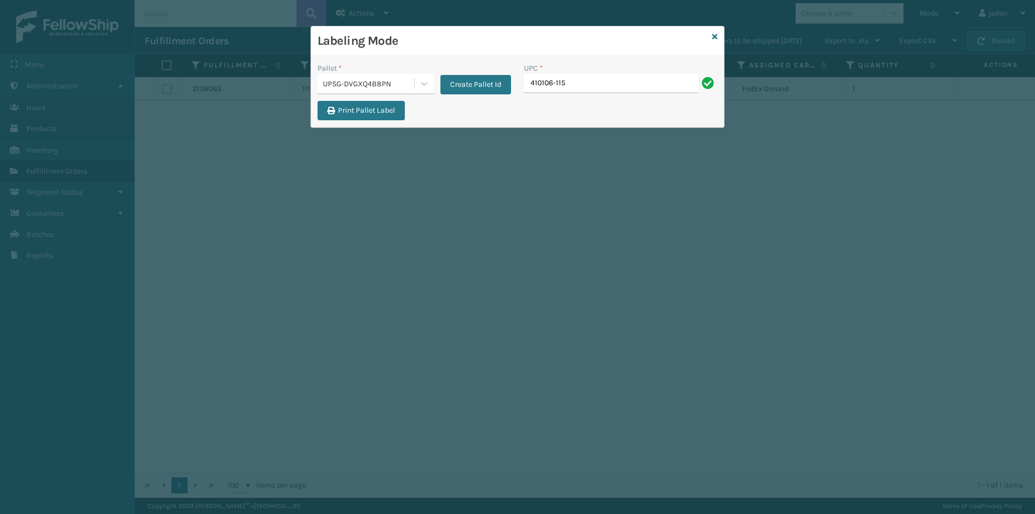
type input "410106-115"
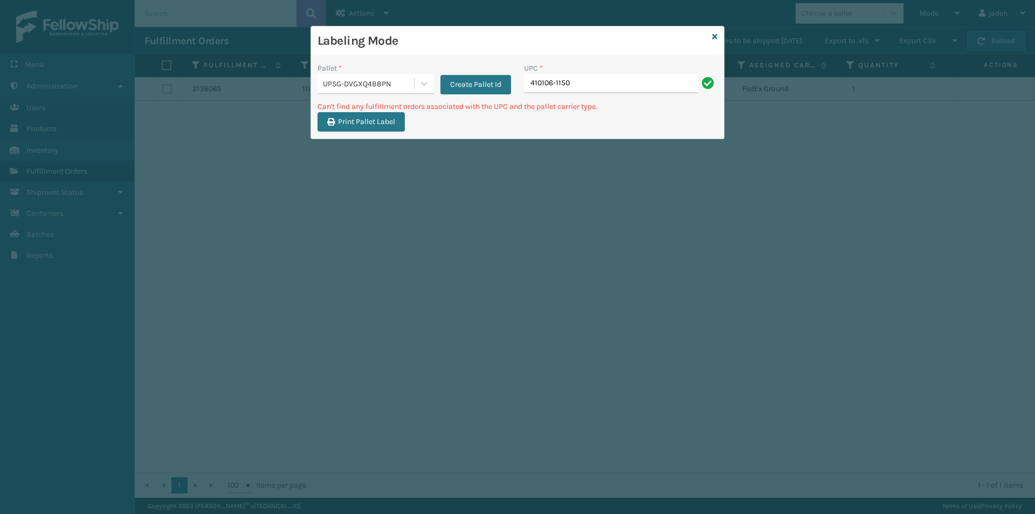
type input "410106-1150"
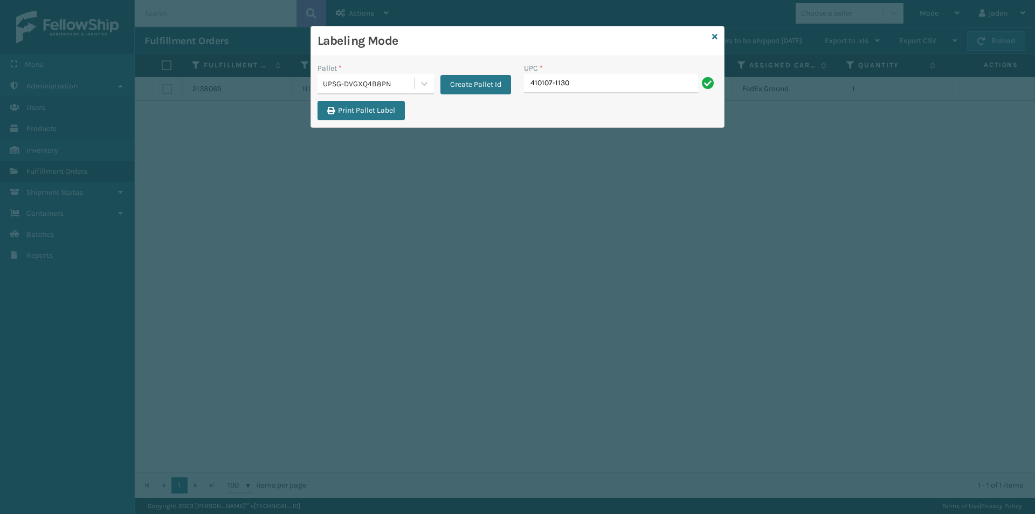
type input "410107-1130"
type input "410168-8060"
click at [624, 75] on input "UPC *" at bounding box center [621, 83] width 194 height 19
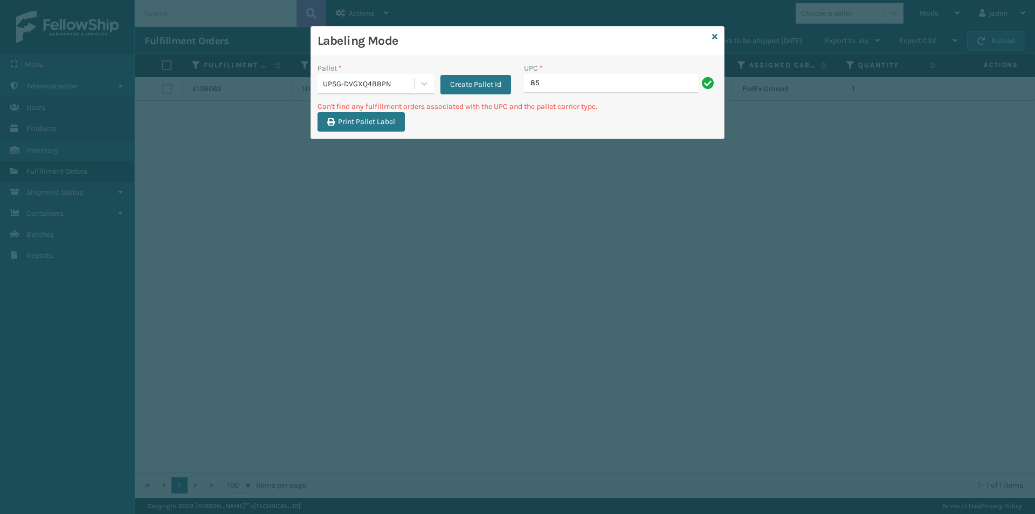
type input "8"
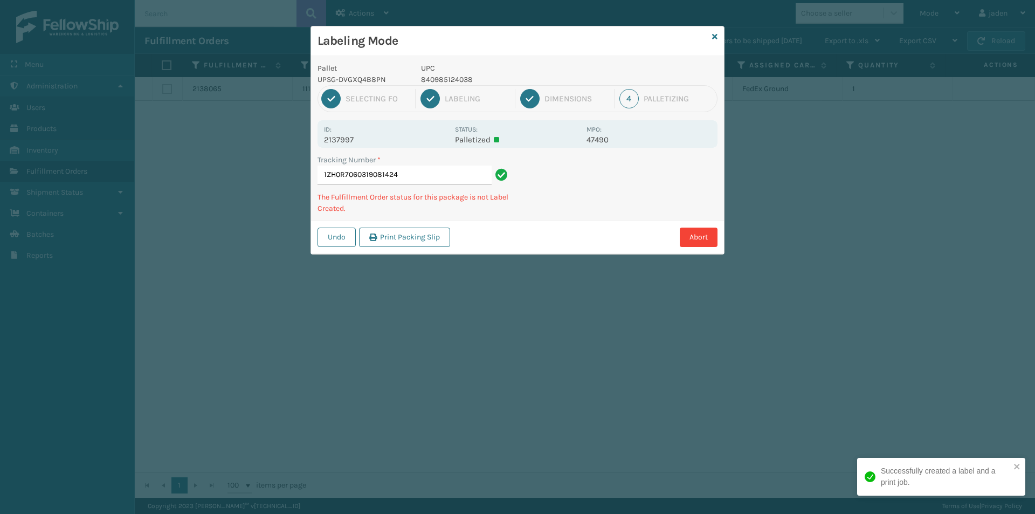
drag, startPoint x: 636, startPoint y: 175, endPoint x: 672, endPoint y: 162, distance: 38.9
click at [601, 202] on div "Tracking Number * 1ZH0R7060319081424 The Fulfillment Order status for this pack…" at bounding box center [517, 187] width 413 height 66
drag, startPoint x: 673, startPoint y: 161, endPoint x: 667, endPoint y: 161, distance: 5.9
drag, startPoint x: 667, startPoint y: 161, endPoint x: 668, endPoint y: 168, distance: 7.0
click at [596, 210] on div "Tracking Number * 1ZH0R7060319081424 The Fulfillment Order status for this pack…" at bounding box center [517, 187] width 413 height 66
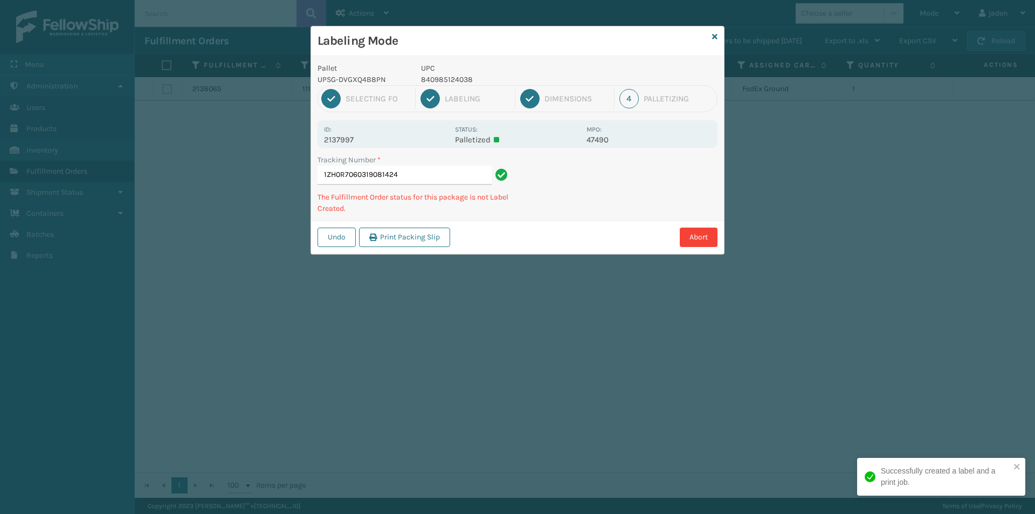
drag, startPoint x: 668, startPoint y: 168, endPoint x: 658, endPoint y: 175, distance: 11.7
drag, startPoint x: 658, startPoint y: 175, endPoint x: 702, endPoint y: 162, distance: 45.6
click at [620, 207] on div "Tracking Number * 1ZH0R7060319081424 The Fulfillment Order status for this pack…" at bounding box center [517, 187] width 413 height 66
drag, startPoint x: 702, startPoint y: 162, endPoint x: 684, endPoint y: 171, distance: 20.3
drag, startPoint x: 684, startPoint y: 171, endPoint x: 637, endPoint y: 198, distance: 54.1
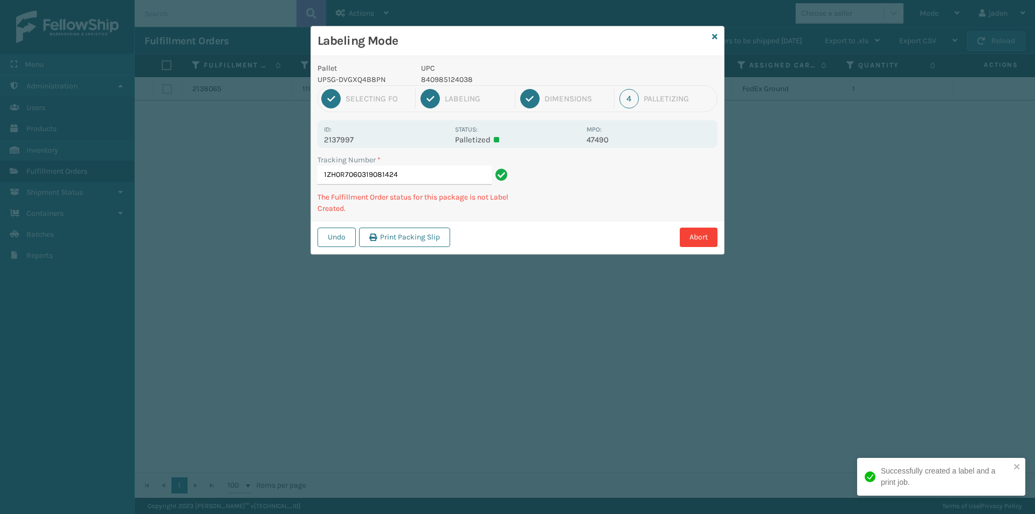
click at [628, 204] on div "Tracking Number * 1ZH0R7060319081424 The Fulfillment Order status for this pack…" at bounding box center [517, 187] width 413 height 66
drag, startPoint x: 698, startPoint y: 167, endPoint x: 663, endPoint y: 187, distance: 40.8
drag, startPoint x: 663, startPoint y: 187, endPoint x: 680, endPoint y: 182, distance: 18.1
click at [619, 216] on div "Pallet UPSG-DVGXQ4B8PN UPC 840985124038 1 Selecting FO 2 Labeling 3 Dimensions …" at bounding box center [517, 155] width 413 height 198
drag, startPoint x: 680, startPoint y: 182, endPoint x: 630, endPoint y: 214, distance: 59.7
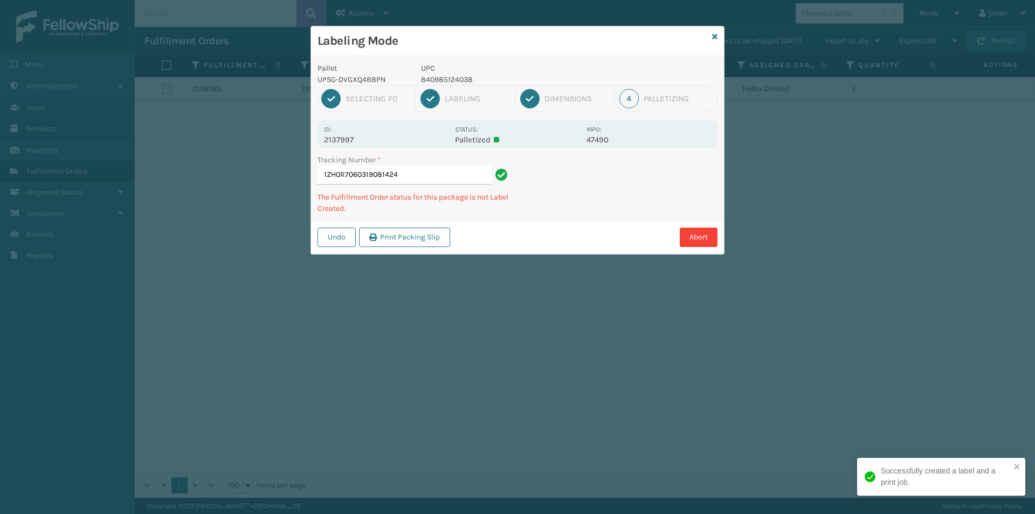
click at [630, 214] on div "Tracking Number * 1ZH0R7060319081424 The Fulfillment Order status for this pack…" at bounding box center [517, 187] width 413 height 66
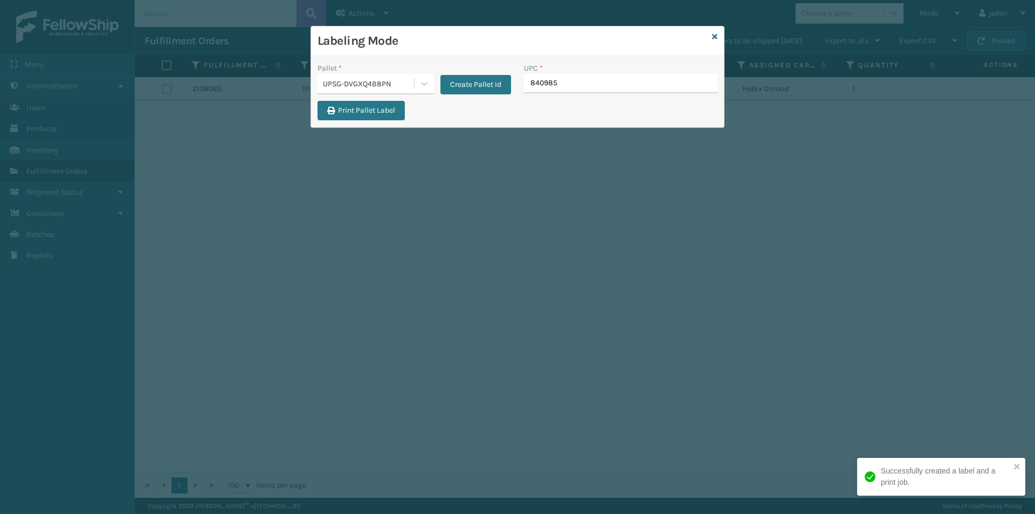
type input "8409851"
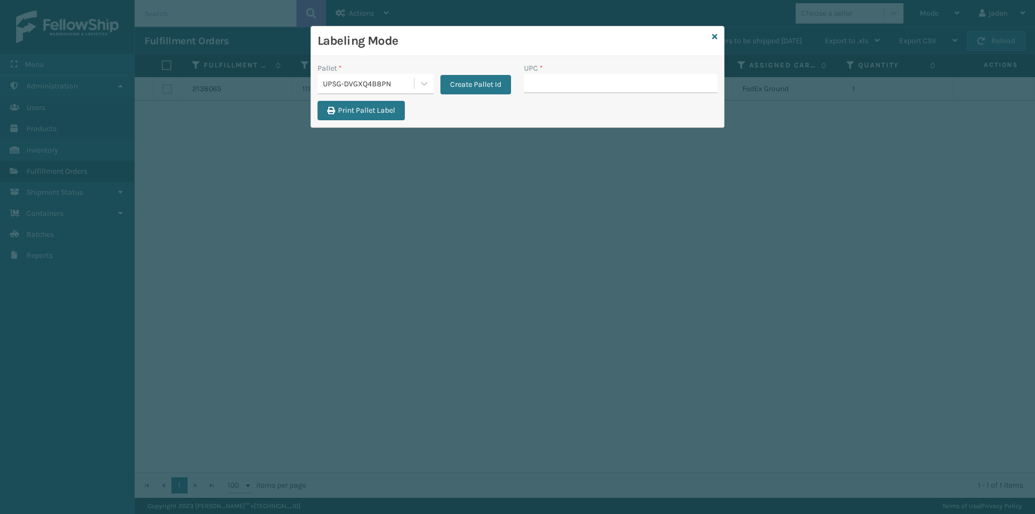
drag, startPoint x: 614, startPoint y: 107, endPoint x: 540, endPoint y: 114, distance: 74.8
click at [540, 114] on div "Print Pallet Label" at bounding box center [517, 114] width 413 height 26
click at [717, 39] on icon at bounding box center [714, 37] width 5 height 8
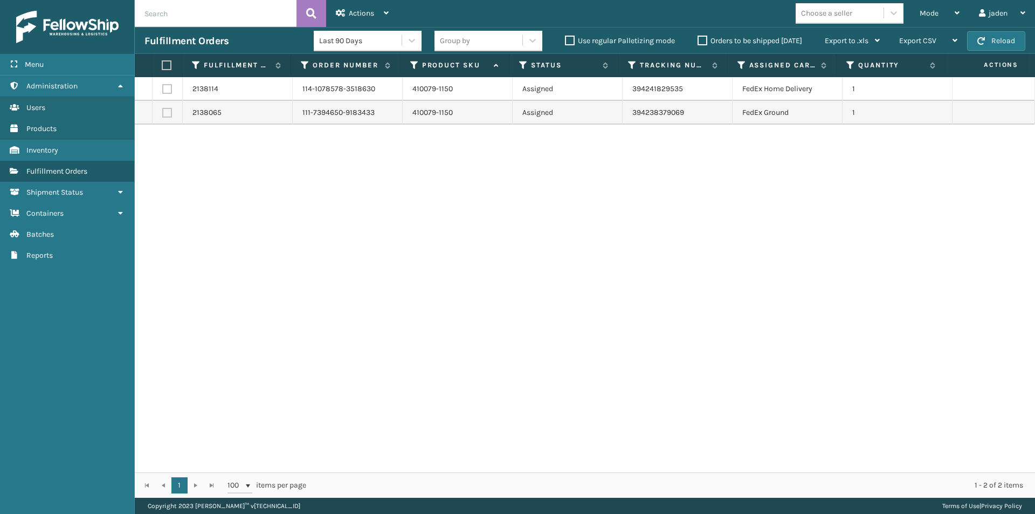
drag, startPoint x: 627, startPoint y: 275, endPoint x: 251, endPoint y: 23, distance: 452.9
click at [290, 222] on div "2138114 114-1078578-3518630 410079-1150 Assigned 394241829535 FedEx Home Delive…" at bounding box center [585, 274] width 901 height 395
click at [958, 11] on icon at bounding box center [957, 13] width 5 height 8
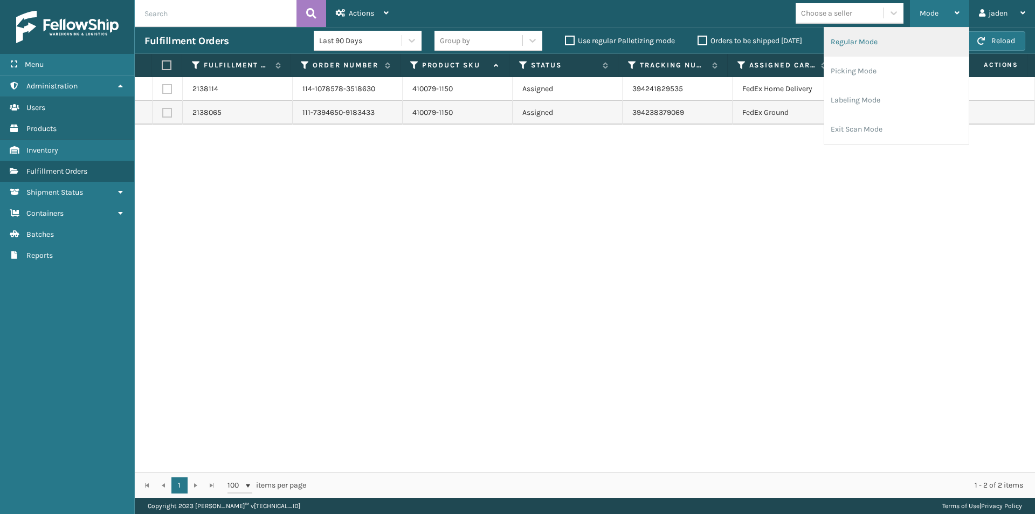
click at [910, 56] on li "Regular Mode" at bounding box center [897, 42] width 145 height 29
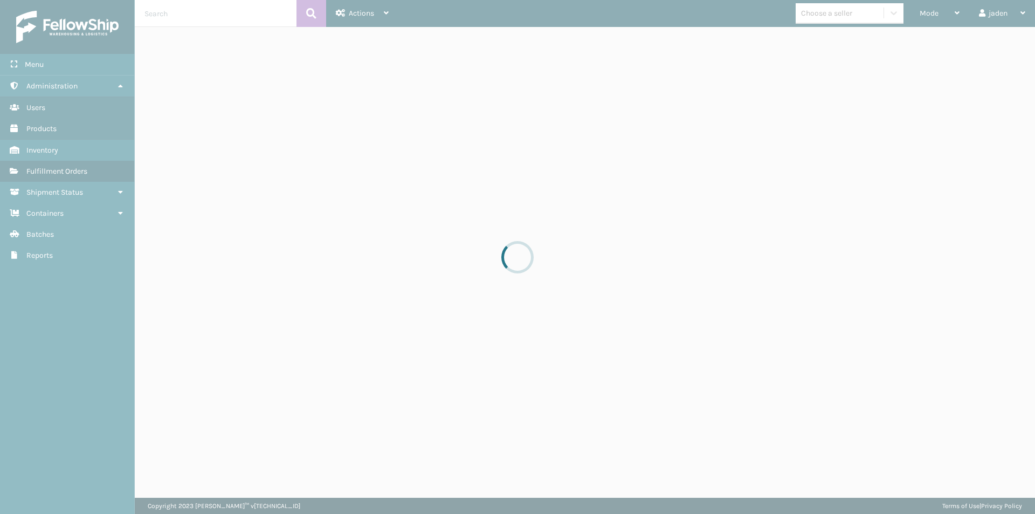
click at [928, 13] on div at bounding box center [517, 257] width 1035 height 514
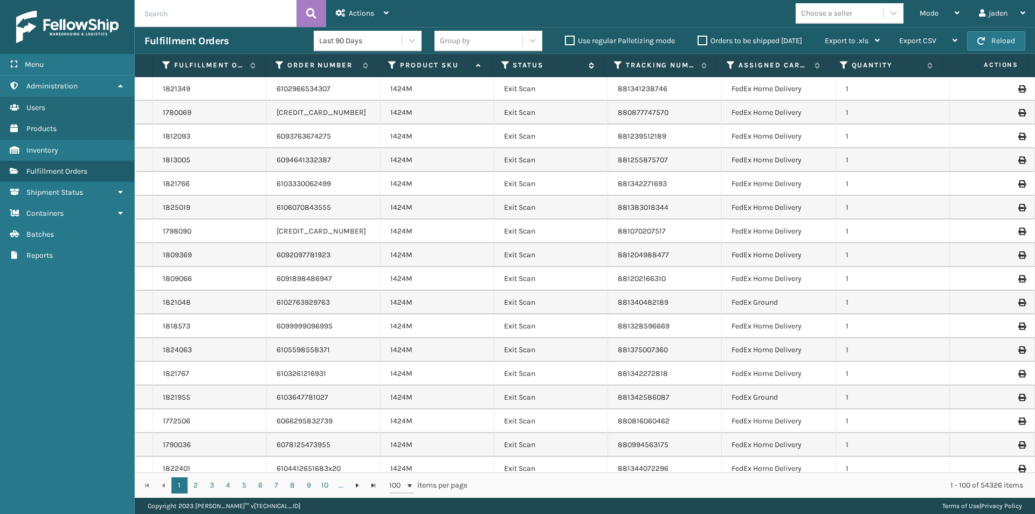
click at [503, 64] on icon at bounding box center [506, 65] width 9 height 10
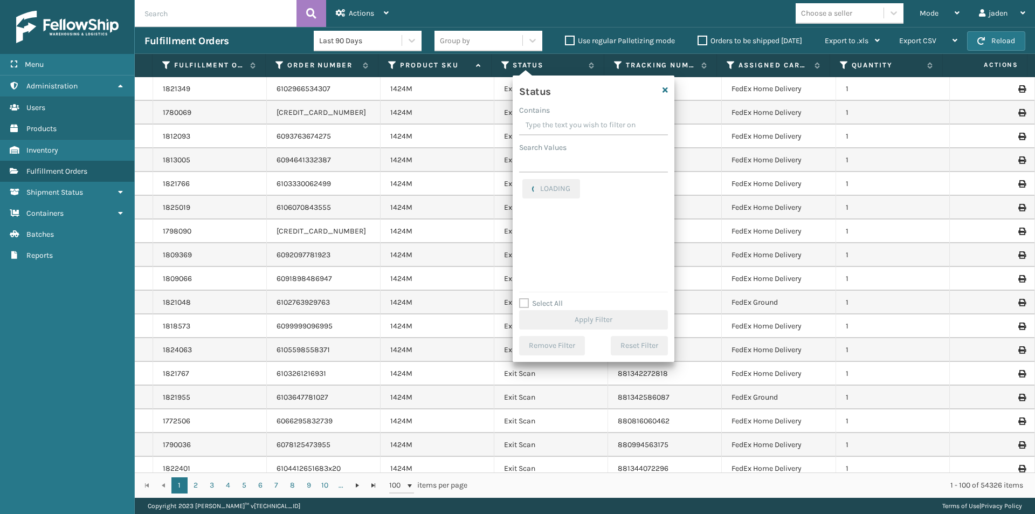
drag, startPoint x: 580, startPoint y: 119, endPoint x: 552, endPoint y: 114, distance: 28.4
click at [552, 114] on div "Contains" at bounding box center [593, 110] width 149 height 11
drag, startPoint x: 620, startPoint y: 120, endPoint x: 571, endPoint y: 120, distance: 49.1
click at [571, 120] on input "Contains" at bounding box center [593, 125] width 149 height 19
drag, startPoint x: 602, startPoint y: 128, endPoint x: 548, endPoint y: 126, distance: 54.0
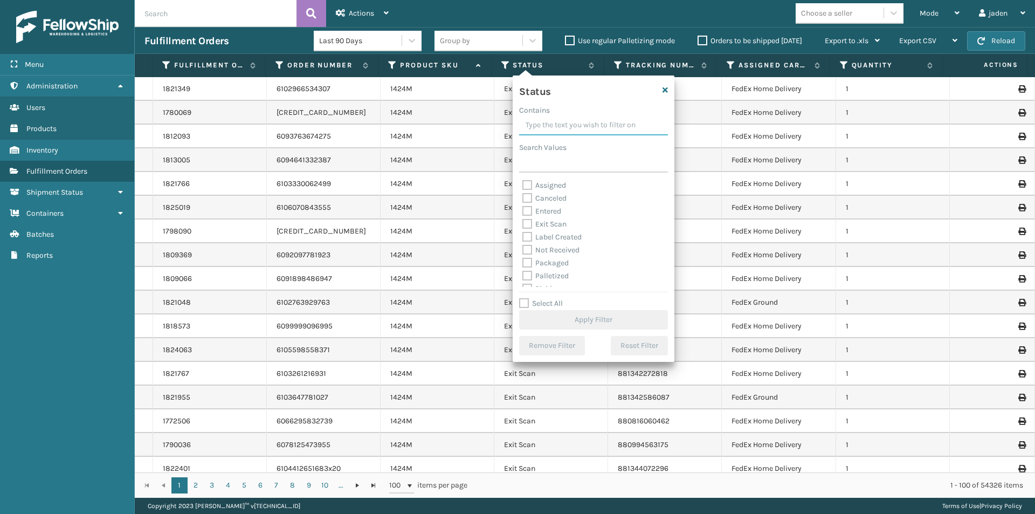
click at [548, 126] on input "Contains" at bounding box center [593, 125] width 149 height 19
click at [534, 231] on label "Picking" at bounding box center [542, 228] width 38 height 9
click at [523, 229] on input "Picking" at bounding box center [523, 225] width 1 height 7
checkbox input "true"
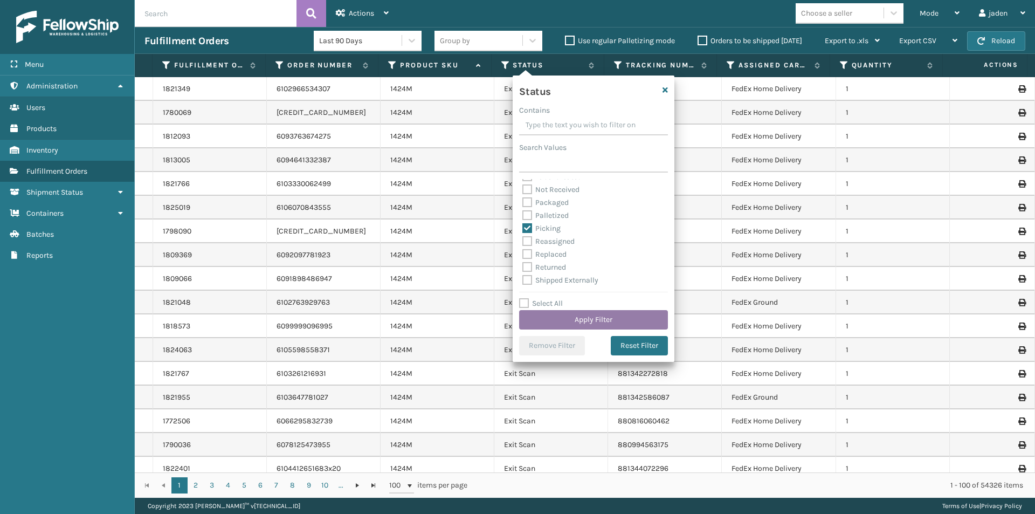
click at [590, 323] on button "Apply Filter" at bounding box center [593, 319] width 149 height 19
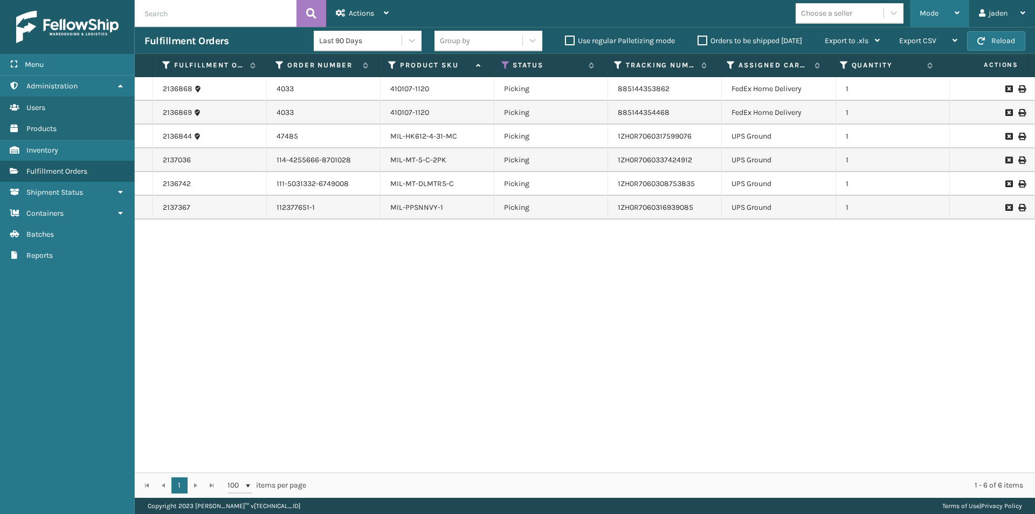
click at [931, 7] on div "Mode" at bounding box center [940, 13] width 40 height 27
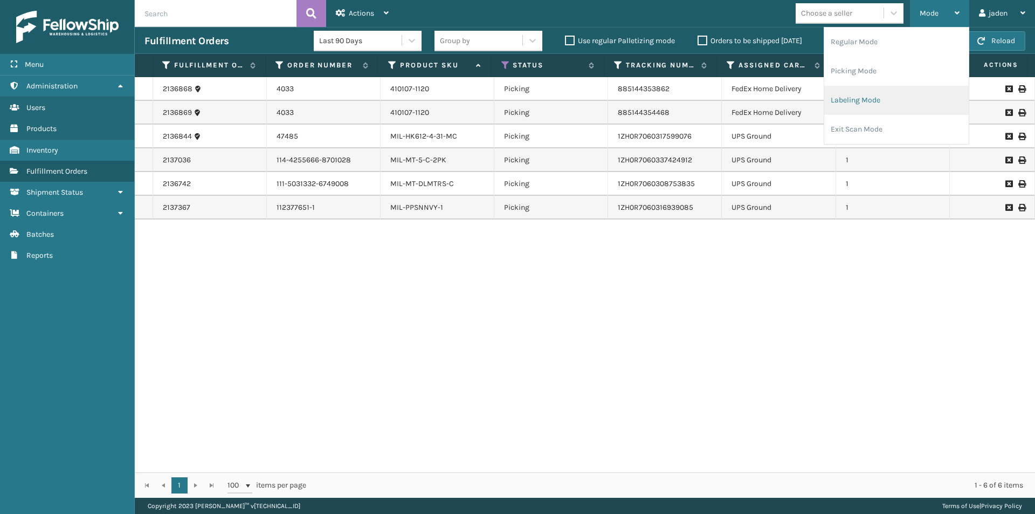
click at [870, 100] on li "Labeling Mode" at bounding box center [897, 100] width 145 height 29
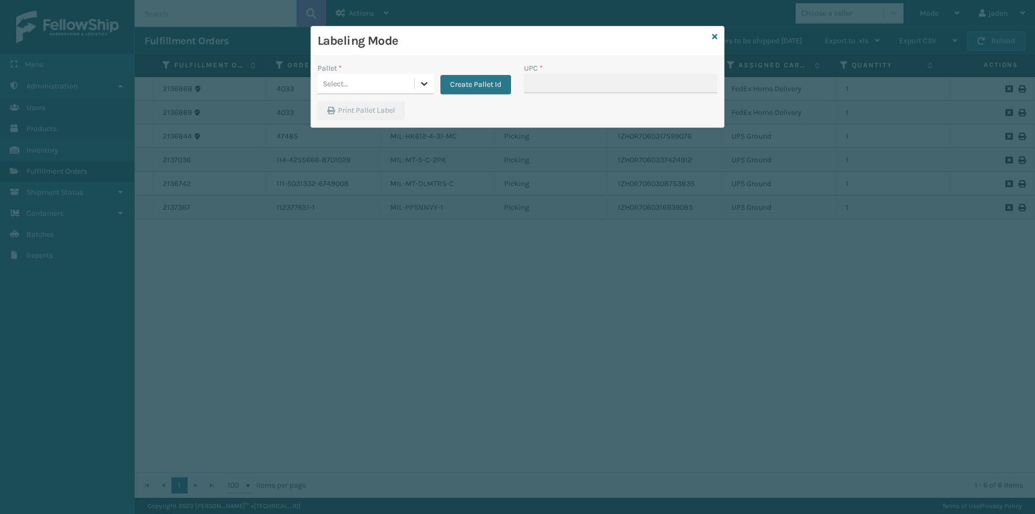
click at [423, 85] on icon at bounding box center [424, 84] width 6 height 4
click at [366, 128] on div "UPSG-DVGXQ4B8PN" at bounding box center [376, 131] width 116 height 20
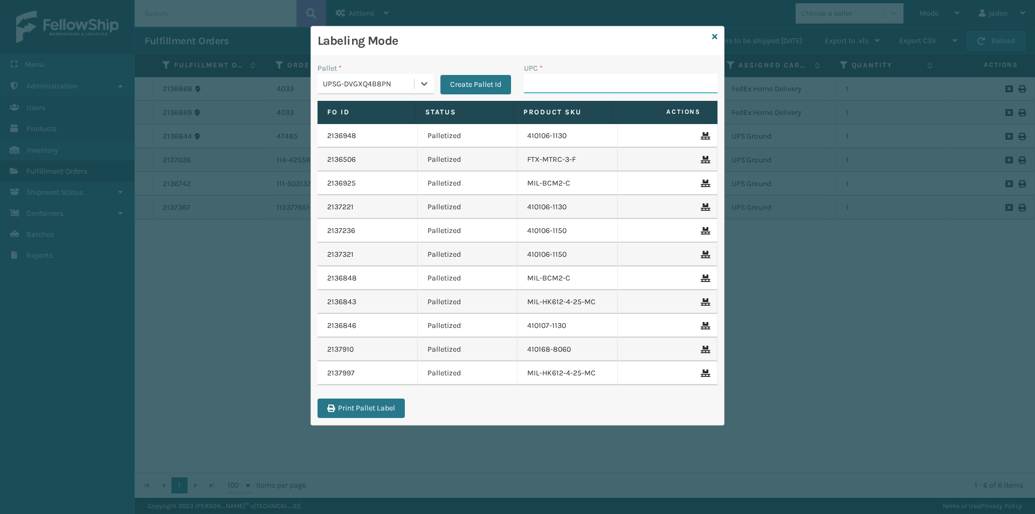
click at [587, 86] on input "UPC *" at bounding box center [621, 83] width 194 height 19
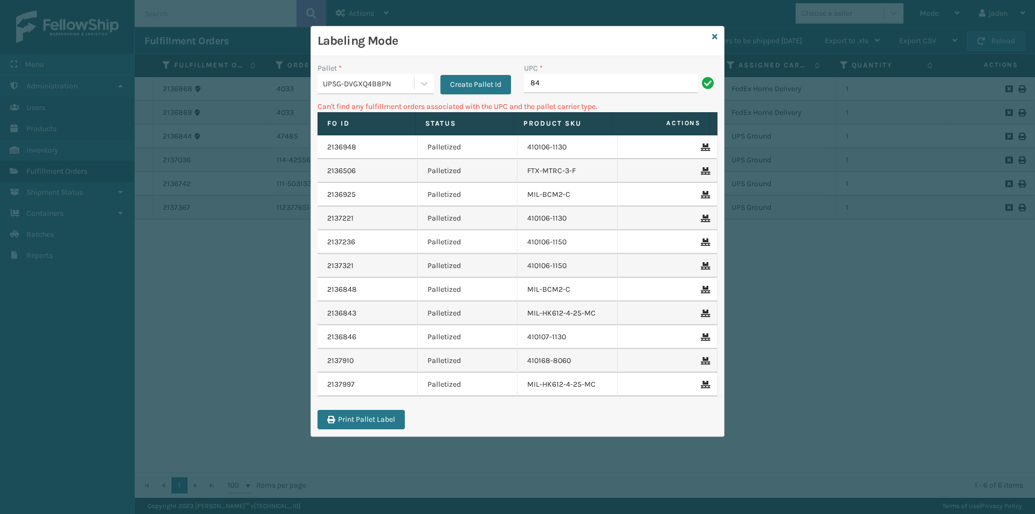
type input "8"
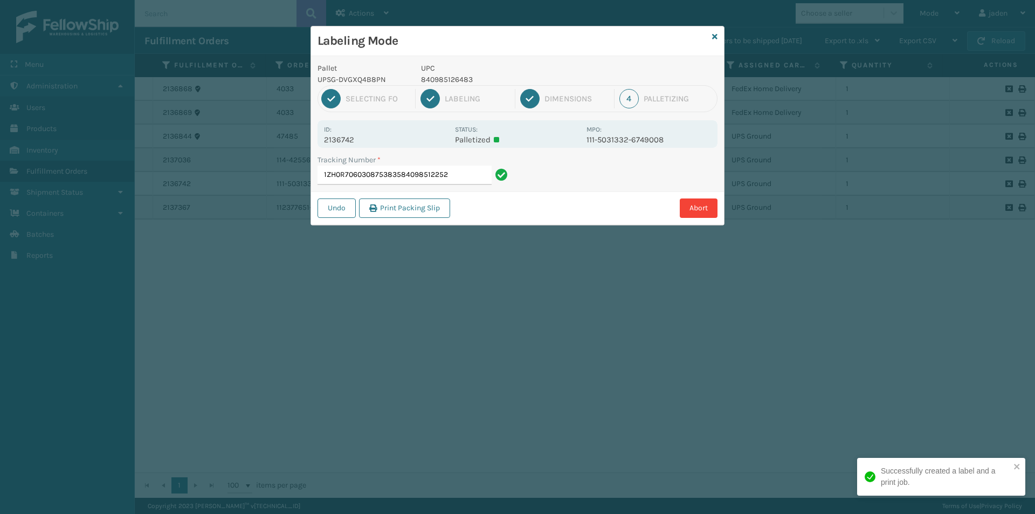
type input "1ZH0R7060308753835840985122522"
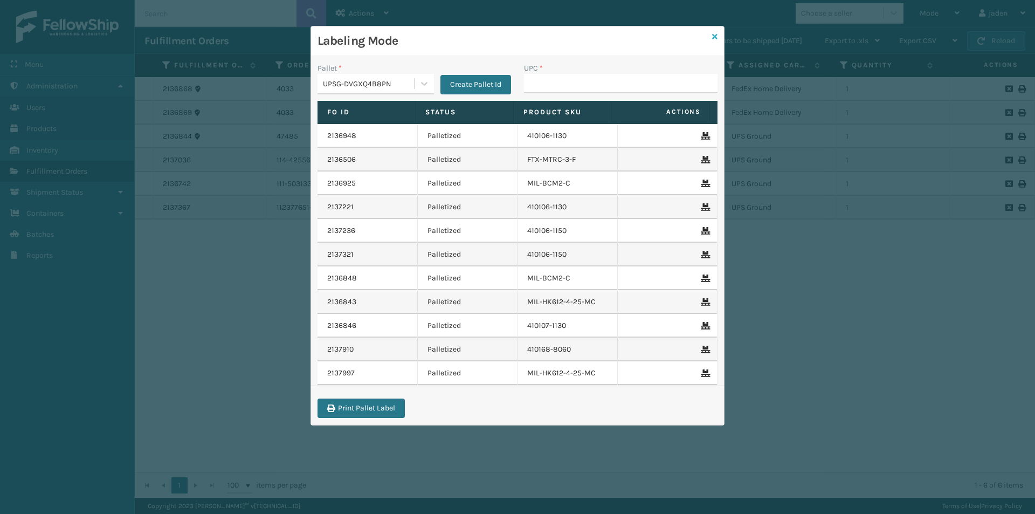
click at [715, 35] on icon at bounding box center [714, 37] width 5 height 8
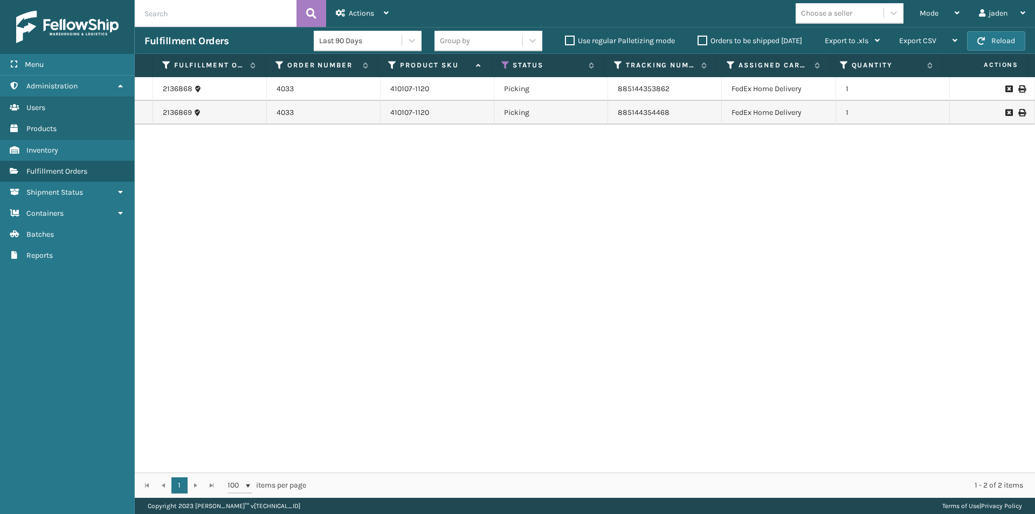
drag, startPoint x: 635, startPoint y: 313, endPoint x: 457, endPoint y: 225, distance: 199.2
click at [427, 316] on div "2136868 4033 410107-1120 Picking 885144353862 FedEx Home Delivery 1 2136869 403…" at bounding box center [585, 274] width 901 height 395
drag, startPoint x: 691, startPoint y: 214, endPoint x: 750, endPoint y: 33, distance: 190.0
click at [395, 213] on div "2136868 4033 410107-1120 Picking 885144353862 FedEx Home Delivery 1 2136869 403…" at bounding box center [585, 274] width 901 height 395
click at [990, 49] on button "Reload" at bounding box center [996, 40] width 58 height 19
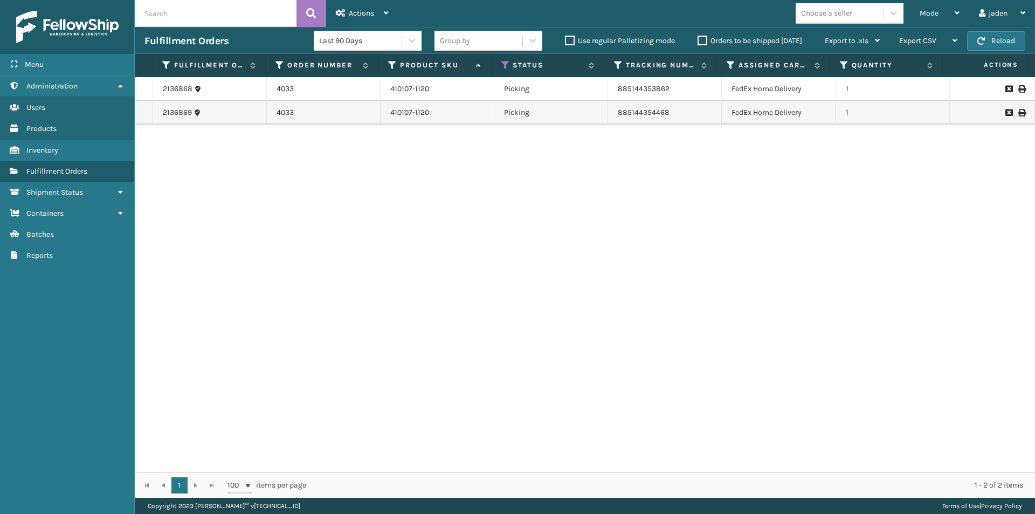
drag, startPoint x: 467, startPoint y: 271, endPoint x: 719, endPoint y: 131, distance: 288.3
click at [317, 249] on div "2136868 4033 410107-1120 Picking 885144353862 FedEx Home Delivery 1 2136869 403…" at bounding box center [585, 274] width 901 height 395
click at [1011, 42] on button "Reload" at bounding box center [996, 40] width 58 height 19
drag, startPoint x: 708, startPoint y: 270, endPoint x: 291, endPoint y: 43, distance: 474.7
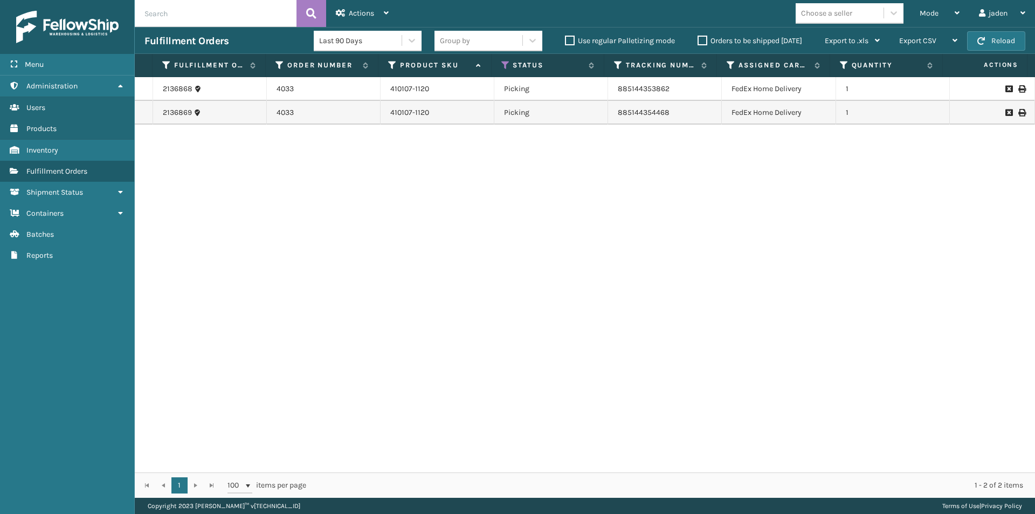
click at [422, 235] on div "2136868 4033 410107-1120 Picking 885144353862 FedEx Home Delivery 1 2136869 403…" at bounding box center [585, 274] width 901 height 395
click at [982, 44] on span "button" at bounding box center [982, 41] width 8 height 8
drag, startPoint x: 704, startPoint y: 229, endPoint x: 742, endPoint y: 47, distance: 186.1
click at [438, 207] on div "2136868 4033 410107-1120 Picking 885144353862 FedEx Home Delivery 1 2136869 403…" at bounding box center [585, 274] width 901 height 395
click at [947, 23] on div "Mode" at bounding box center [940, 13] width 40 height 27
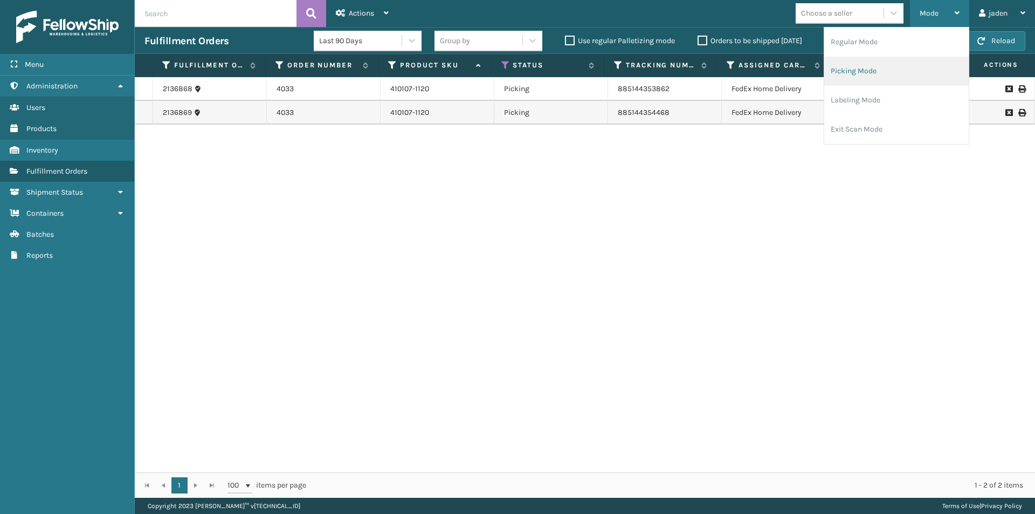
click at [918, 72] on li "Picking Mode" at bounding box center [897, 71] width 145 height 29
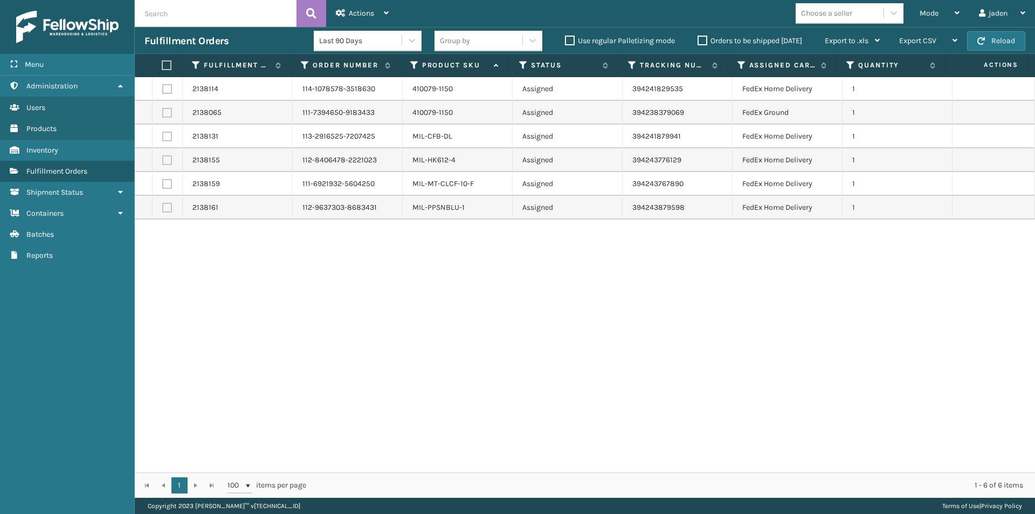
drag, startPoint x: 725, startPoint y: 304, endPoint x: 449, endPoint y: 338, distance: 278.8
click at [449, 338] on div "2138114 114-1078578-3518630 410079-1150 Assigned 394241829535 FedEx Home Delive…" at bounding box center [585, 274] width 901 height 395
drag, startPoint x: 638, startPoint y: 329, endPoint x: 420, endPoint y: 315, distance: 218.3
click at [420, 315] on div "2138114 114-1078578-3518630 410079-1150 Assigned 394241829535 FedEx Home Delive…" at bounding box center [585, 274] width 901 height 395
drag, startPoint x: 583, startPoint y: 291, endPoint x: 492, endPoint y: 280, distance: 91.8
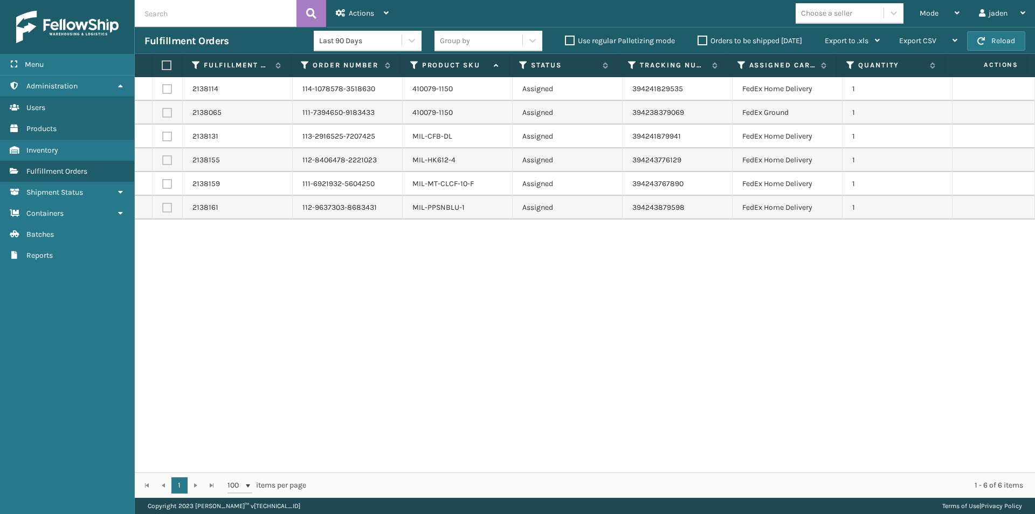
click at [465, 280] on div "2138114 114-1078578-3518630 410079-1150 Assigned 394241829535 FedEx Home Delive…" at bounding box center [585, 274] width 901 height 395
drag, startPoint x: 683, startPoint y: 280, endPoint x: 546, endPoint y: 284, distance: 136.5
click at [486, 284] on div "2138114 114-1078578-3518630 410079-1150 Assigned 394241829535 FedEx Home Delive…" at bounding box center [585, 274] width 901 height 395
drag, startPoint x: 675, startPoint y: 289, endPoint x: 563, endPoint y: 294, distance: 112.3
click at [480, 292] on div "2138114 114-1078578-3518630 410079-1150 Assigned 394241829535 FedEx Home Delive…" at bounding box center [585, 274] width 901 height 395
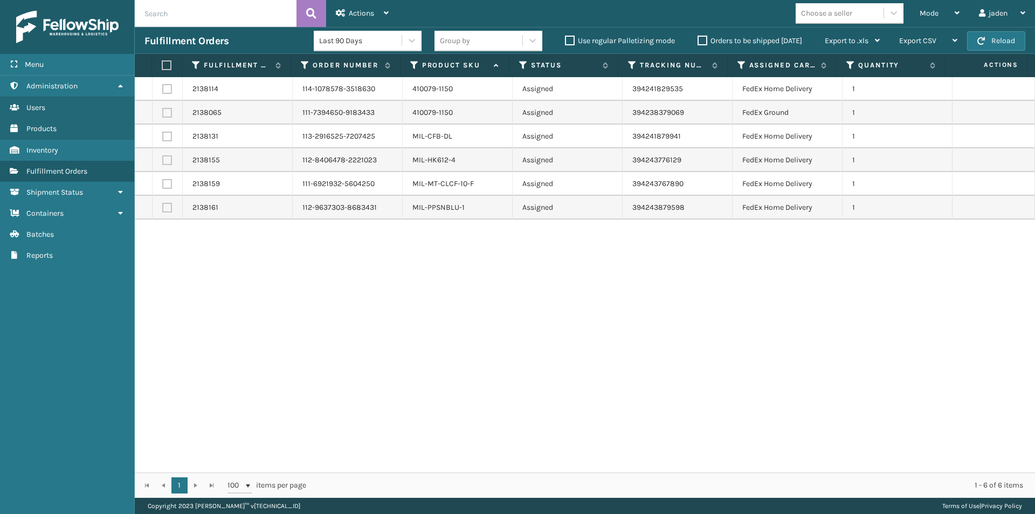
drag, startPoint x: 664, startPoint y: 295, endPoint x: 570, endPoint y: 289, distance: 94.6
click at [406, 289] on div "2138114 114-1078578-3518630 410079-1150 Assigned 394241829535 FedEx Home Delive…" at bounding box center [585, 274] width 901 height 395
drag, startPoint x: 610, startPoint y: 292, endPoint x: 368, endPoint y: 190, distance: 262.5
click at [404, 285] on div "2138114 114-1078578-3518630 410079-1150 Assigned 394241829535 FedEx Home Delive…" at bounding box center [585, 274] width 901 height 395
click at [164, 72] on th at bounding box center [167, 65] width 30 height 23
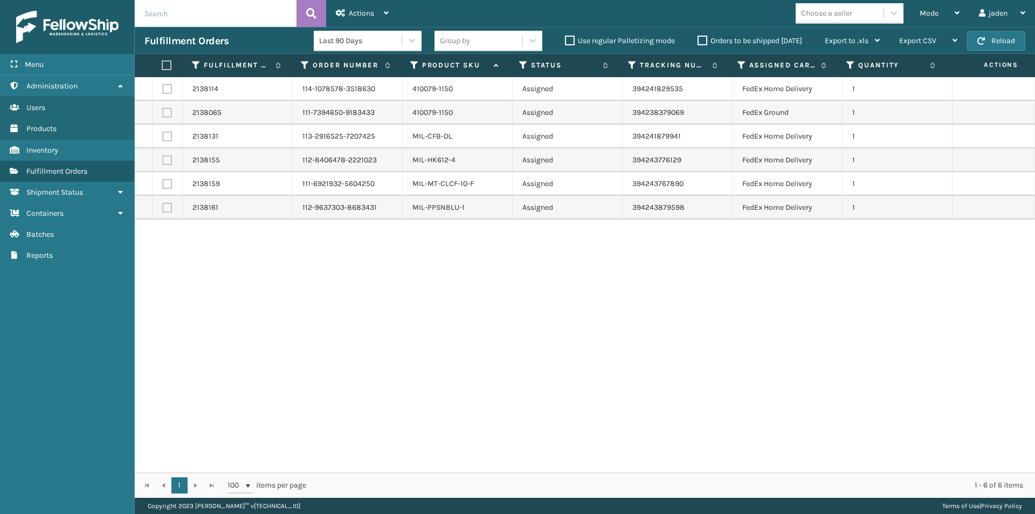
click at [165, 66] on label at bounding box center [165, 65] width 7 height 10
click at [162, 66] on input "checkbox" at bounding box center [162, 65] width 1 height 7
checkbox input "true"
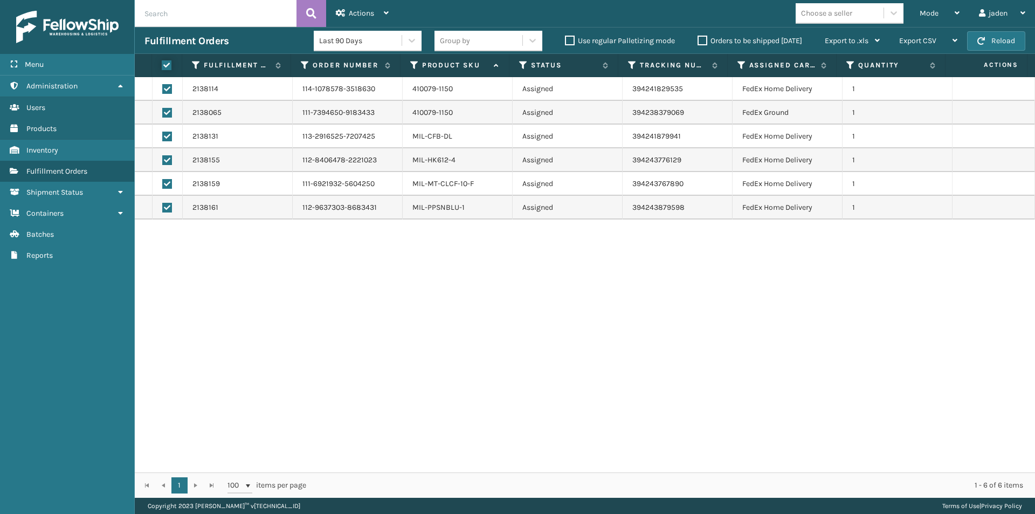
checkbox input "true"
click at [387, 9] on icon at bounding box center [386, 13] width 5 height 8
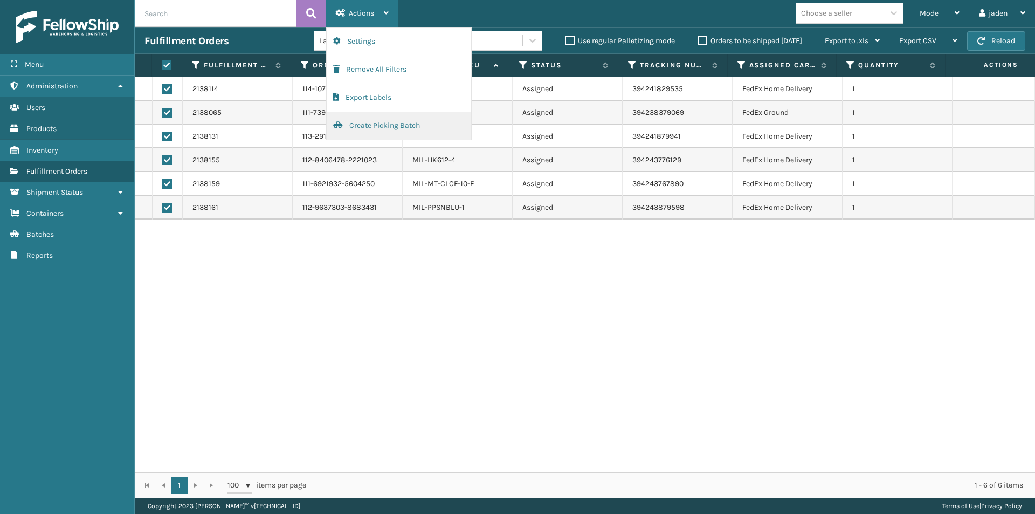
click at [376, 120] on button "Create Picking Batch" at bounding box center [399, 126] width 145 height 28
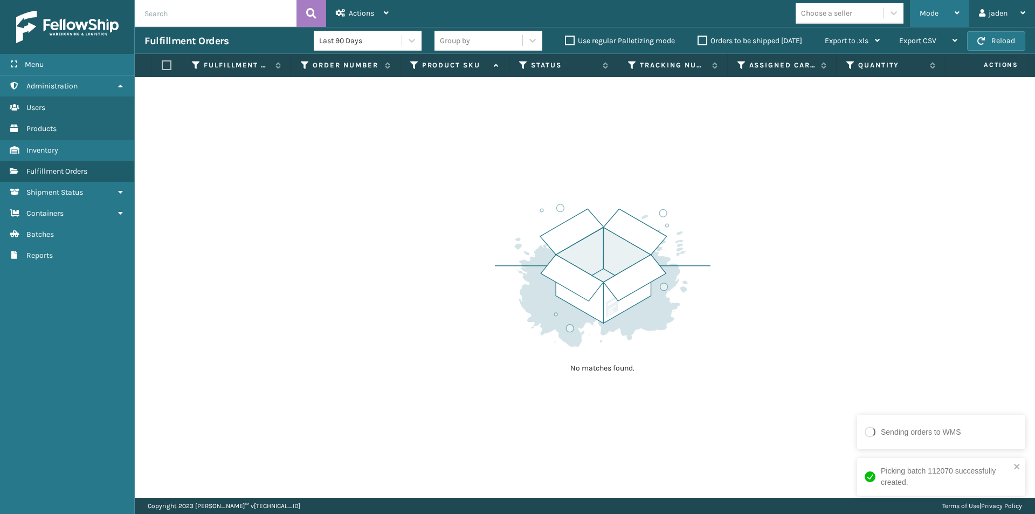
click at [928, 11] on span "Mode" at bounding box center [929, 13] width 19 height 9
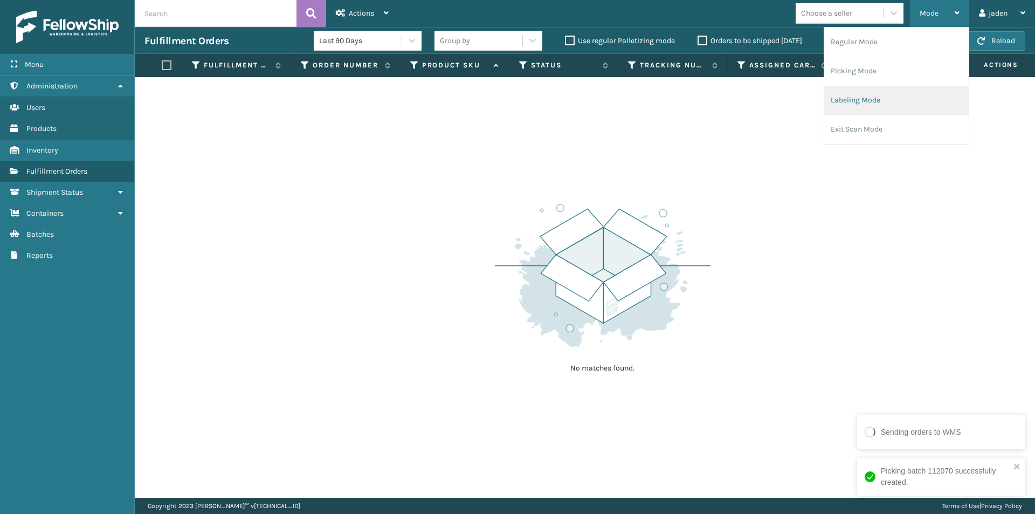
click at [898, 98] on li "Labeling Mode" at bounding box center [897, 100] width 145 height 29
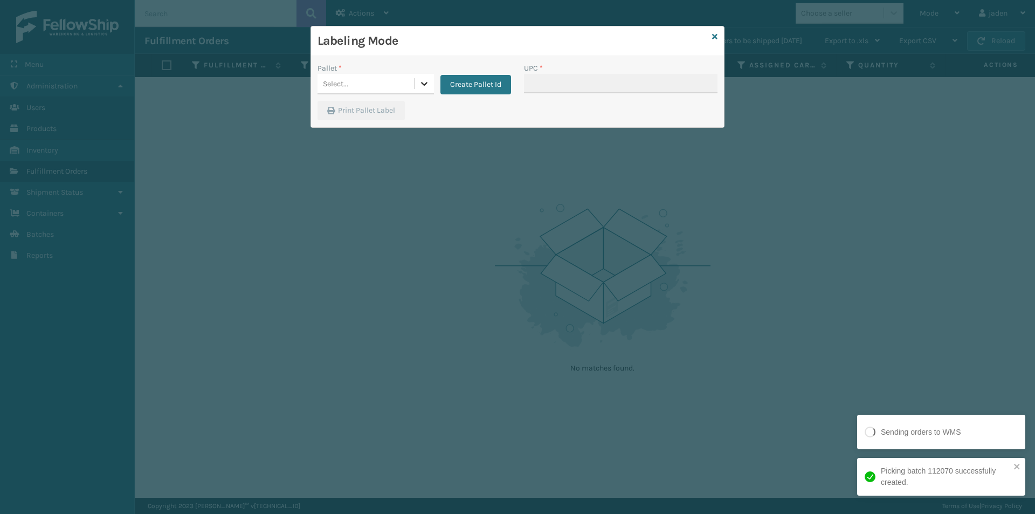
click at [415, 88] on div at bounding box center [424, 83] width 19 height 19
click at [391, 99] on div "FDXG-N9PBMS2RL0 UPSG-DVGXQ4B8PN USPSG-EGDZ52EDI8" at bounding box center [376, 133] width 116 height 69
click at [394, 111] on div "FDXG-N9PBMS2RL0" at bounding box center [376, 111] width 116 height 20
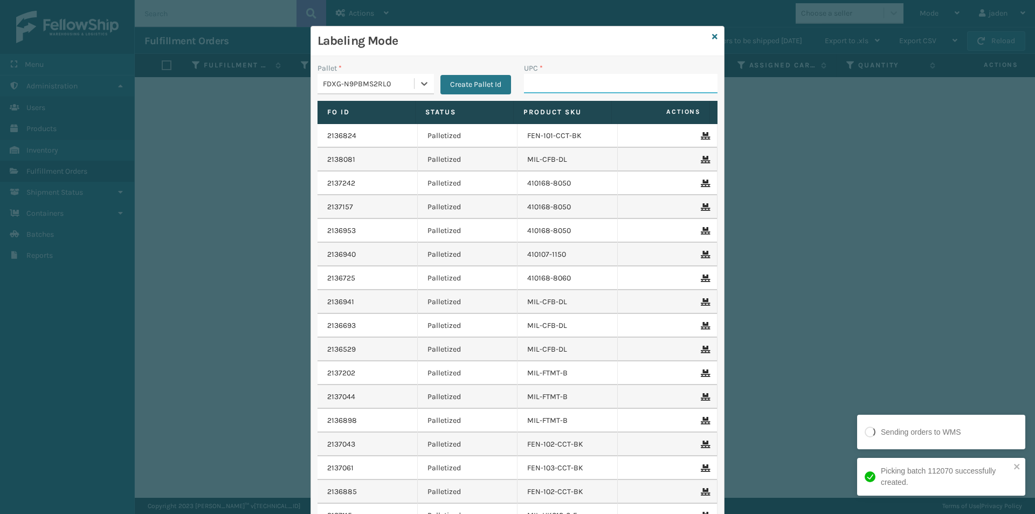
drag, startPoint x: 618, startPoint y: 76, endPoint x: 623, endPoint y: 77, distance: 5.4
click at [618, 76] on input "UPC *" at bounding box center [621, 83] width 194 height 19
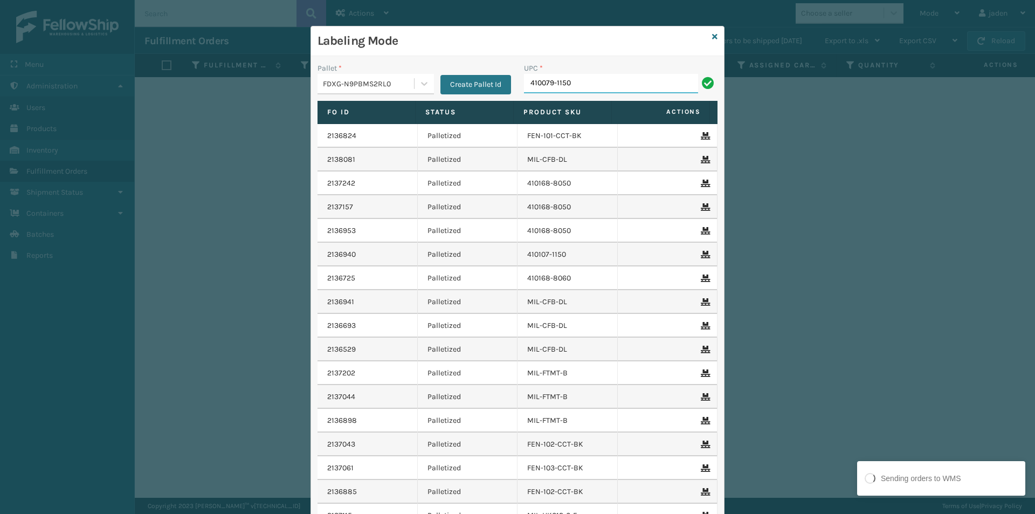
type input "410079-1150"
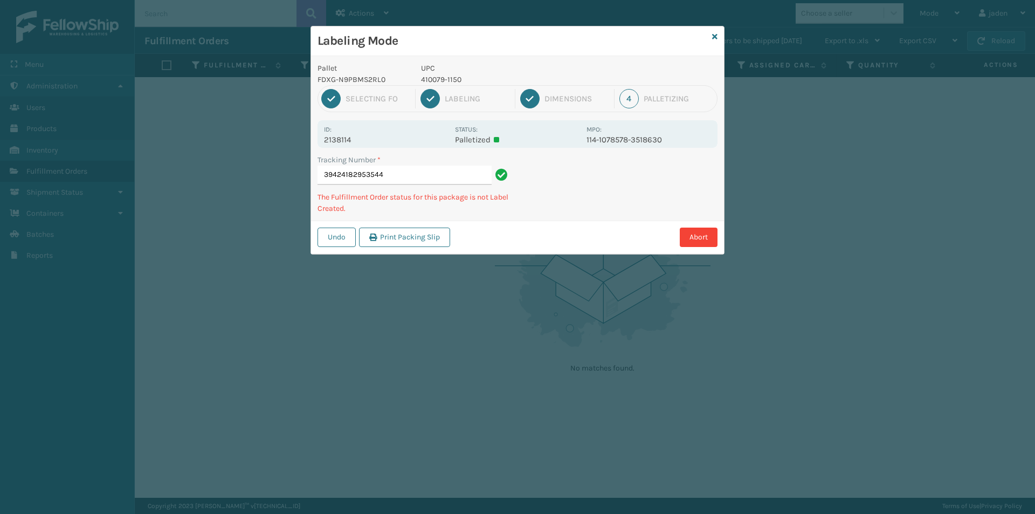
type input "394241829535444"
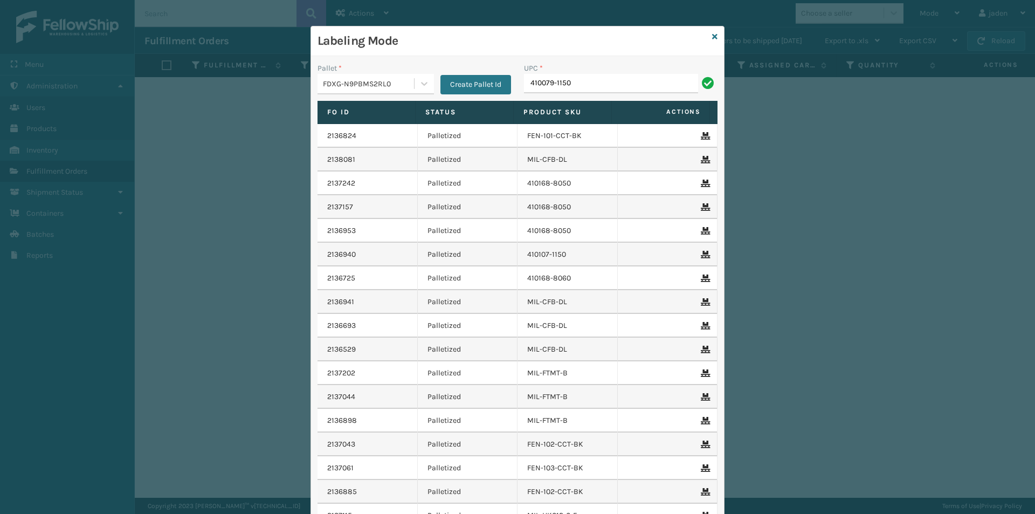
type input "410079-1150"
type input "840985123642"
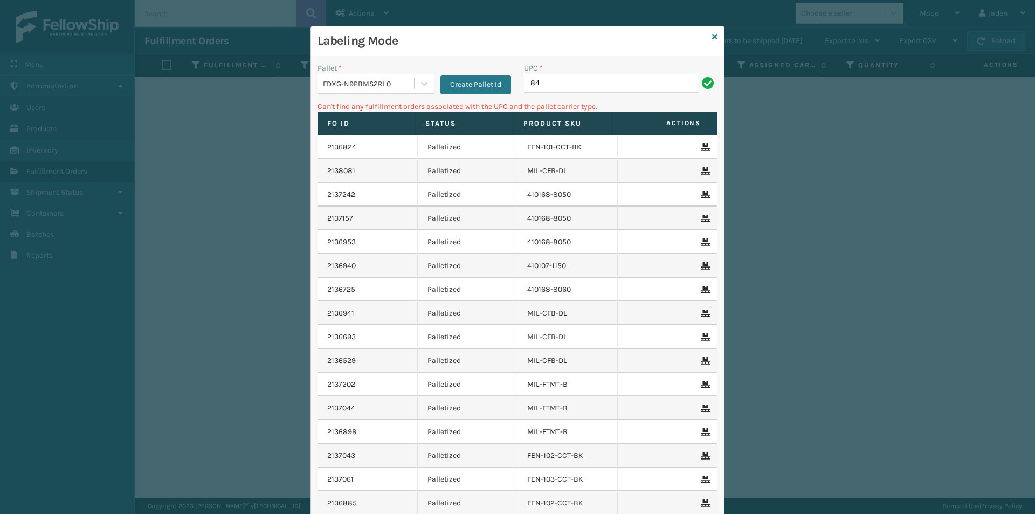
type input "8"
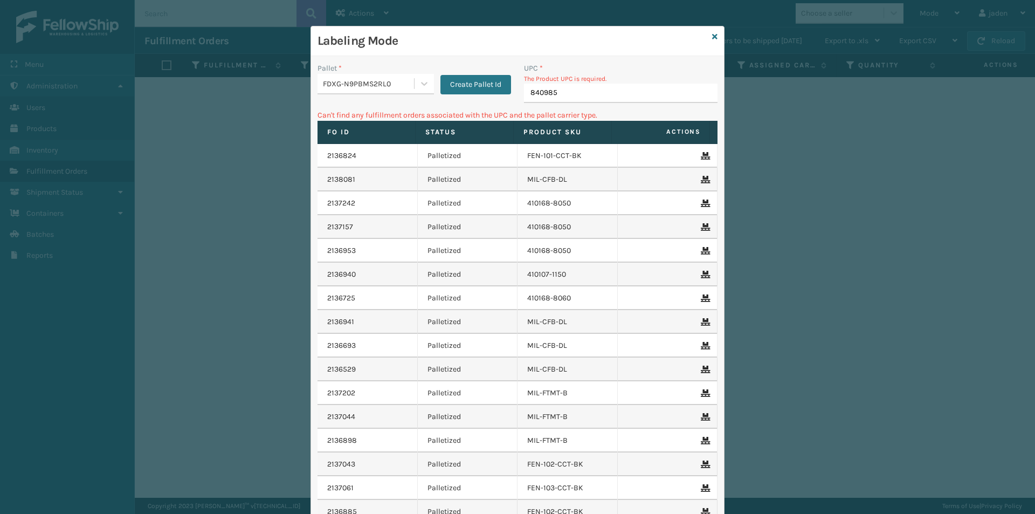
type input "8409851"
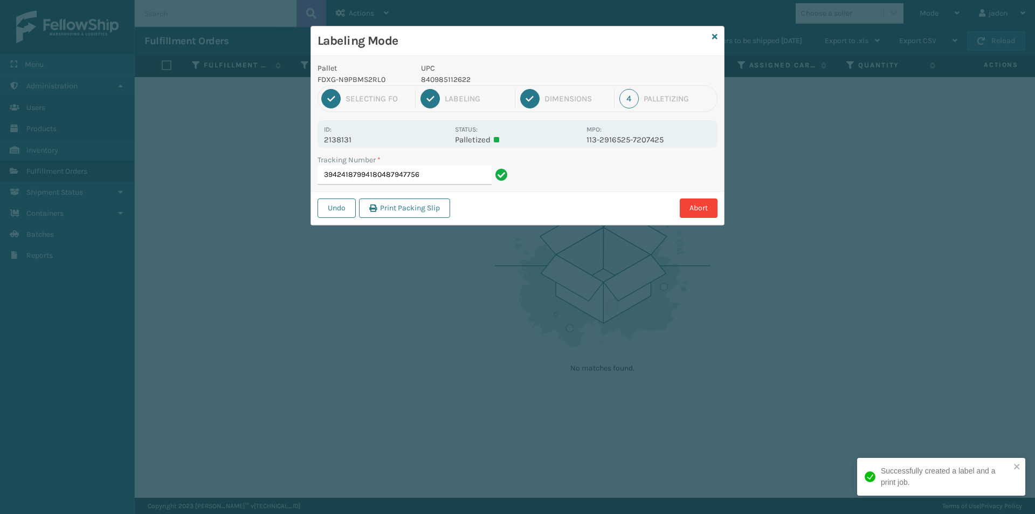
type input "394241879941804879477563"
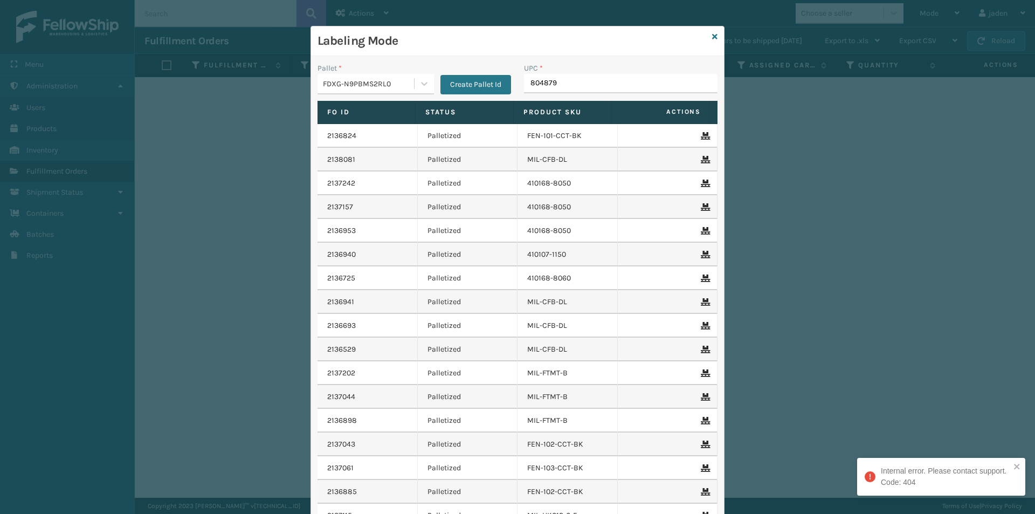
type input "8048794"
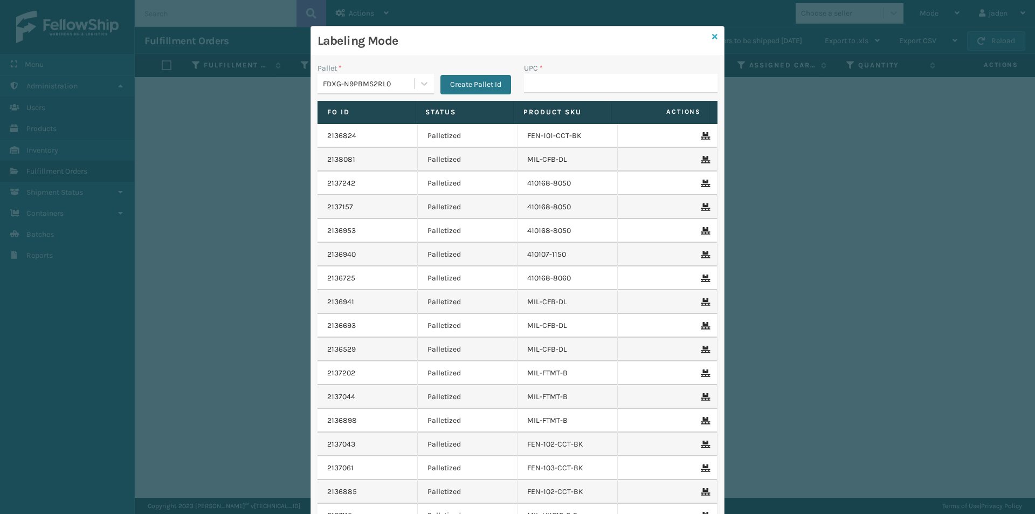
click at [712, 37] on icon at bounding box center [714, 37] width 5 height 8
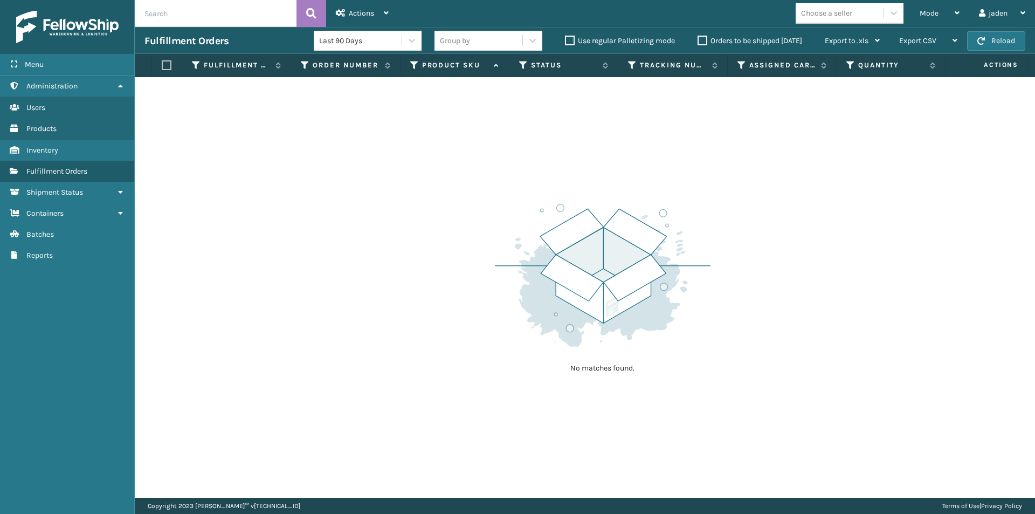
drag, startPoint x: 669, startPoint y: 210, endPoint x: 658, endPoint y: 203, distance: 12.9
drag, startPoint x: 658, startPoint y: 203, endPoint x: 389, endPoint y: 148, distance: 274.0
click at [389, 148] on div "No matches found." at bounding box center [585, 287] width 901 height 421
click at [1011, 38] on button "Reload" at bounding box center [996, 40] width 58 height 19
drag, startPoint x: 689, startPoint y: 140, endPoint x: 405, endPoint y: 107, distance: 286.1
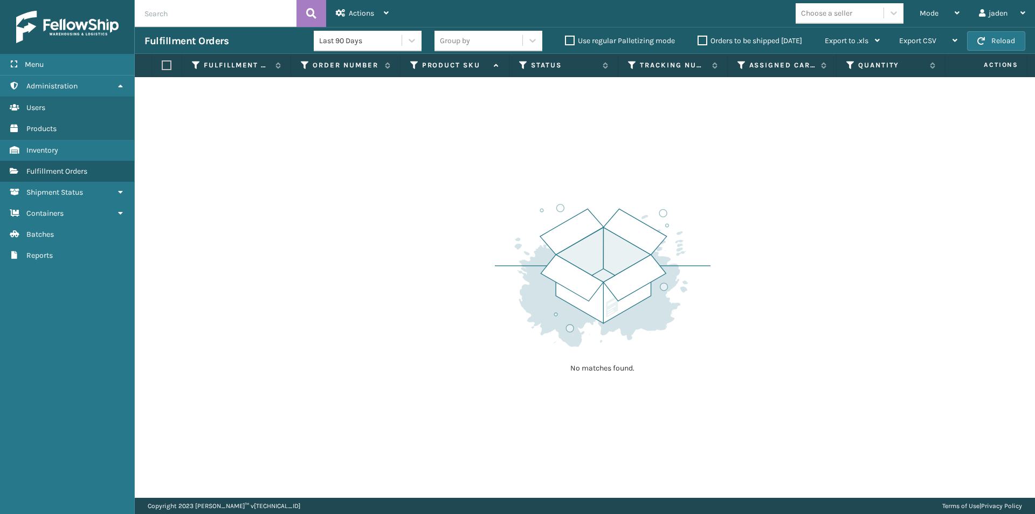
click at [416, 120] on div "No matches found." at bounding box center [585, 287] width 901 height 421
click at [997, 45] on button "Reload" at bounding box center [996, 40] width 58 height 19
click at [937, 5] on div "Mode" at bounding box center [940, 13] width 40 height 27
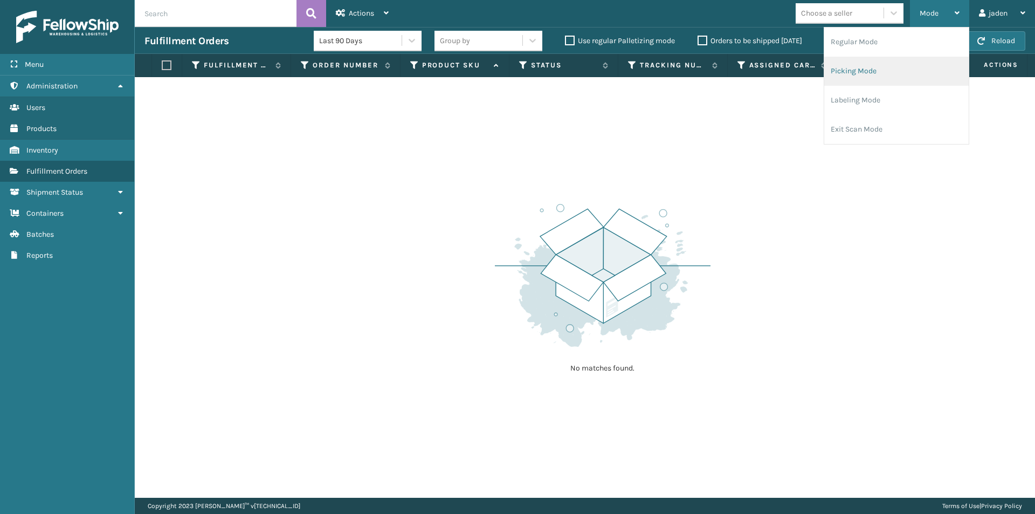
click at [899, 69] on li "Picking Mode" at bounding box center [897, 71] width 145 height 29
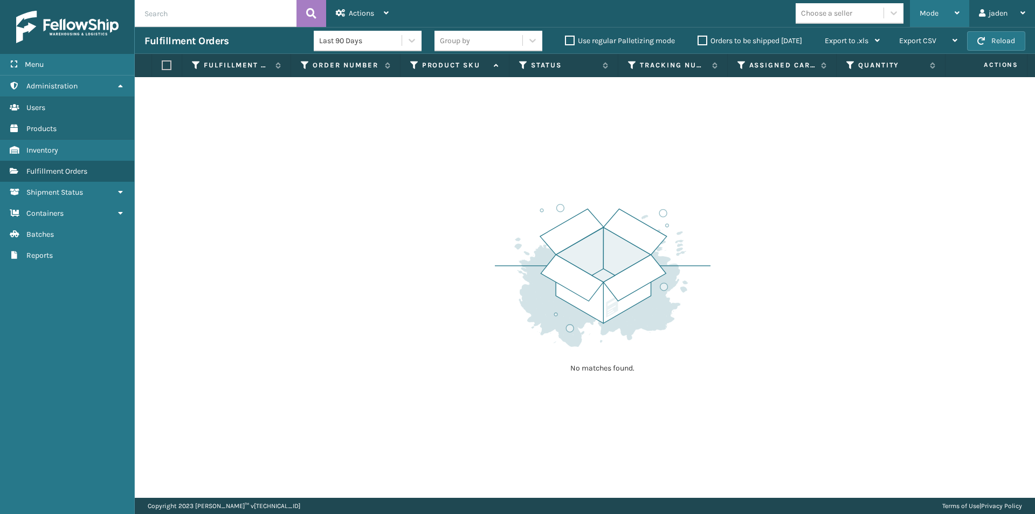
click at [945, 22] on div "Mode" at bounding box center [940, 13] width 40 height 27
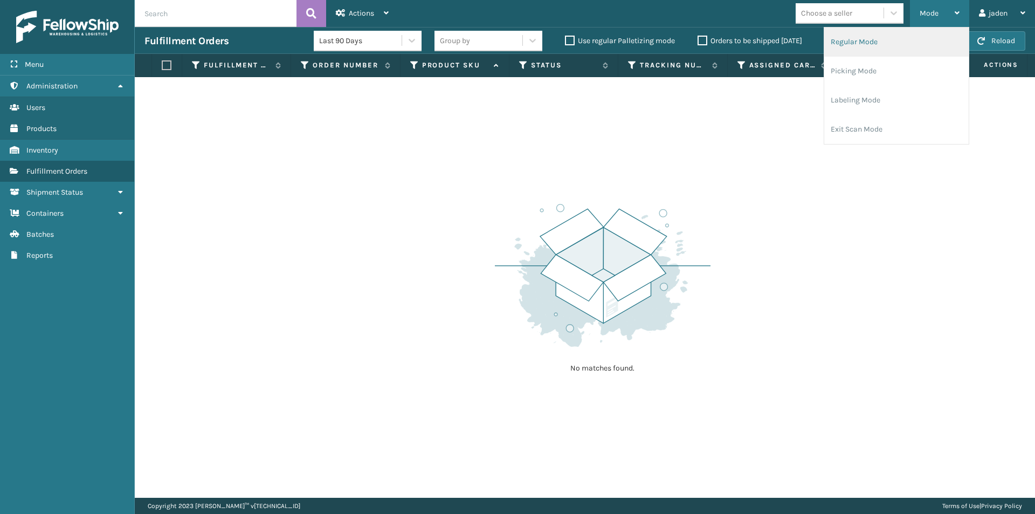
click at [874, 45] on li "Regular Mode" at bounding box center [897, 42] width 145 height 29
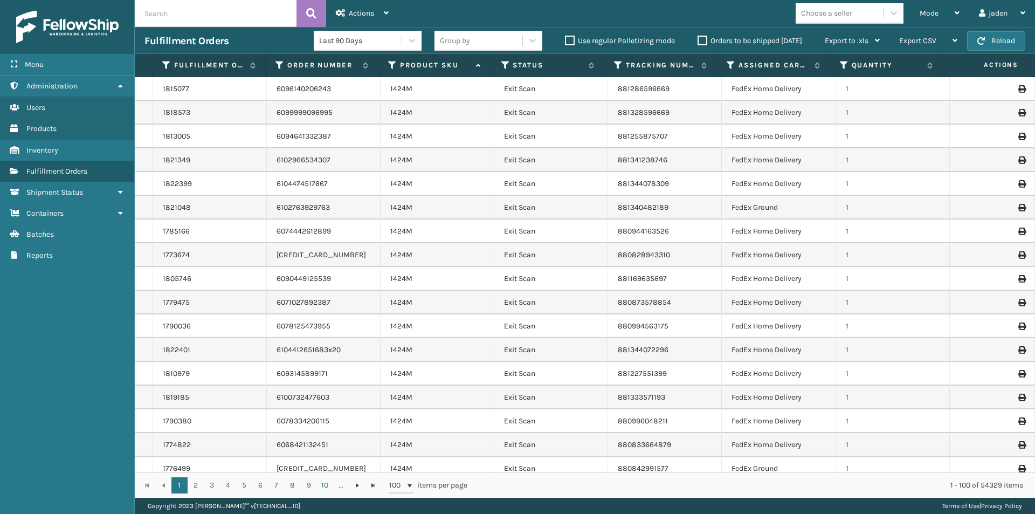
click at [500, 70] on th "Status" at bounding box center [548, 65] width 113 height 23
click at [509, 63] on icon at bounding box center [506, 65] width 9 height 10
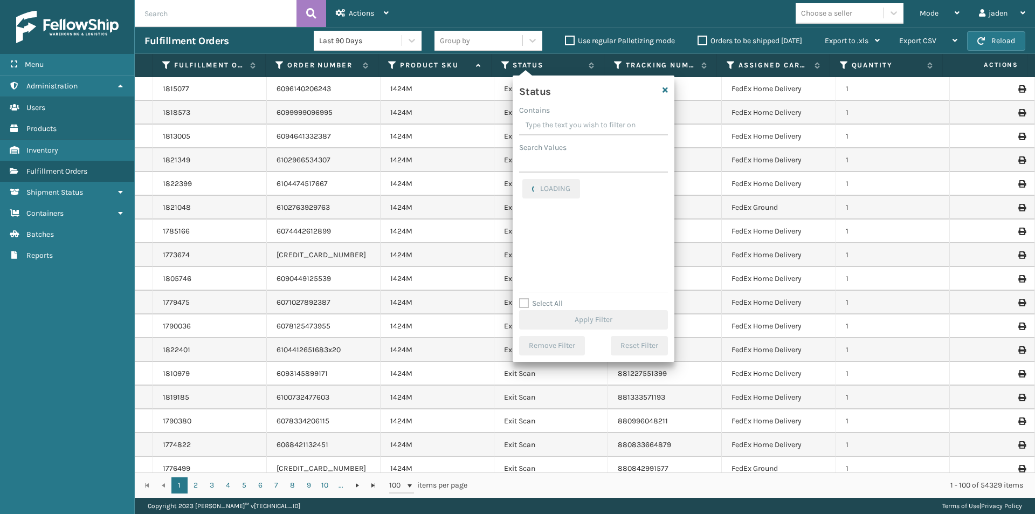
drag, startPoint x: 609, startPoint y: 119, endPoint x: 577, endPoint y: 123, distance: 33.2
click at [577, 123] on input "Contains" at bounding box center [593, 125] width 149 height 19
drag, startPoint x: 633, startPoint y: 123, endPoint x: 578, endPoint y: 123, distance: 55.5
click at [578, 123] on input "Contains" at bounding box center [593, 125] width 149 height 19
drag, startPoint x: 617, startPoint y: 119, endPoint x: 560, endPoint y: 119, distance: 56.6
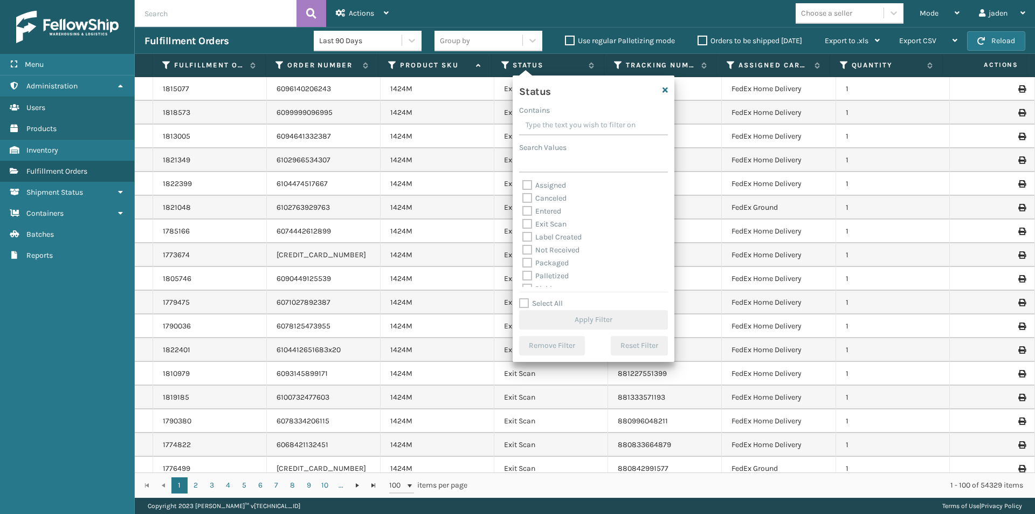
click at [560, 119] on input "Contains" at bounding box center [593, 125] width 149 height 19
click at [528, 228] on label "Picking" at bounding box center [542, 228] width 38 height 9
click at [523, 228] on input "Picking" at bounding box center [523, 225] width 1 height 7
checkbox input "true"
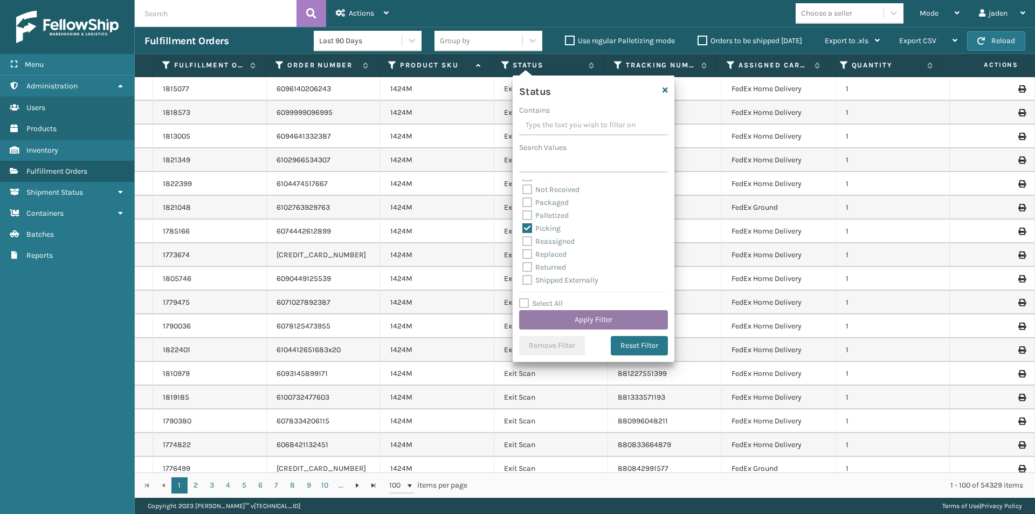
click at [580, 311] on button "Apply Filter" at bounding box center [593, 319] width 149 height 19
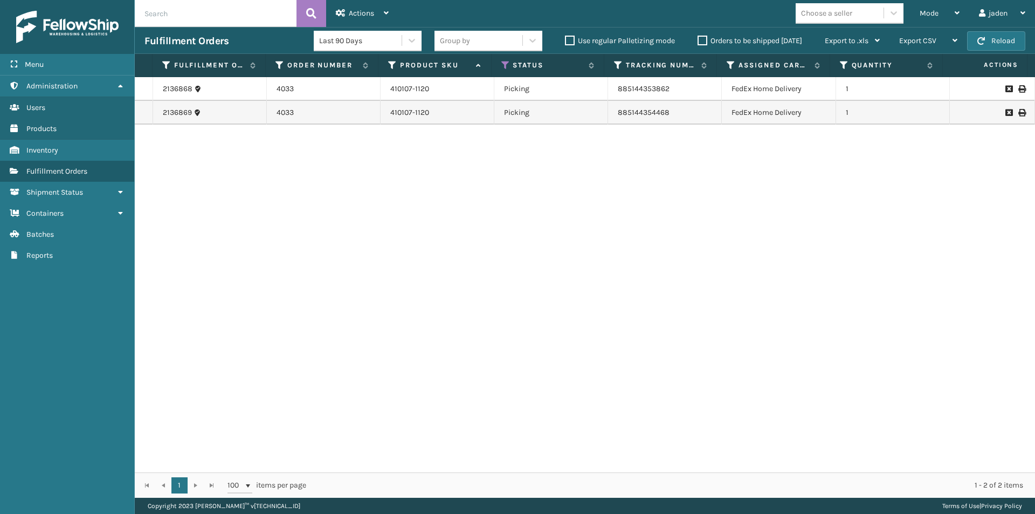
drag, startPoint x: 650, startPoint y: 211, endPoint x: 639, endPoint y: 209, distance: 11.6
drag, startPoint x: 639, startPoint y: 209, endPoint x: 725, endPoint y: 97, distance: 140.8
click at [515, 200] on div "2136868 4033 410107-1120 Picking 885144353862 FedEx Home Delivery 1 2136869 403…" at bounding box center [585, 274] width 901 height 395
click at [999, 46] on button "Reload" at bounding box center [996, 40] width 58 height 19
